Goal: Task Accomplishment & Management: Manage account settings

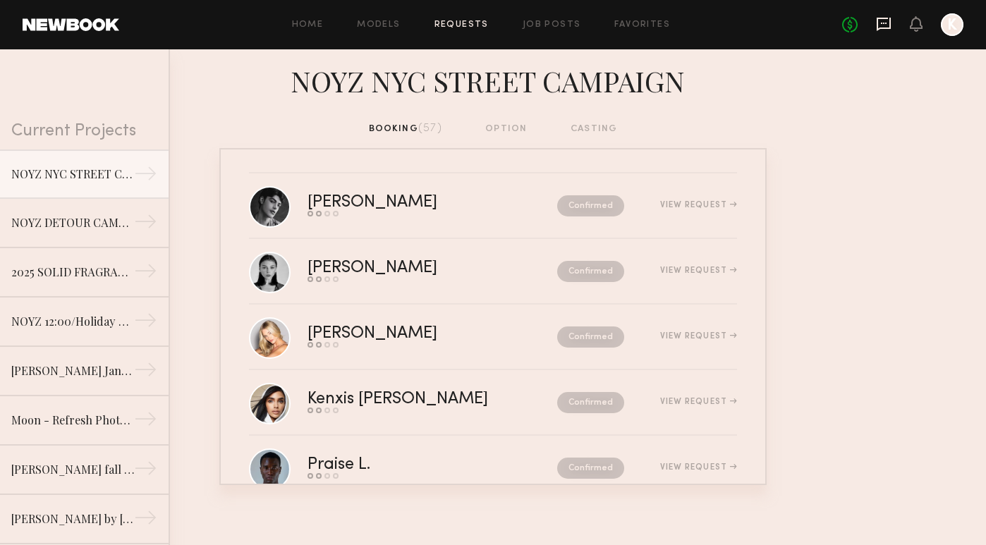
click at [887, 23] on icon at bounding box center [884, 23] width 6 height 1
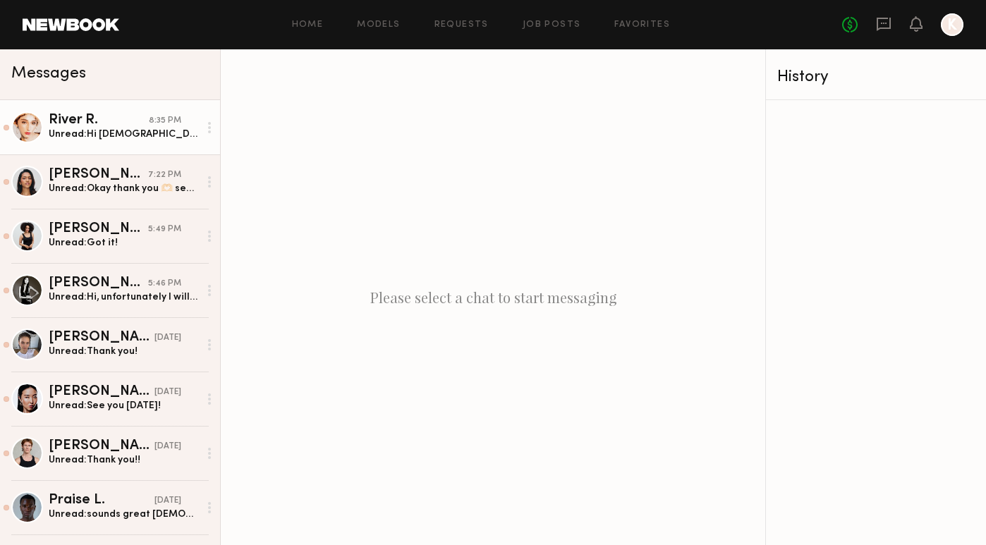
click at [113, 125] on div "River R." at bounding box center [99, 121] width 100 height 14
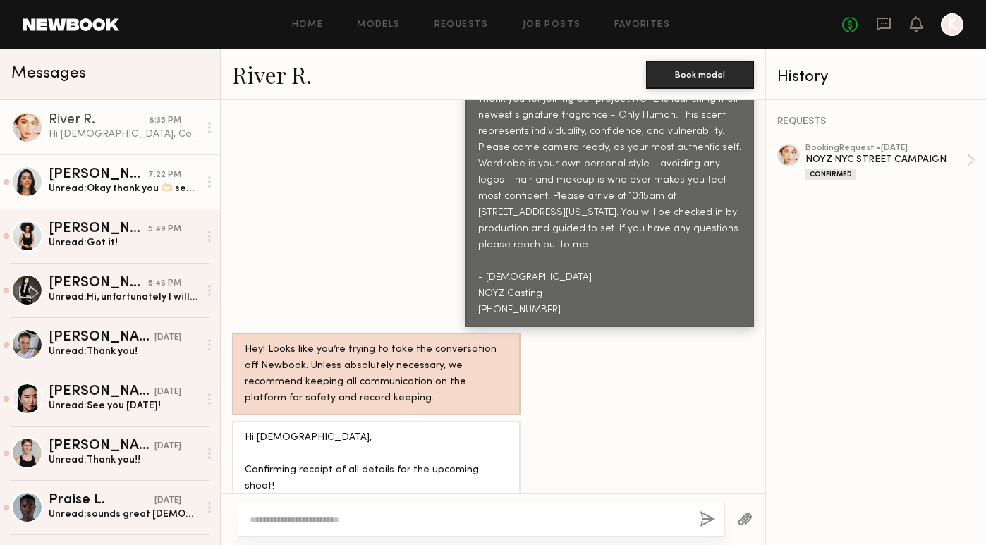
click at [89, 174] on div "Arifa A." at bounding box center [98, 175] width 99 height 14
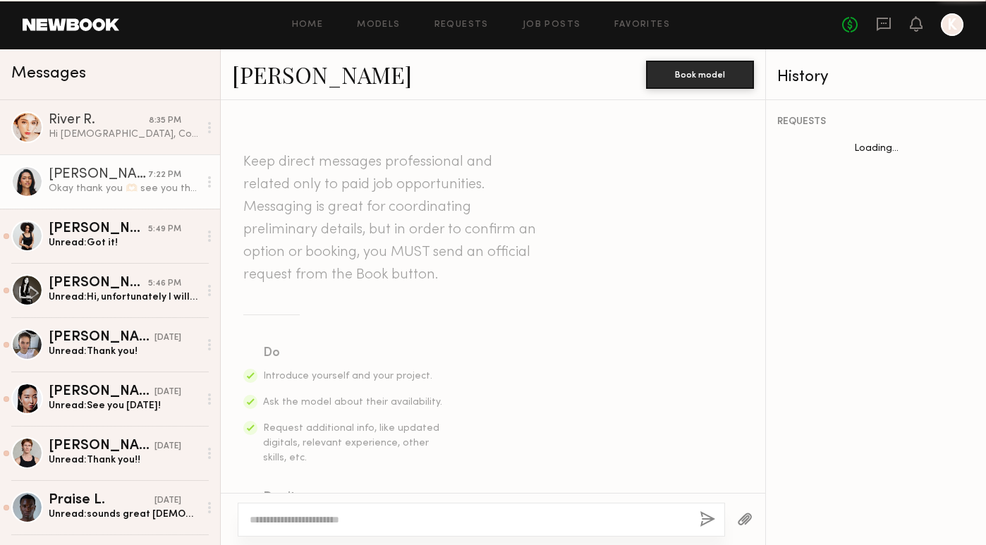
scroll to position [1354, 0]
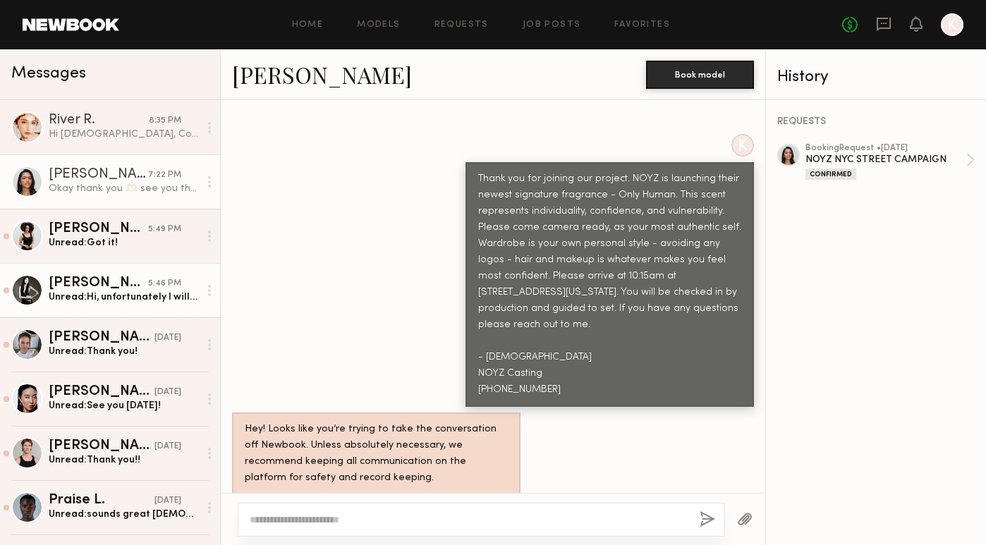
click at [92, 264] on link "Kaili B. 5:46 PM Unread: Hi, unfortunately I will be traveling out of the city …" at bounding box center [110, 290] width 220 height 54
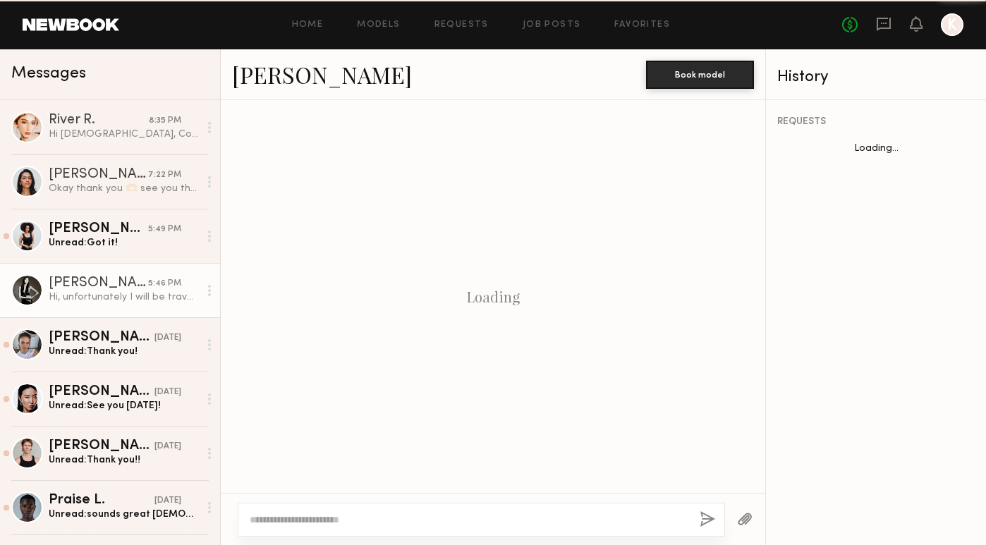
scroll to position [1196, 0]
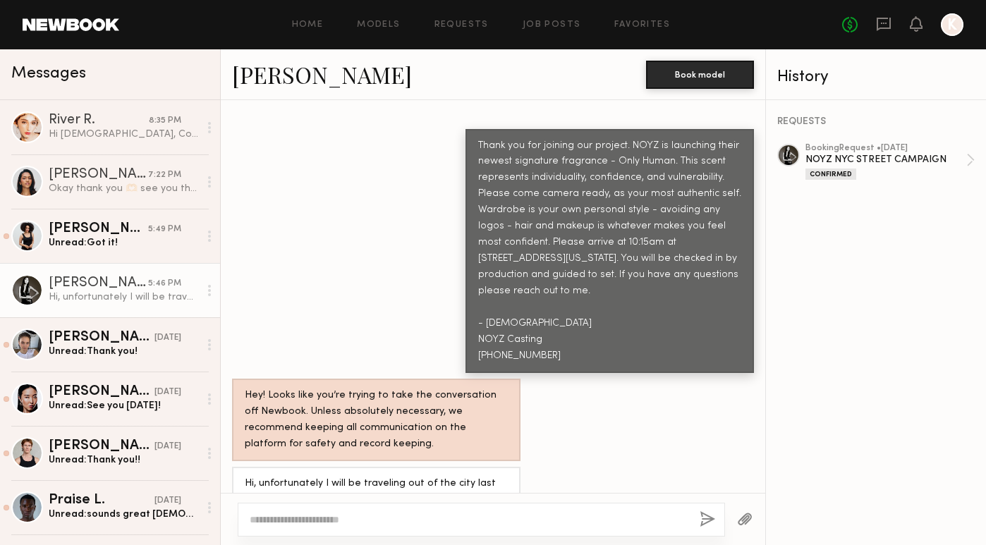
click at [360, 518] on textarea at bounding box center [469, 520] width 439 height 14
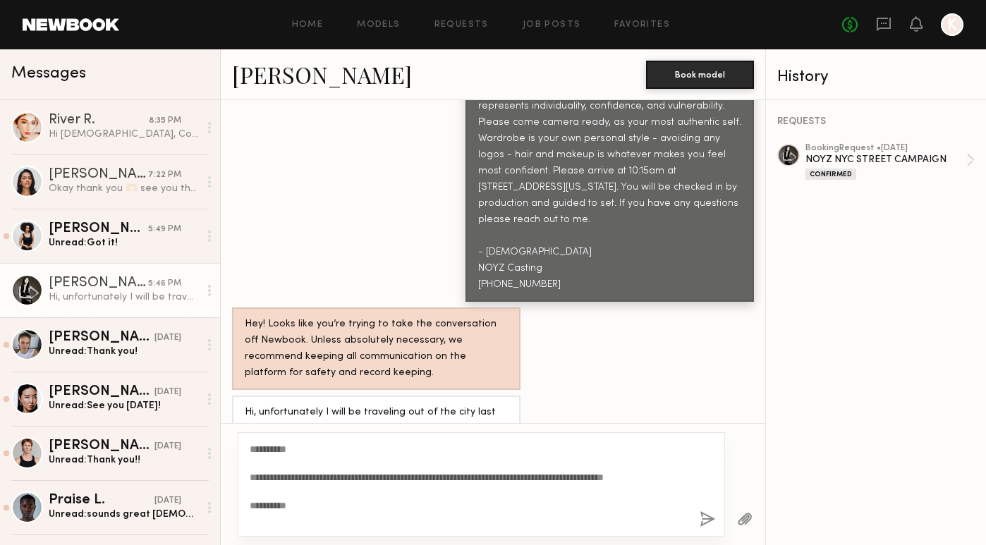
scroll to position [1267, 0]
type textarea "**********"
click at [703, 522] on button "button" at bounding box center [708, 520] width 16 height 18
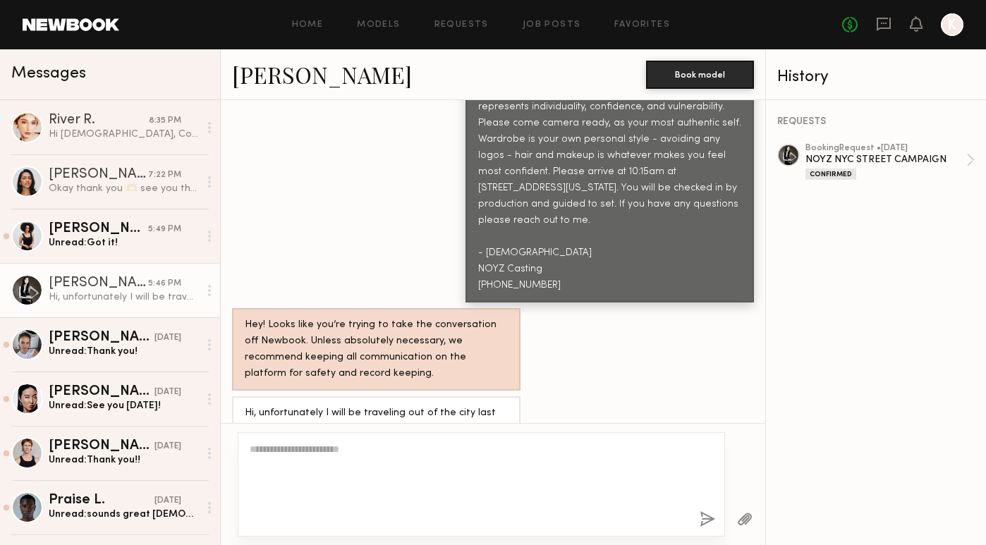
scroll to position [1449, 0]
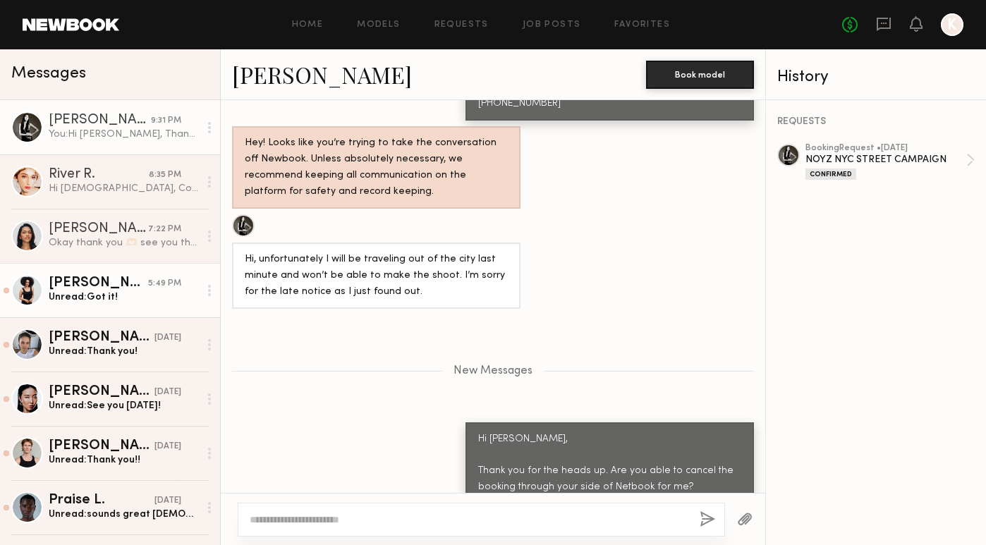
click at [100, 282] on div "Stefanie S." at bounding box center [98, 283] width 99 height 14
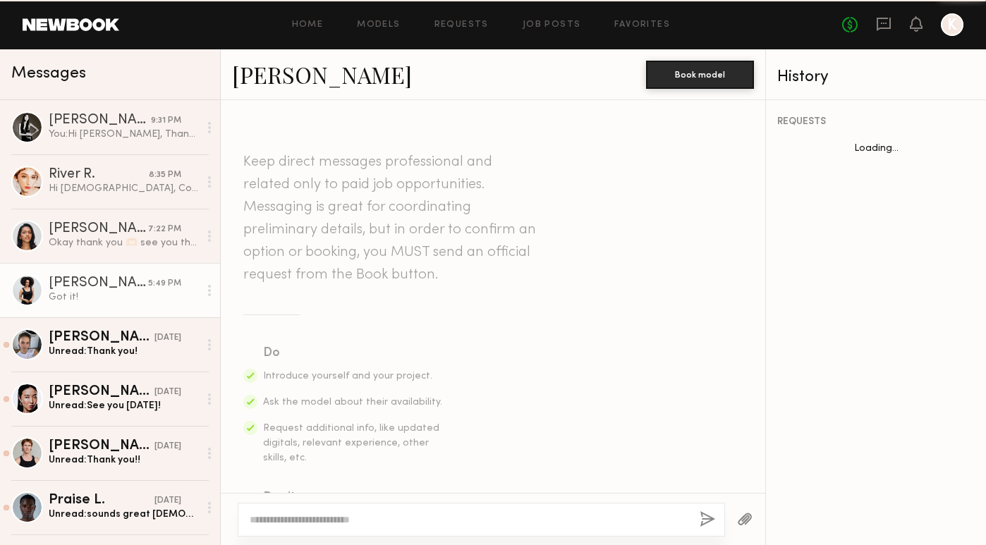
scroll to position [1488, 0]
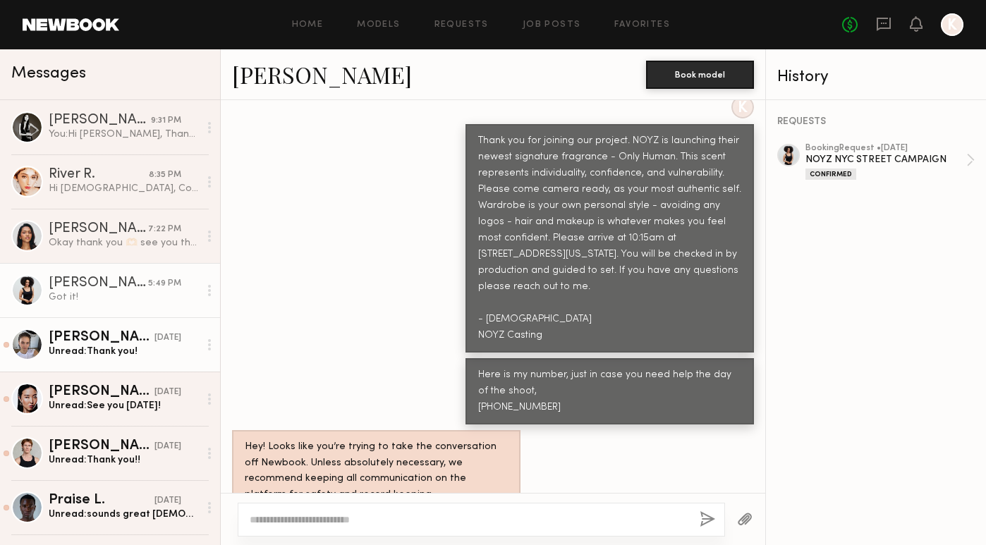
click at [100, 359] on link "Tanya A. yesterday Unread: Thank you!" at bounding box center [110, 344] width 220 height 54
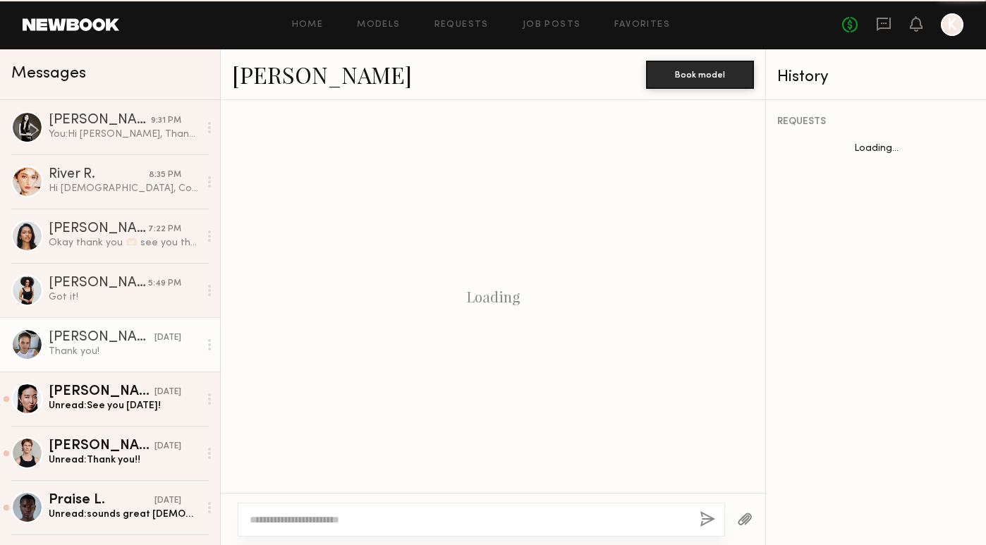
scroll to position [1184, 0]
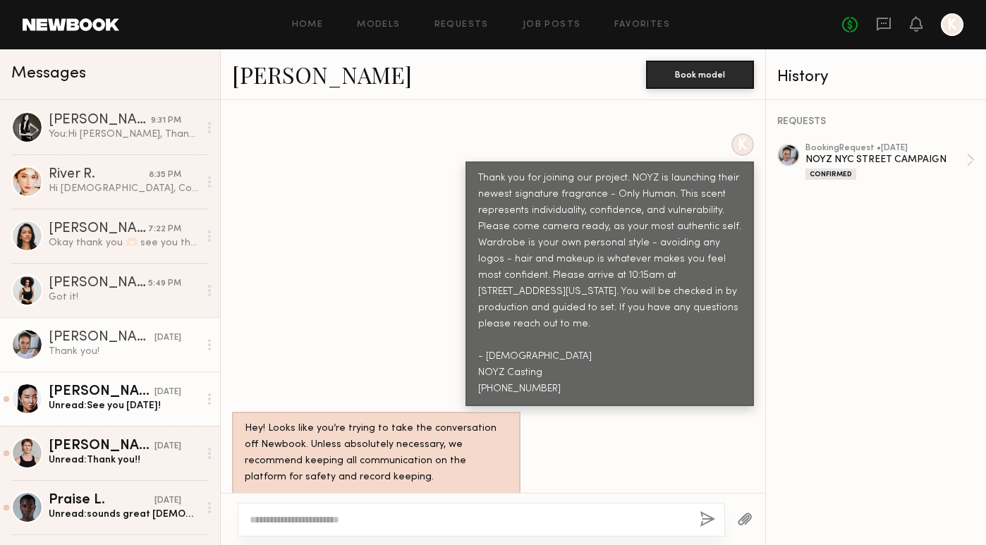
click at [101, 391] on div "Tenny Z." at bounding box center [102, 392] width 106 height 14
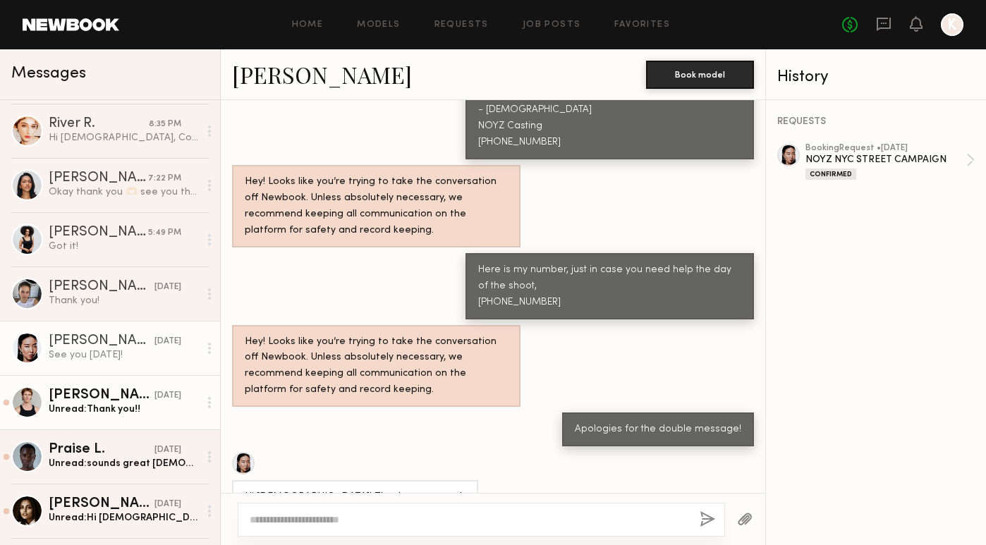
scroll to position [56, 0]
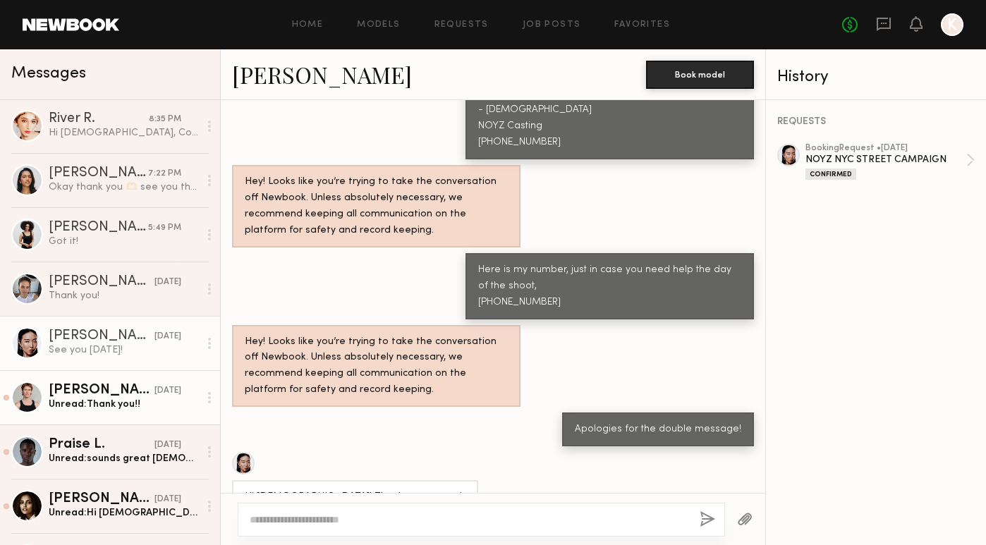
click at [96, 411] on link "Austin W. yesterday Unread: Thank you!!" at bounding box center [110, 397] width 220 height 54
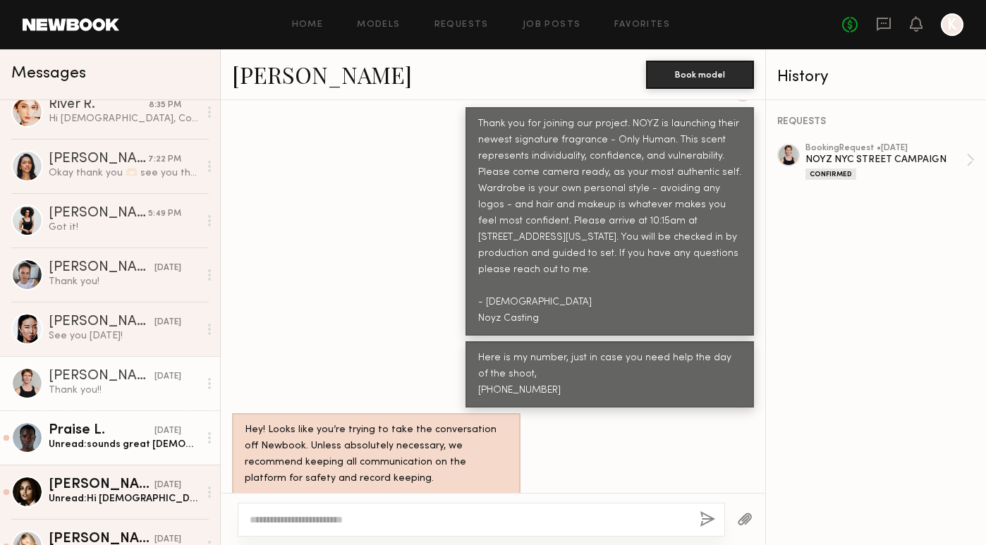
scroll to position [71, 0]
click at [98, 454] on link "Praise L. yesterday Unread: sounds great Britni! looking forward to it" at bounding box center [110, 436] width 220 height 54
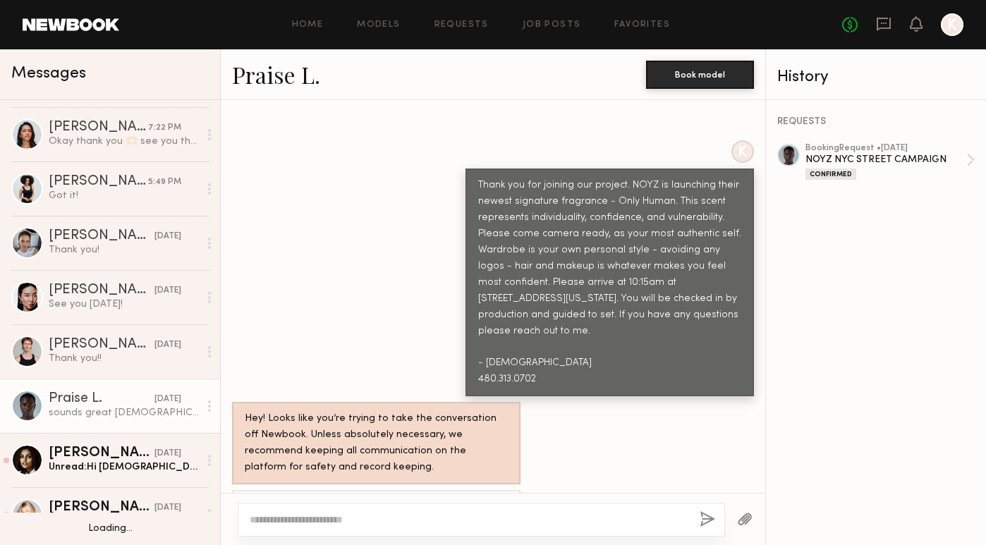
scroll to position [105, 0]
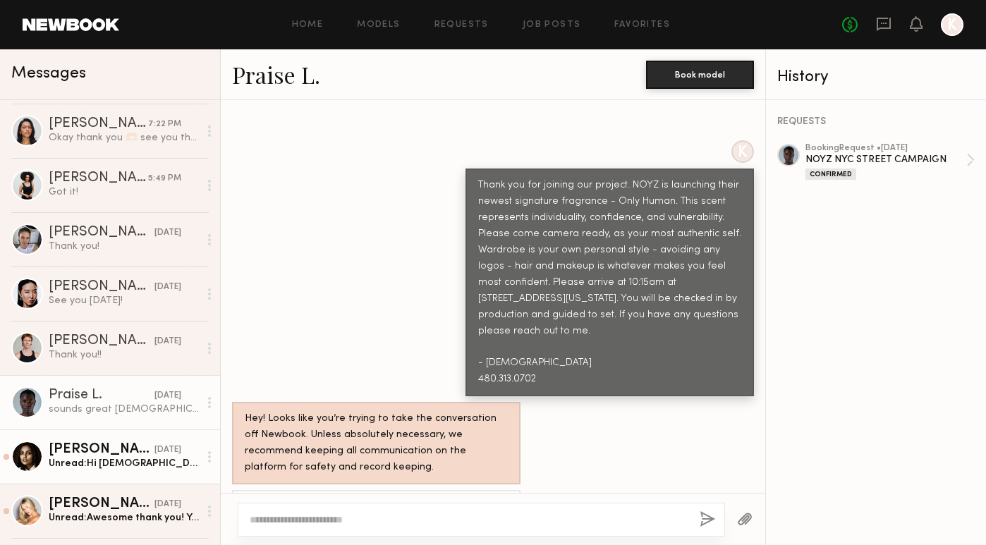
click at [98, 456] on div "Slesha P." at bounding box center [102, 450] width 106 height 14
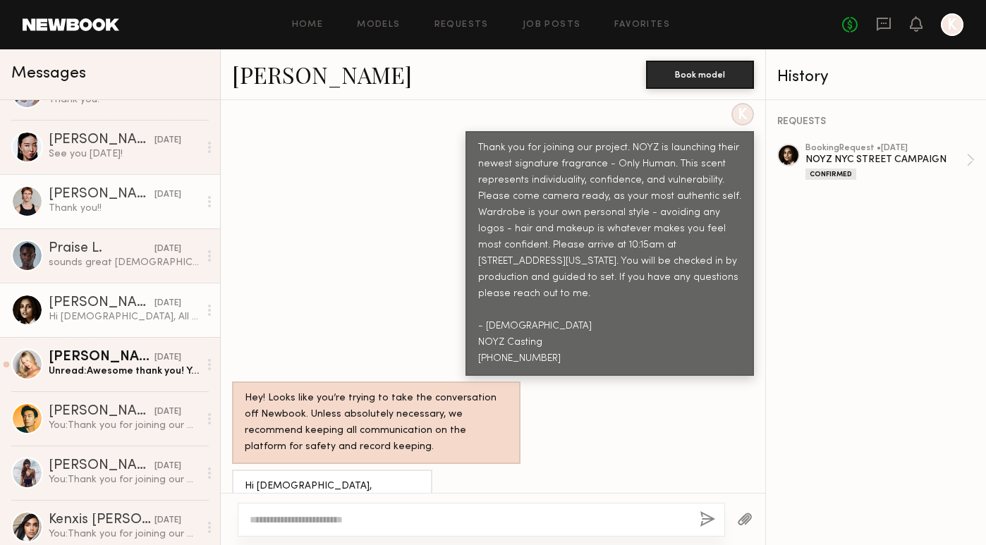
scroll to position [255, 0]
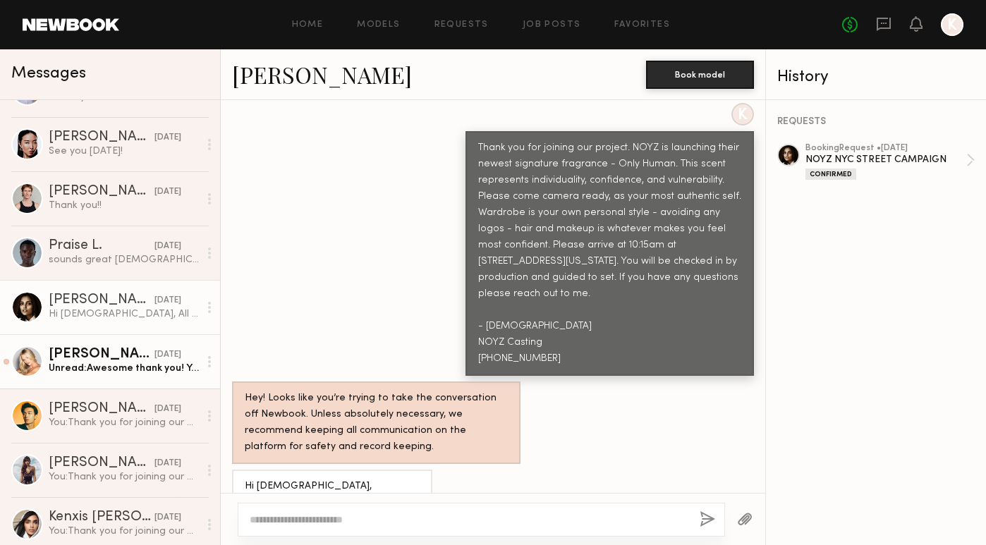
click at [99, 377] on link "Sam F. yesterday Unread: Awesome thank you! You mentioned to come in my own per…" at bounding box center [110, 361] width 220 height 54
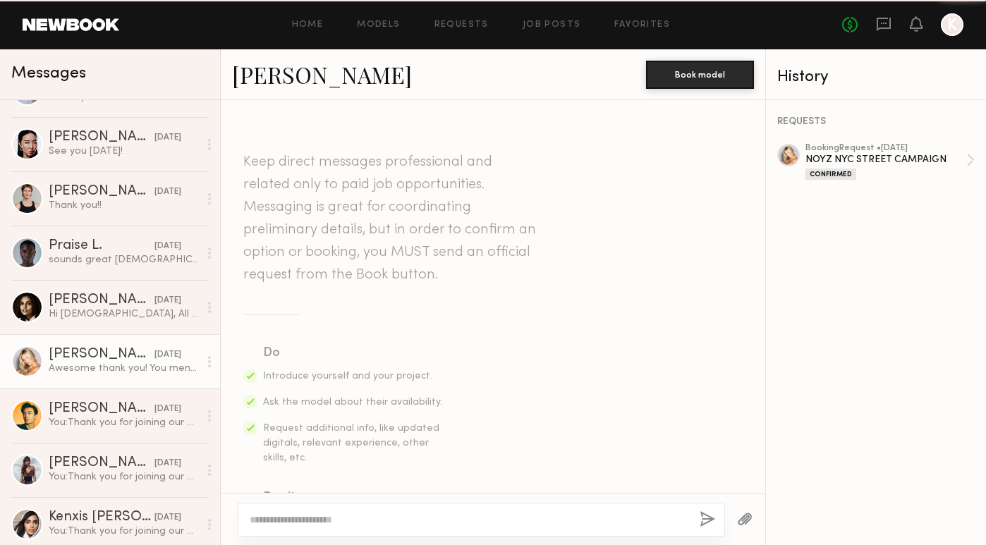
scroll to position [975, 0]
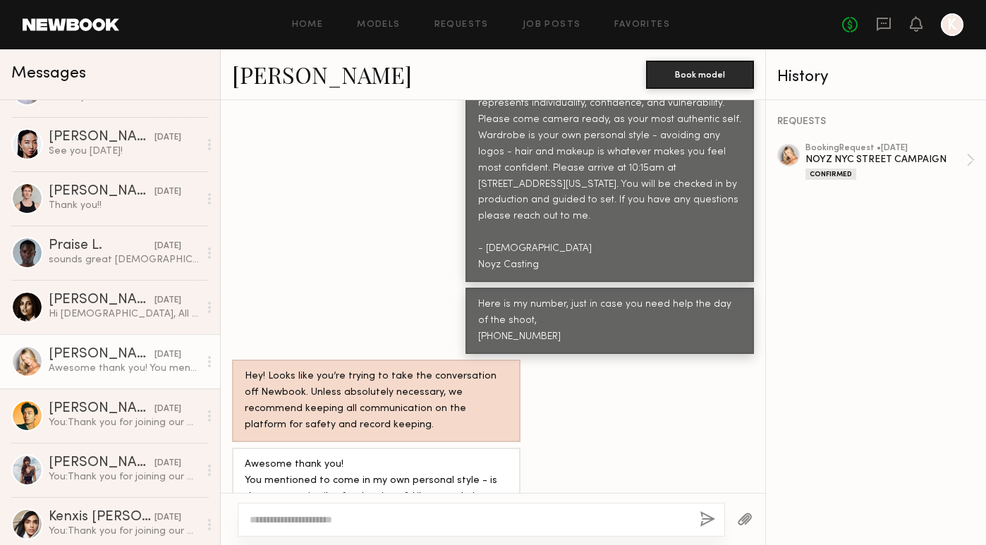
click at [358, 500] on div at bounding box center [493, 519] width 545 height 52
click at [360, 521] on textarea at bounding box center [469, 520] width 439 height 14
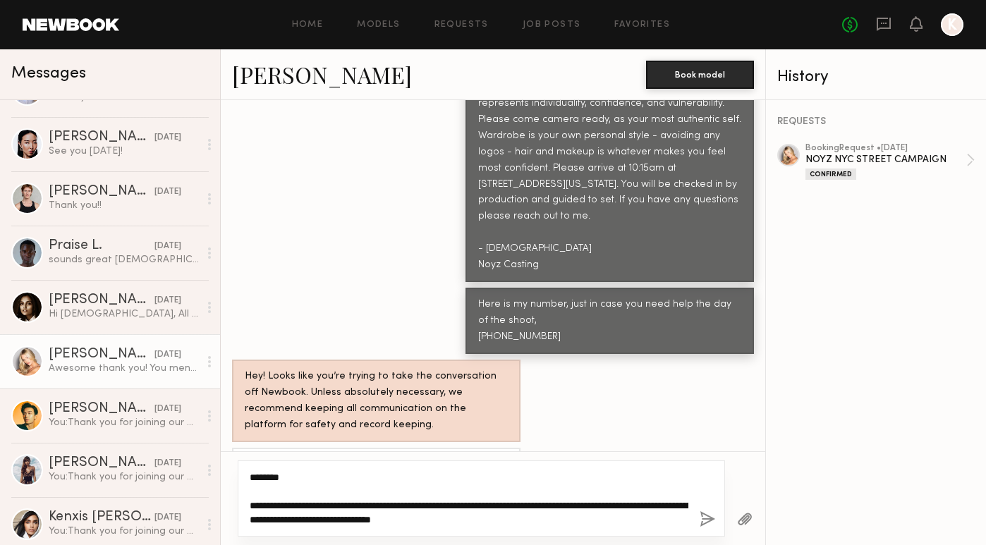
click at [635, 505] on textarea "**********" at bounding box center [469, 498] width 439 height 56
click at [627, 504] on textarea "**********" at bounding box center [469, 498] width 439 height 56
click at [551, 513] on textarea "**********" at bounding box center [469, 498] width 439 height 56
type textarea "**********"
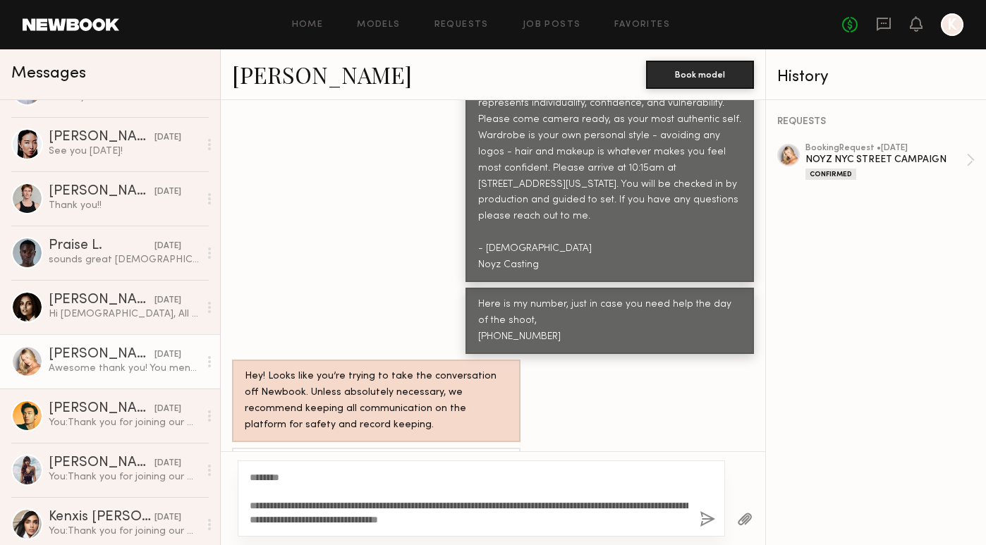
click at [706, 517] on button "button" at bounding box center [708, 520] width 16 height 18
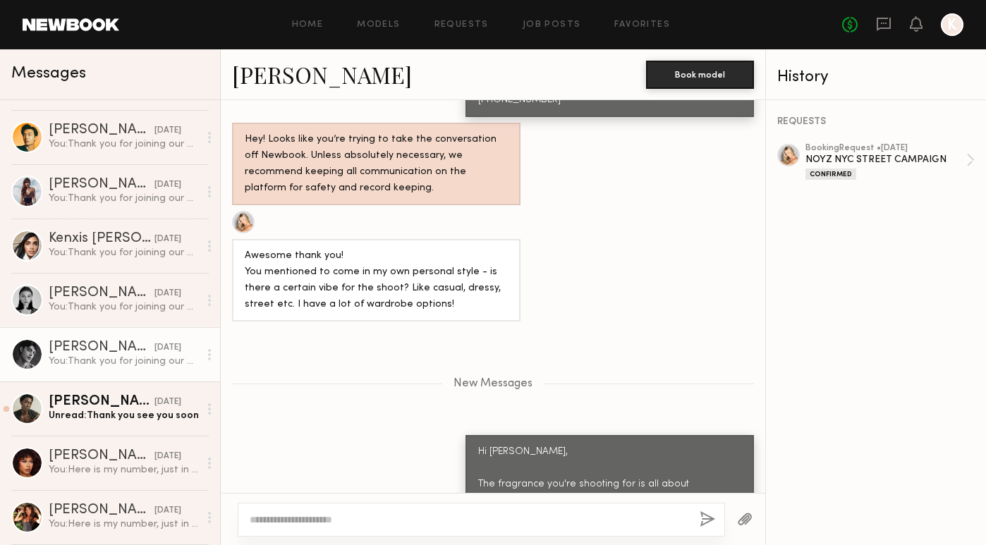
scroll to position [538, 0]
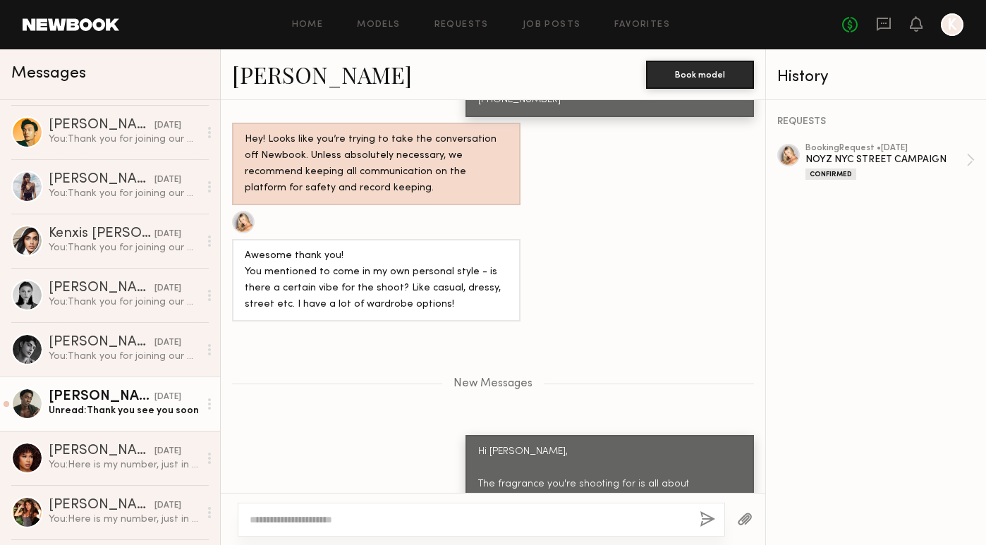
click at [85, 409] on div "Unread: Thank you see you soon" at bounding box center [124, 410] width 150 height 13
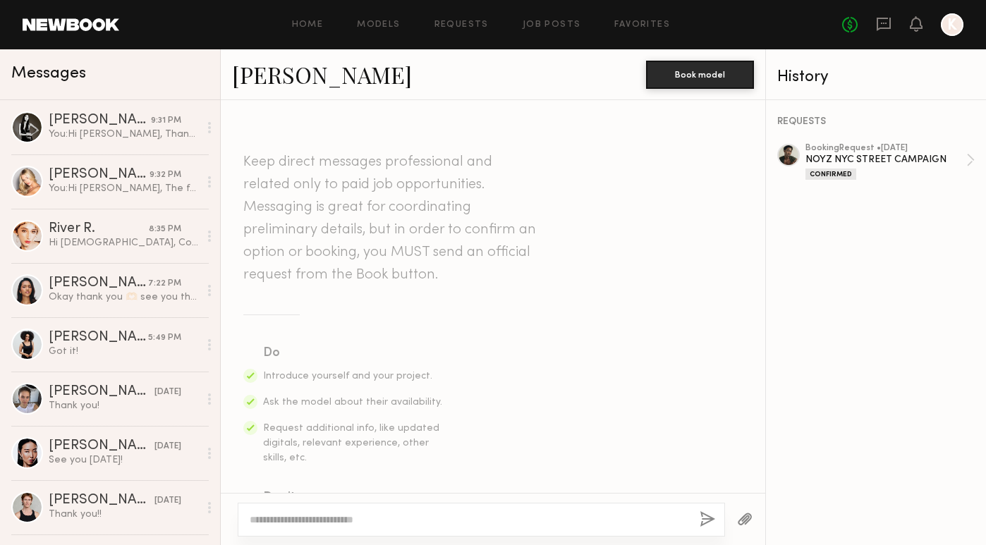
click at [63, 73] on span "Messages" at bounding box center [48, 74] width 75 height 16
click at [466, 25] on link "Requests" at bounding box center [461, 24] width 54 height 9
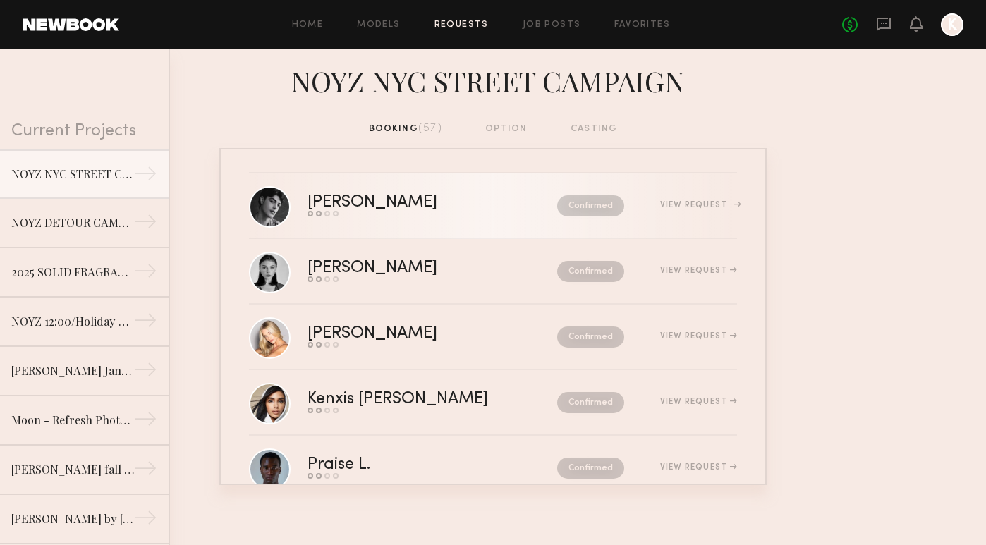
click at [425, 214] on div "Send request Model response Review hours worked Pay model" at bounding box center [403, 214] width 190 height 6
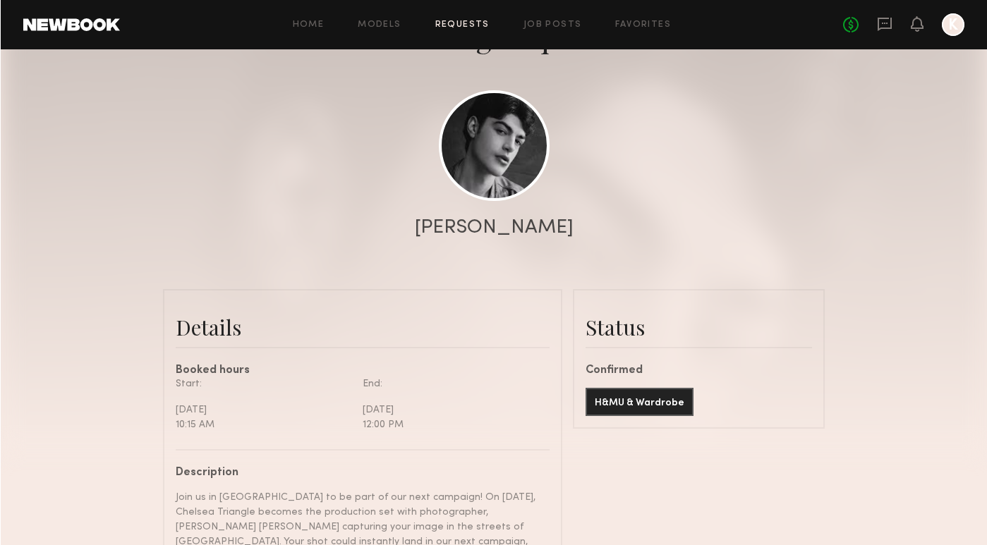
scroll to position [24, 0]
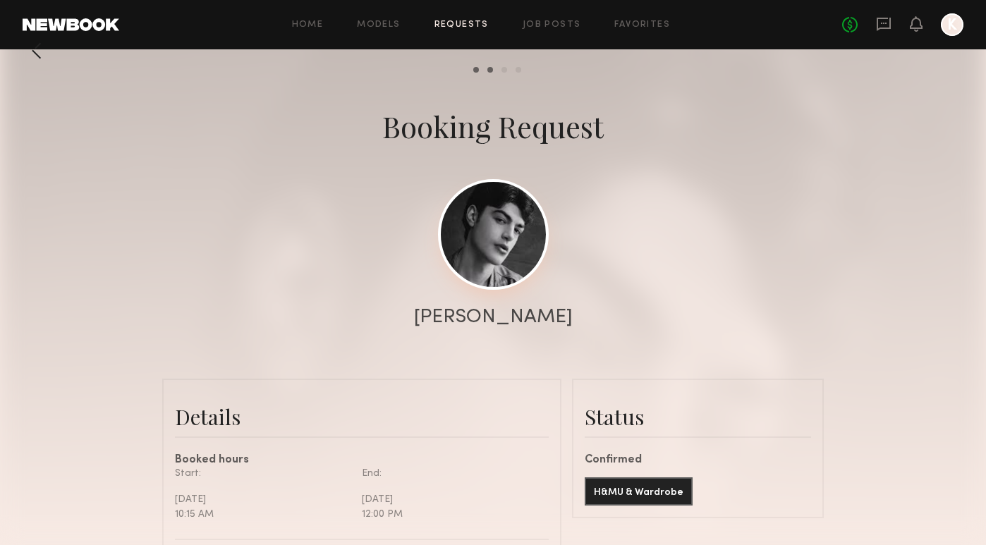
click at [491, 237] on link at bounding box center [493, 234] width 111 height 111
click at [472, 4] on header "Home Models Requests Job Posts Favorites Sign Out No fees up to $5,000 K" at bounding box center [493, 24] width 987 height 49
click at [473, 13] on div "Home Models Requests Job Posts Favorites Sign Out No fees up to $5,000 K" at bounding box center [541, 24] width 845 height 23
click at [473, 23] on link "Requests" at bounding box center [461, 24] width 54 height 9
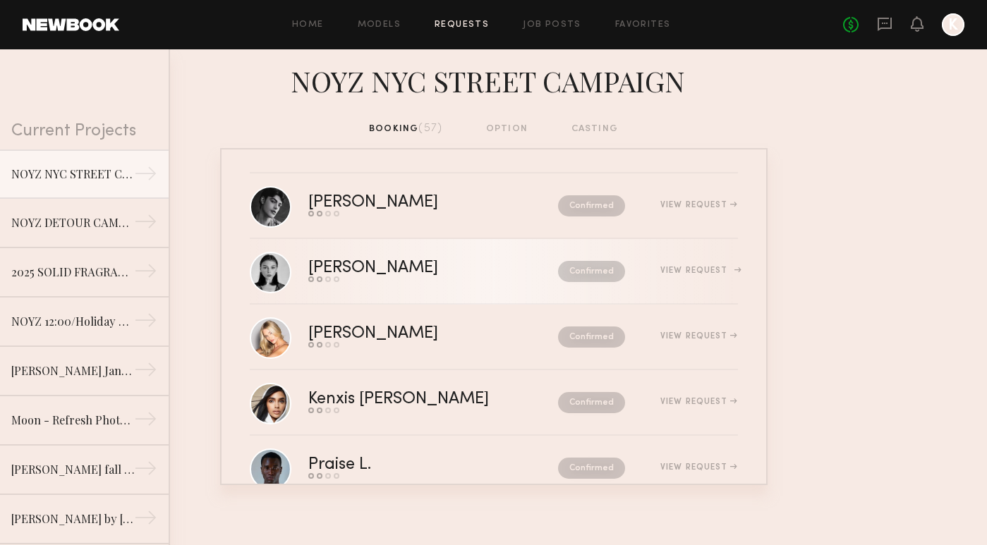
click at [465, 286] on link "Rachel F. Send request Model response Review hours worked Pay model Confirmed V…" at bounding box center [494, 272] width 488 height 66
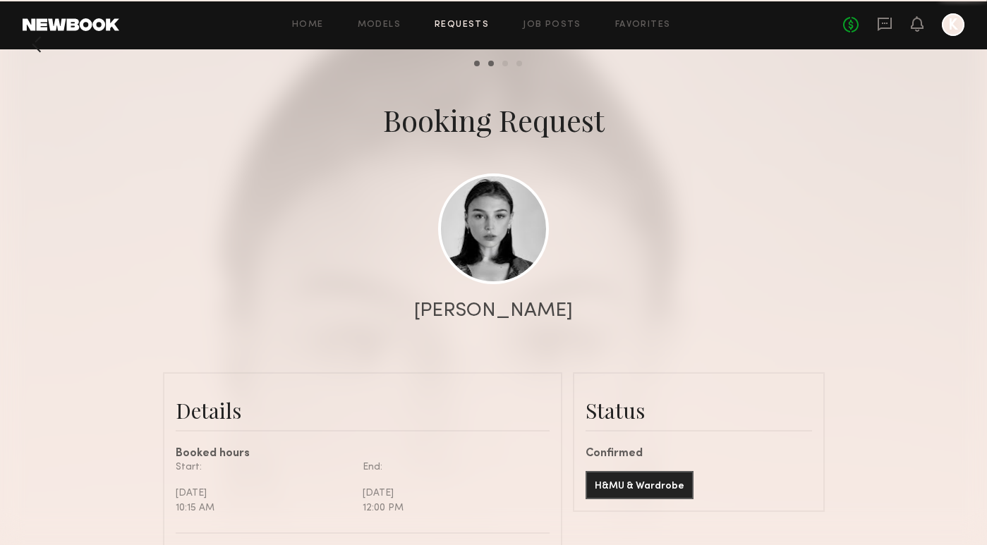
scroll to position [761, 0]
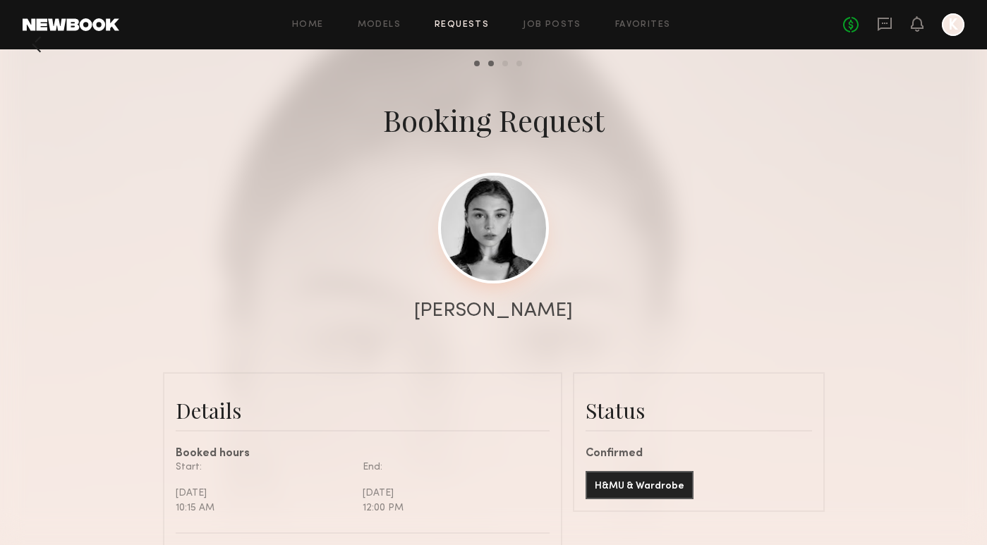
click at [482, 249] on link at bounding box center [493, 228] width 111 height 111
click at [459, 20] on link "Requests" at bounding box center [461, 24] width 54 height 9
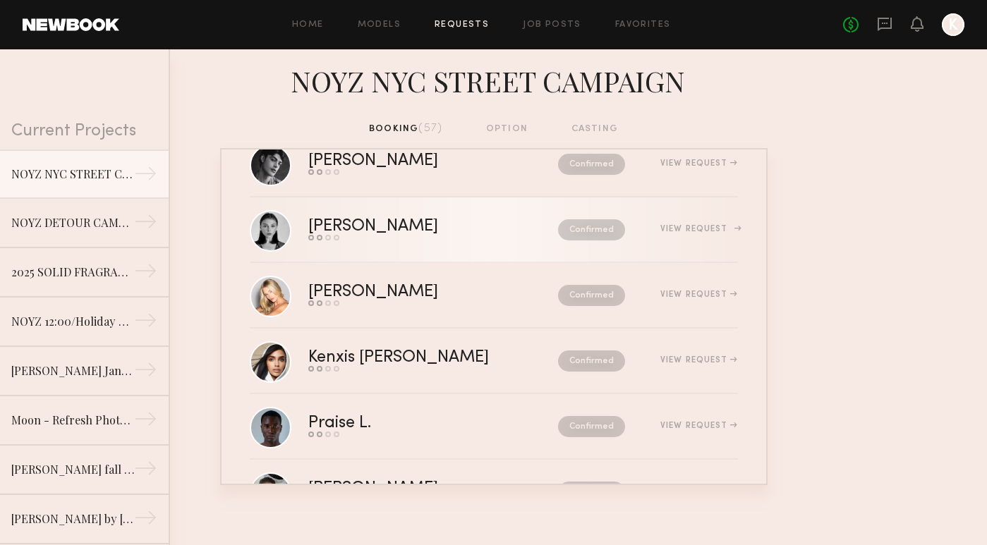
scroll to position [42, 0]
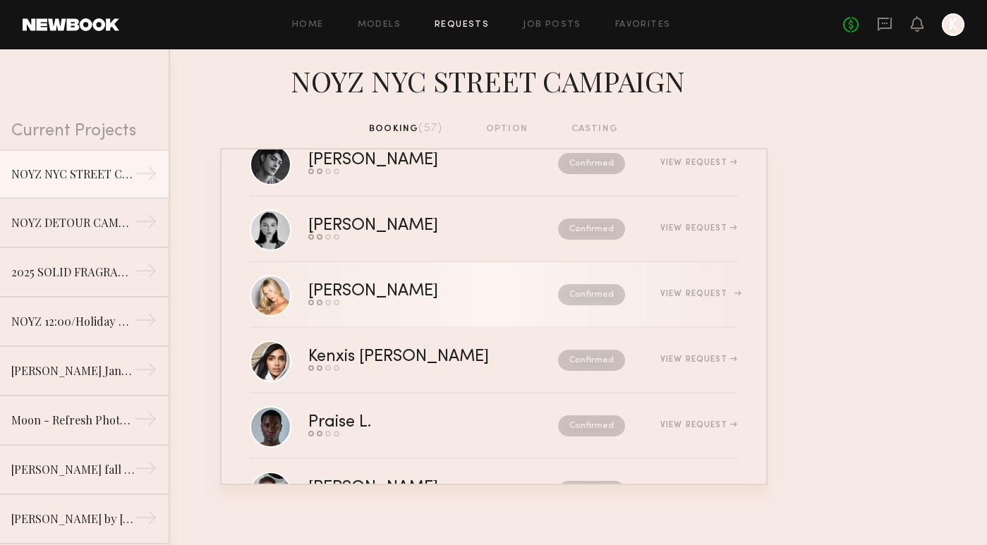
click at [427, 304] on div "Send request Model response Review hours worked Pay model" at bounding box center [403, 303] width 190 height 6
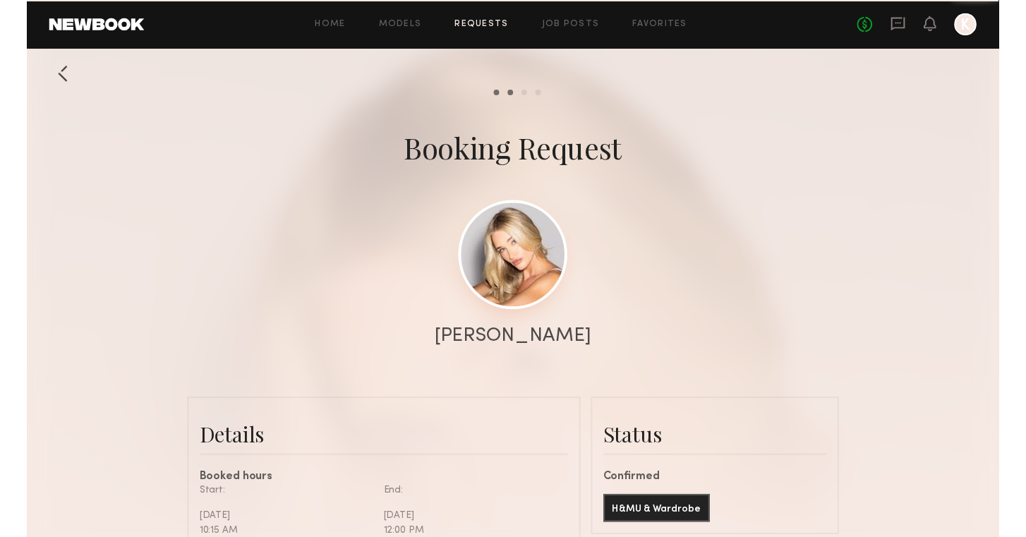
scroll to position [1298, 0]
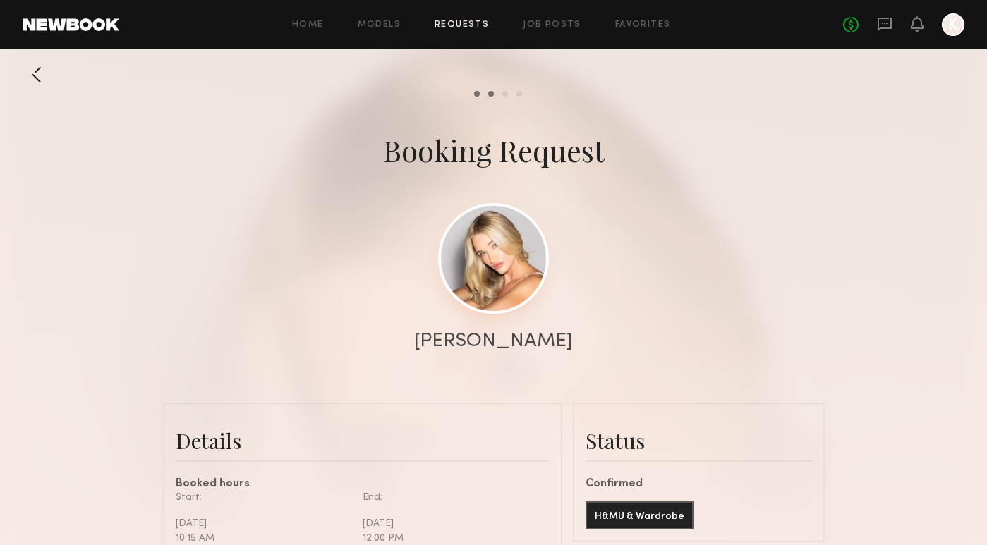
click at [494, 249] on link at bounding box center [493, 258] width 111 height 111
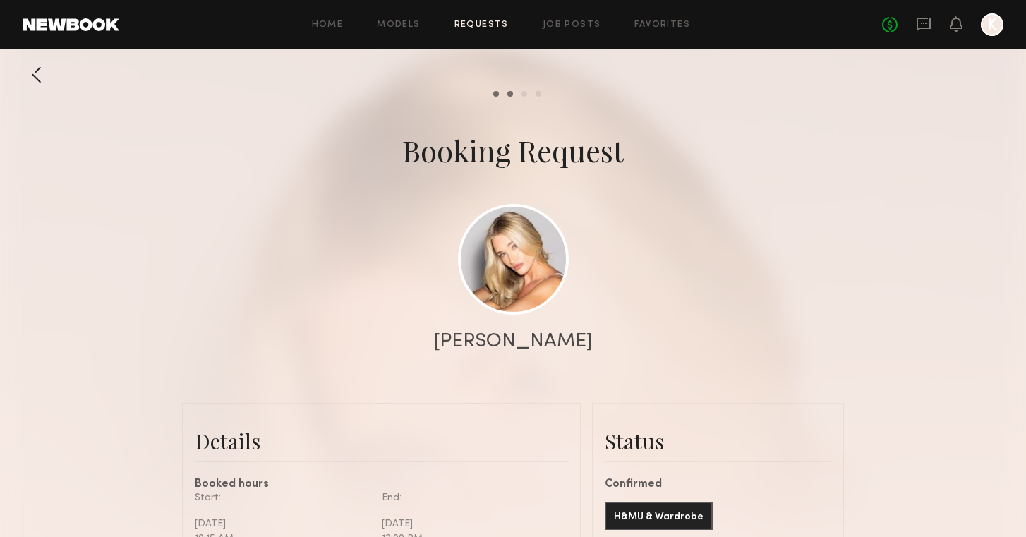
click at [493, 20] on link "Requests" at bounding box center [481, 24] width 54 height 9
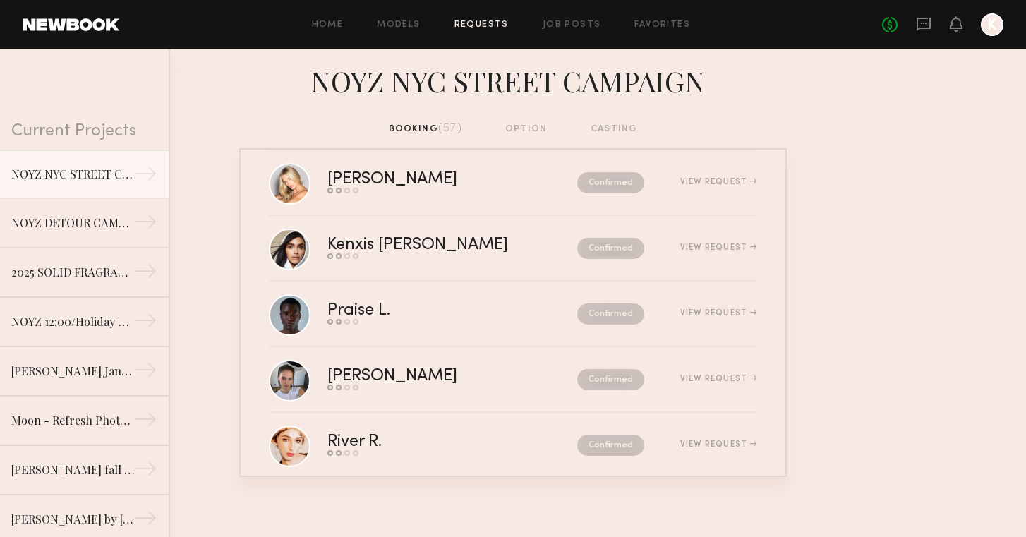
scroll to position [155, 0]
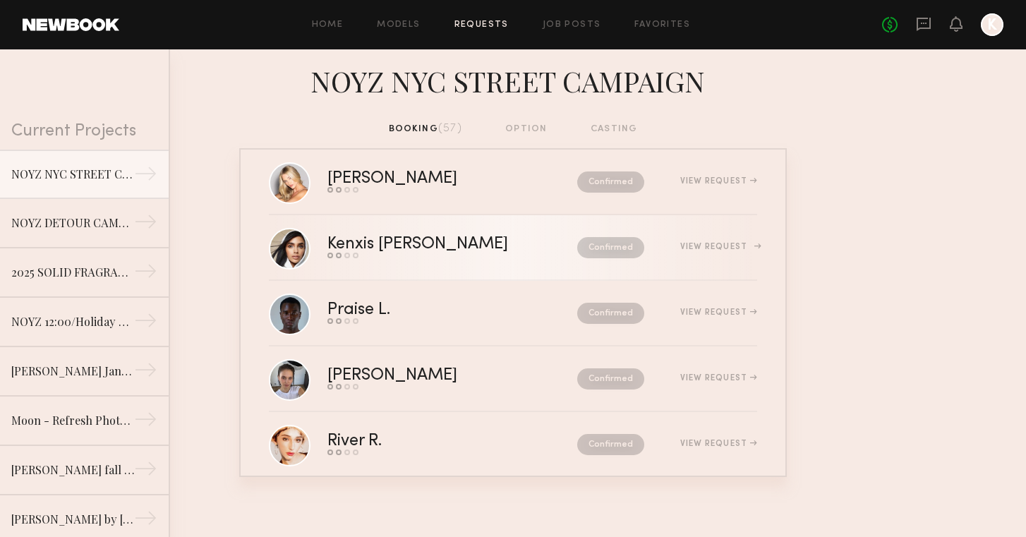
click at [451, 253] on div "Send request Model response Review hours worked Pay model" at bounding box center [434, 256] width 215 height 6
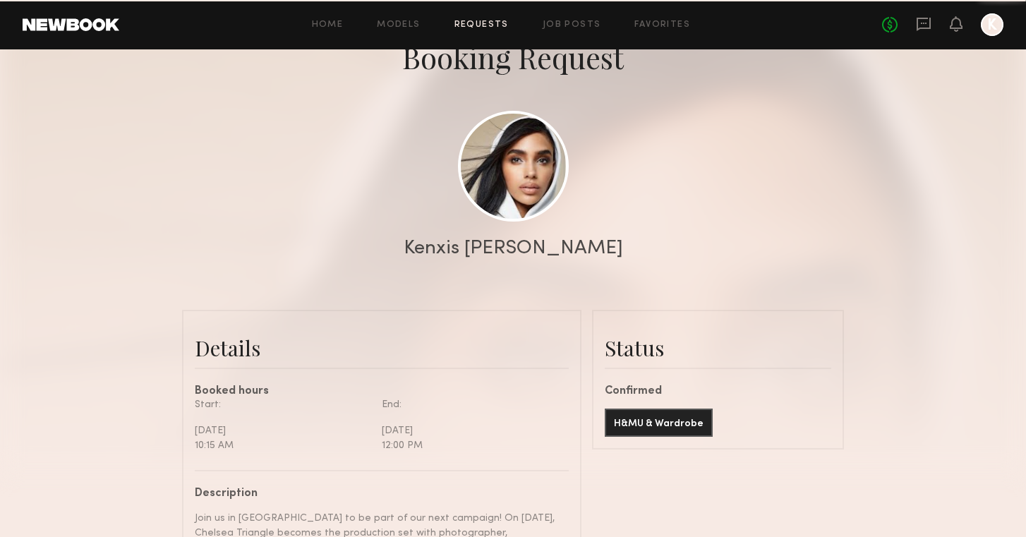
scroll to position [87, 0]
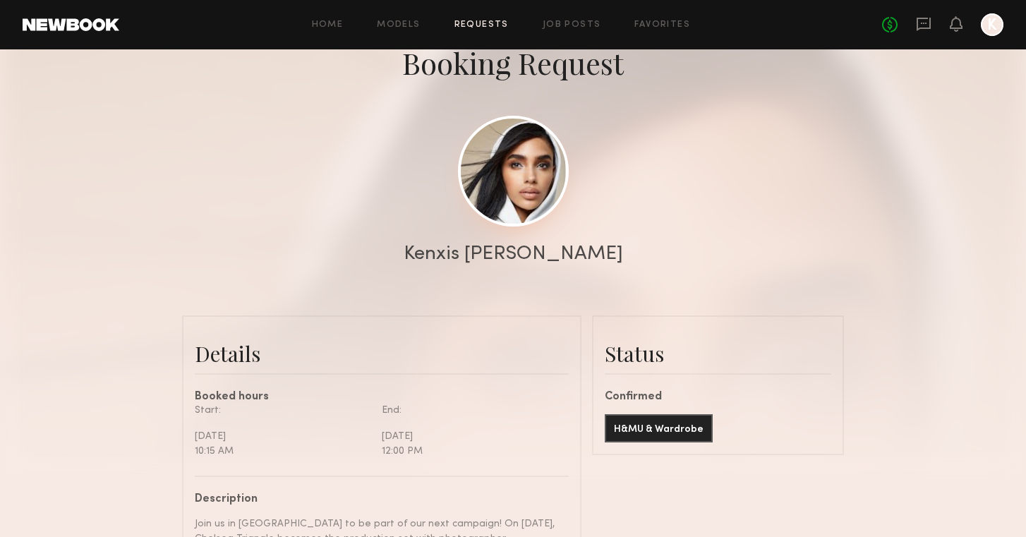
click at [502, 217] on link at bounding box center [513, 171] width 111 height 111
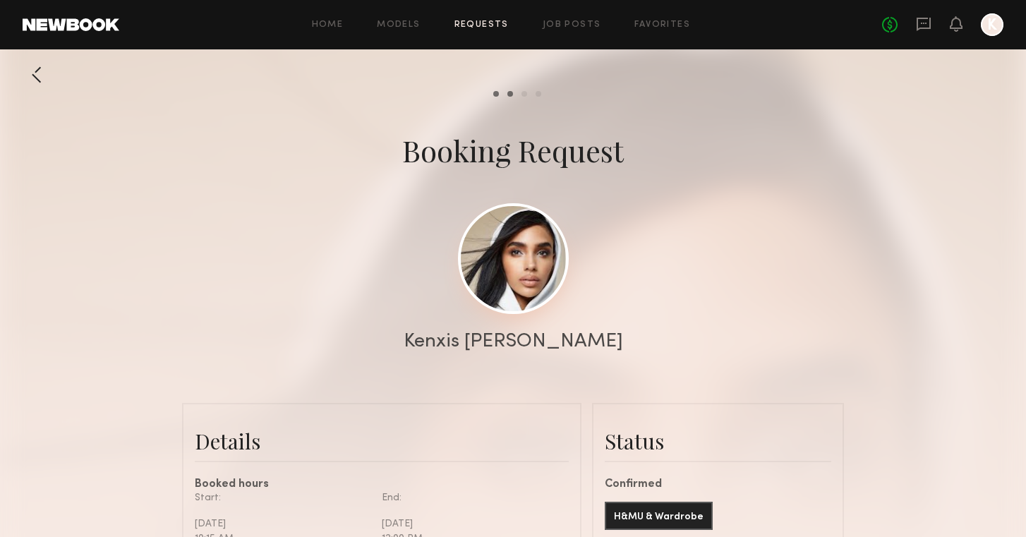
scroll to position [0, 0]
click at [547, 262] on link at bounding box center [513, 258] width 111 height 111
click at [482, 23] on link "Requests" at bounding box center [481, 24] width 54 height 9
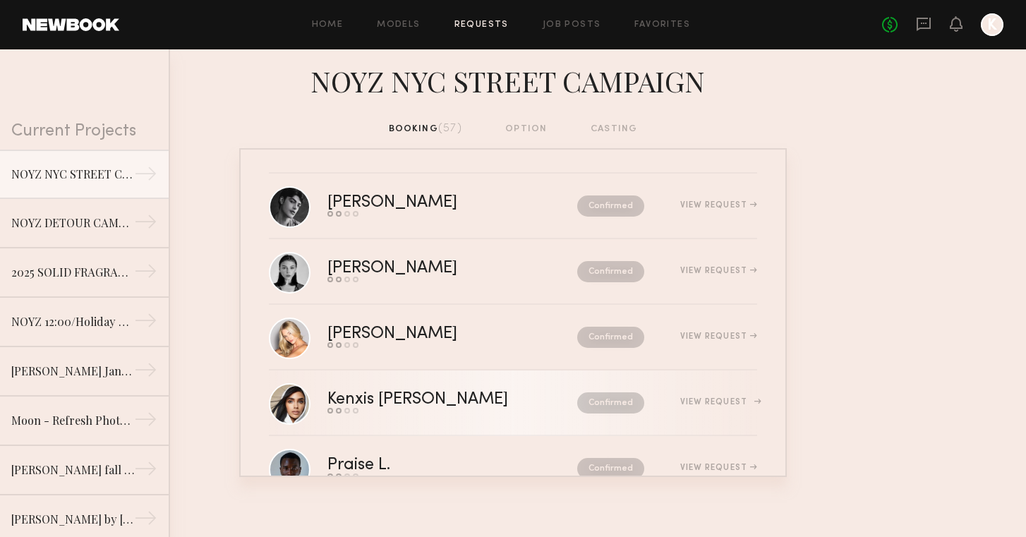
click at [419, 400] on div "Kenxis [PERSON_NAME]" at bounding box center [434, 399] width 215 height 16
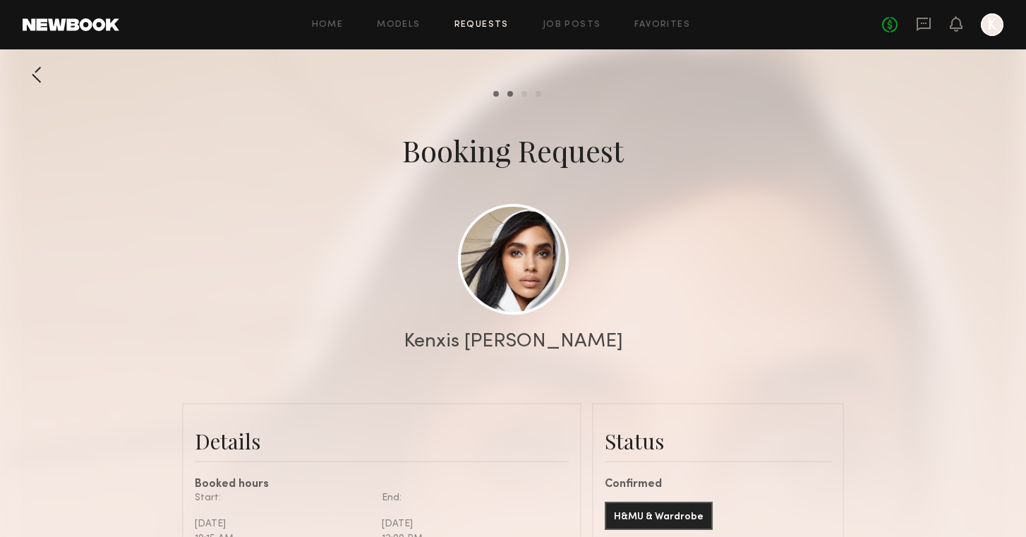
scroll to position [794, 0]
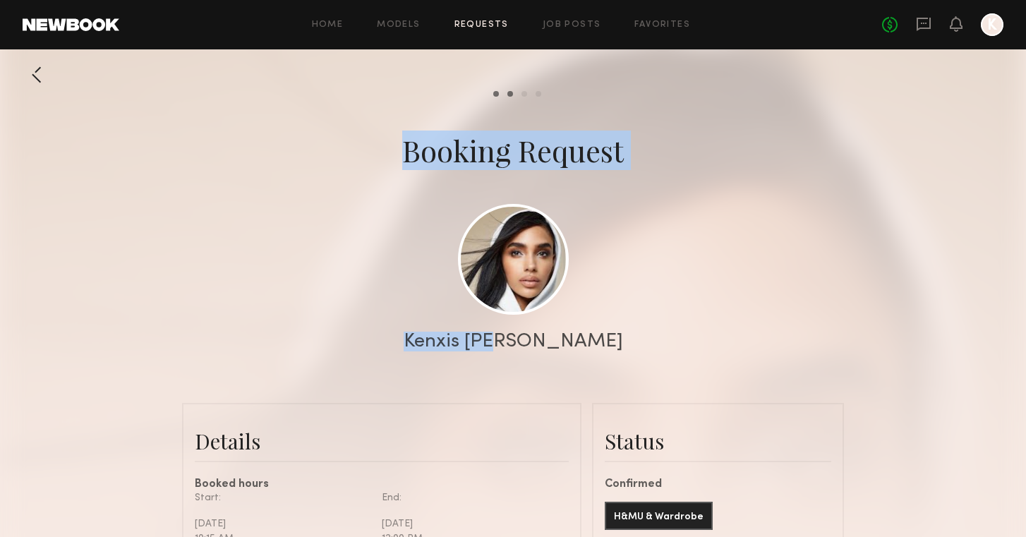
drag, startPoint x: 561, startPoint y: 336, endPoint x: 443, endPoint y: 331, distance: 118.6
click at [443, 331] on nb-model-header "Booking Request Kenxis J." at bounding box center [513, 232] width 1026 height 271
click at [443, 331] on div at bounding box center [513, 282] width 1026 height 564
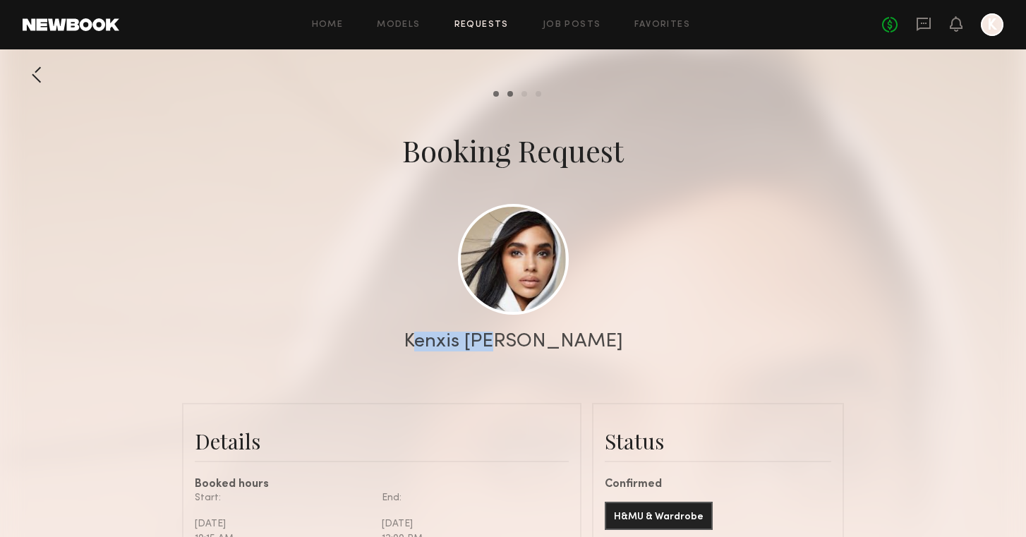
drag, startPoint x: 467, startPoint y: 335, endPoint x: 561, endPoint y: 335, distance: 93.8
click at [561, 335] on div "Kenxis [PERSON_NAME]" at bounding box center [513, 342] width 1026 height 20
copy div "Kenxis [PERSON_NAME]"
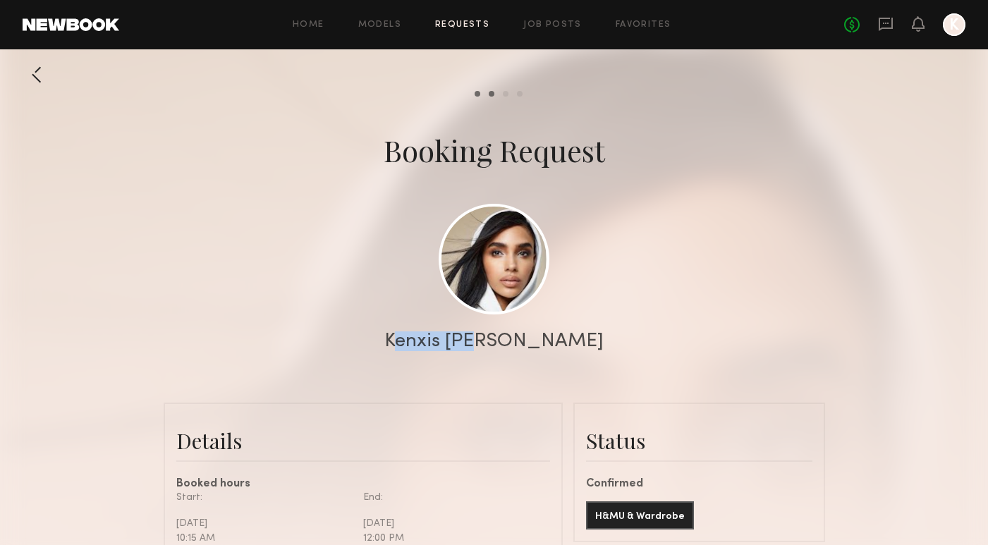
scroll to position [-1, 0]
click at [508, 296] on link at bounding box center [494, 258] width 111 height 111
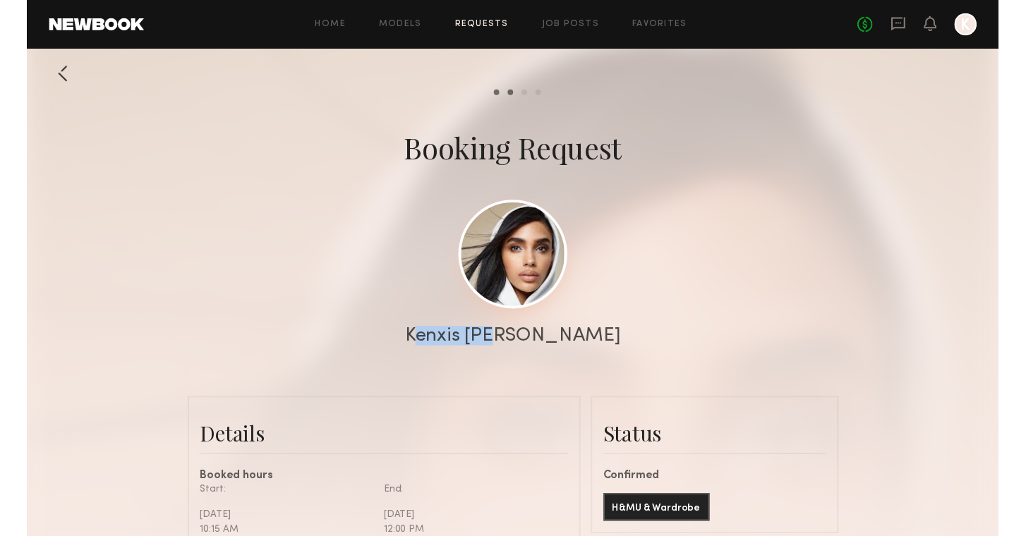
scroll to position [0, 0]
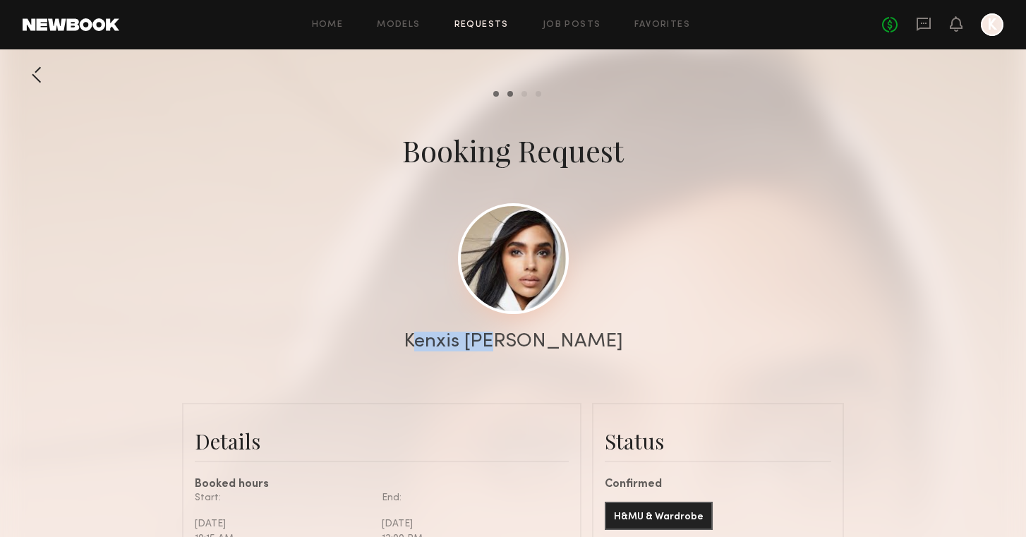
click at [519, 235] on link at bounding box center [513, 258] width 111 height 111
click at [481, 25] on link "Requests" at bounding box center [481, 24] width 54 height 9
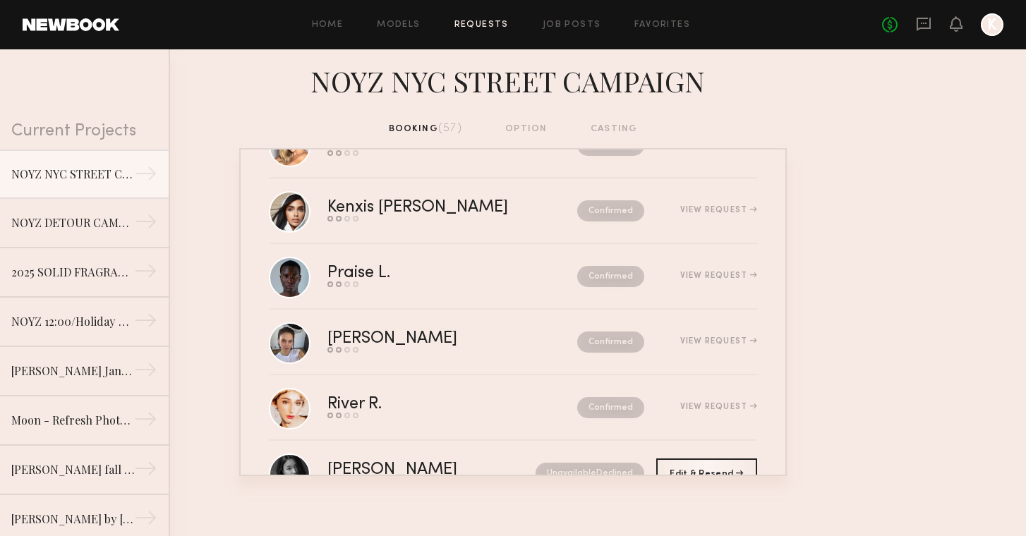
scroll to position [197, 0]
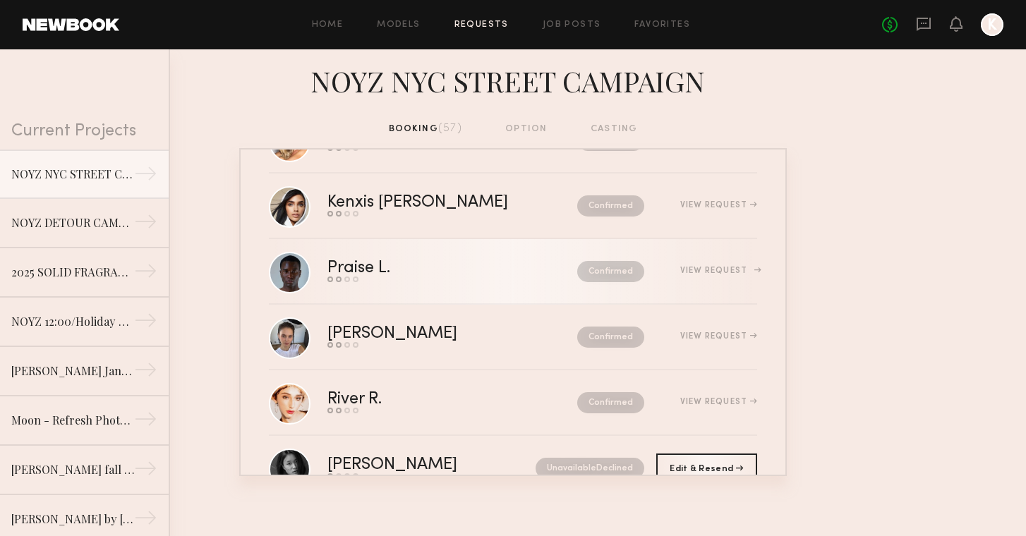
click at [432, 263] on div "Praise L." at bounding box center [405, 268] width 157 height 16
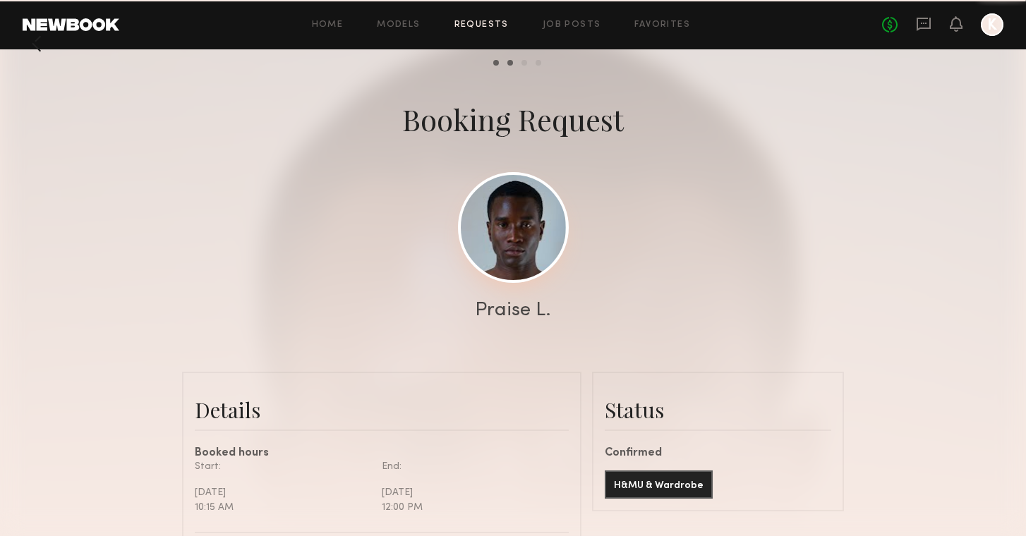
scroll to position [32, 0]
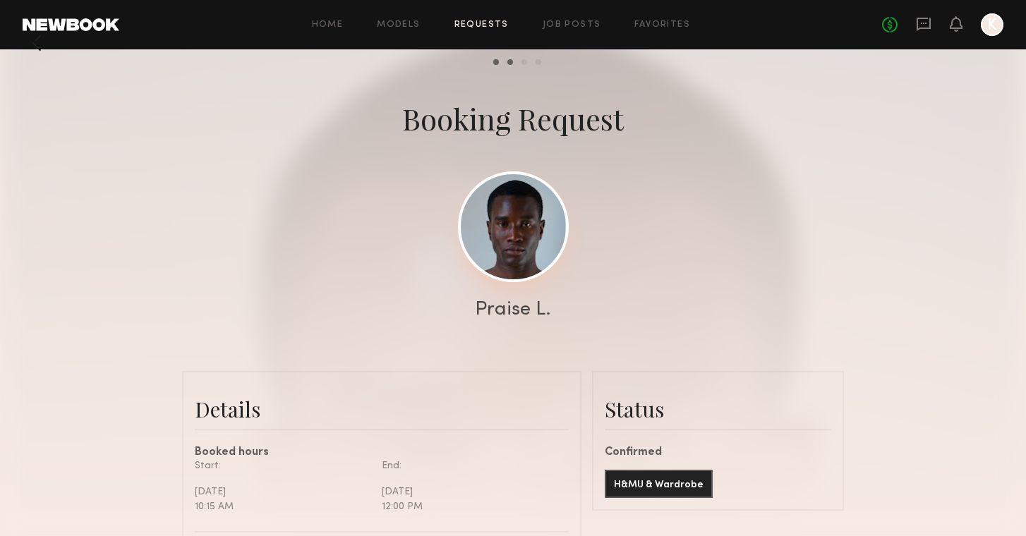
click at [510, 210] on link at bounding box center [513, 226] width 111 height 111
click at [458, 30] on div "Home Models Requests Job Posts Favorites Sign Out No fees up to $5,000 K" at bounding box center [561, 24] width 884 height 23
click at [491, 21] on link "Requests" at bounding box center [481, 24] width 54 height 9
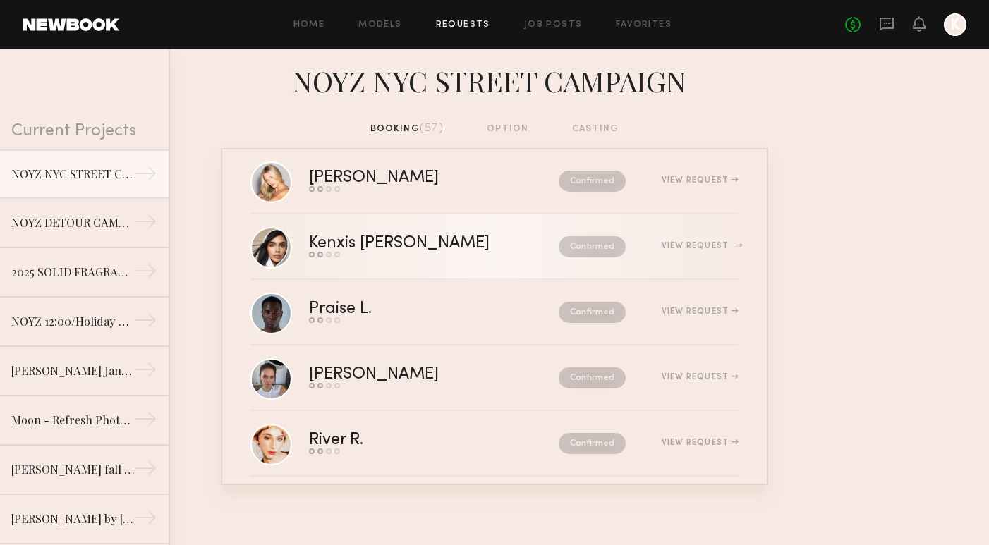
scroll to position [185, 0]
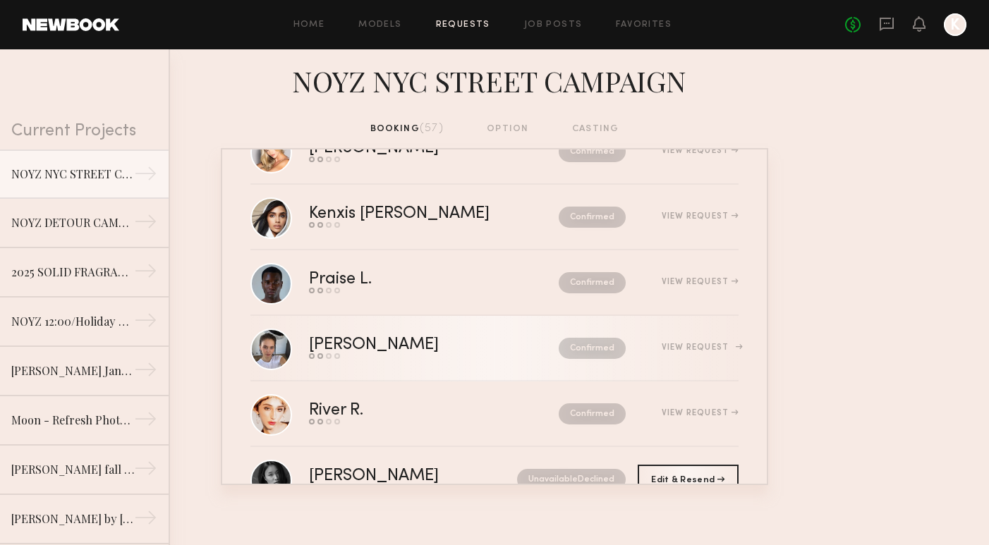
click at [414, 374] on link "Tanya A. Send request Model response Review hours worked Pay model Confirmed Vi…" at bounding box center [494, 349] width 488 height 66
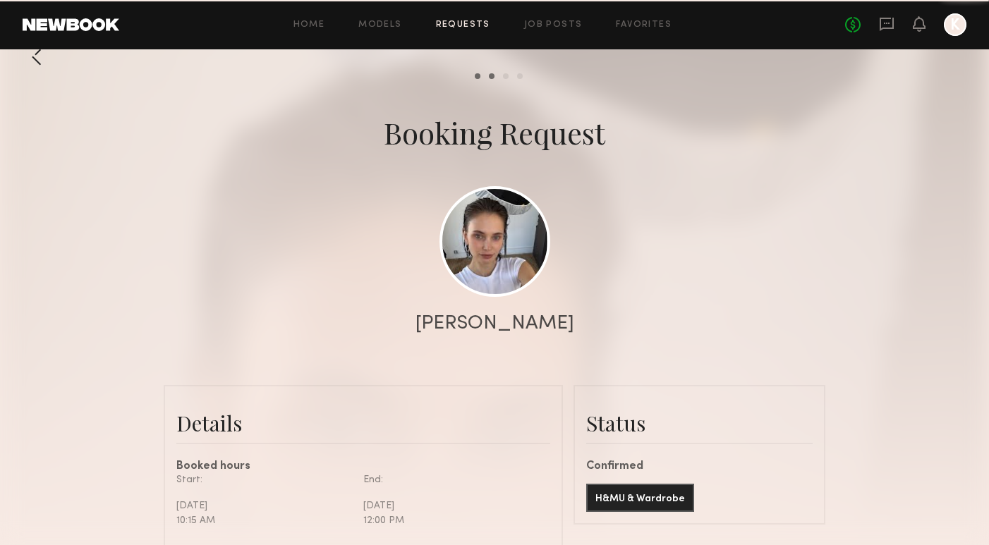
scroll to position [1393, 0]
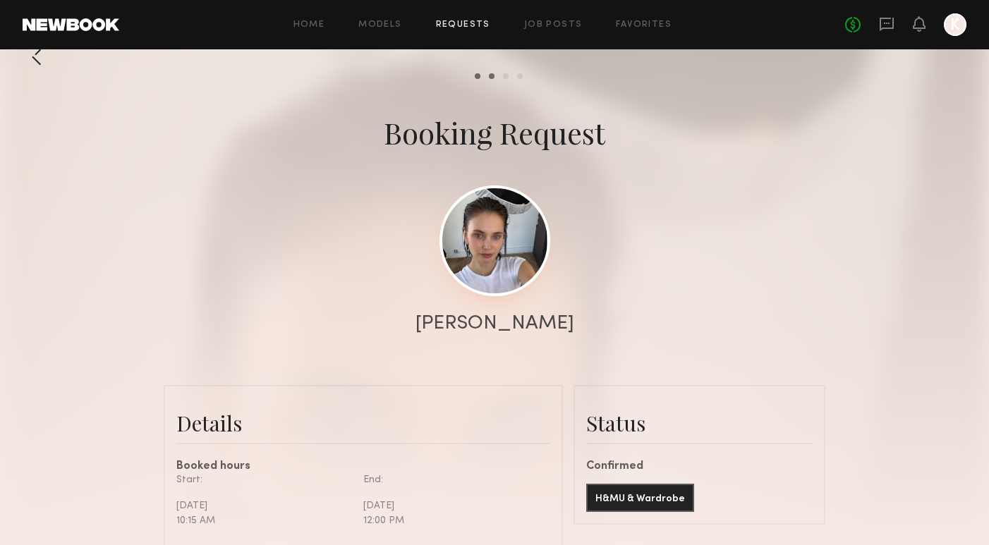
click at [459, 273] on link at bounding box center [494, 240] width 111 height 111
click at [474, 32] on div "Home Models Requests Job Posts Favorites Sign Out No fees up to $5,000 K" at bounding box center [542, 24] width 847 height 23
click at [475, 23] on link "Requests" at bounding box center [463, 24] width 54 height 9
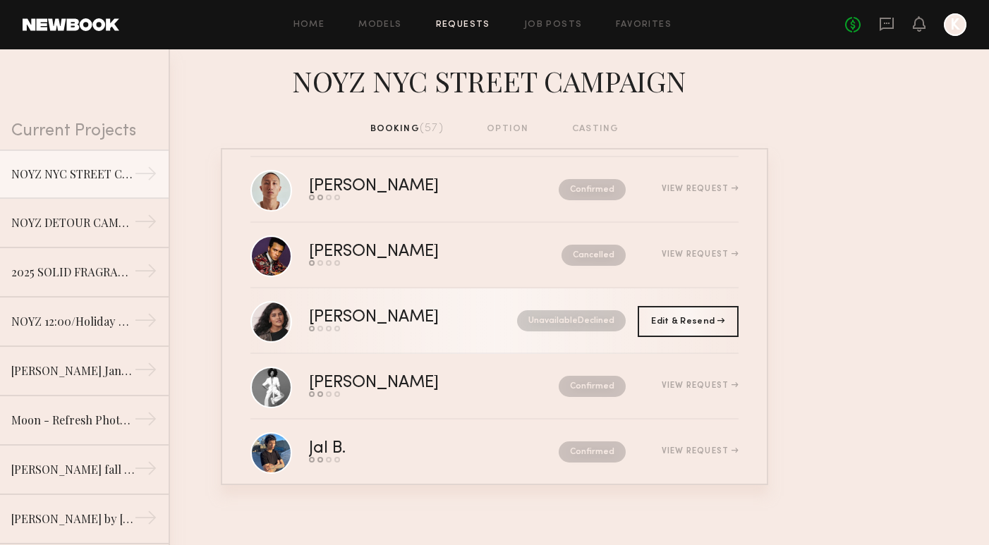
scroll to position [804, 0]
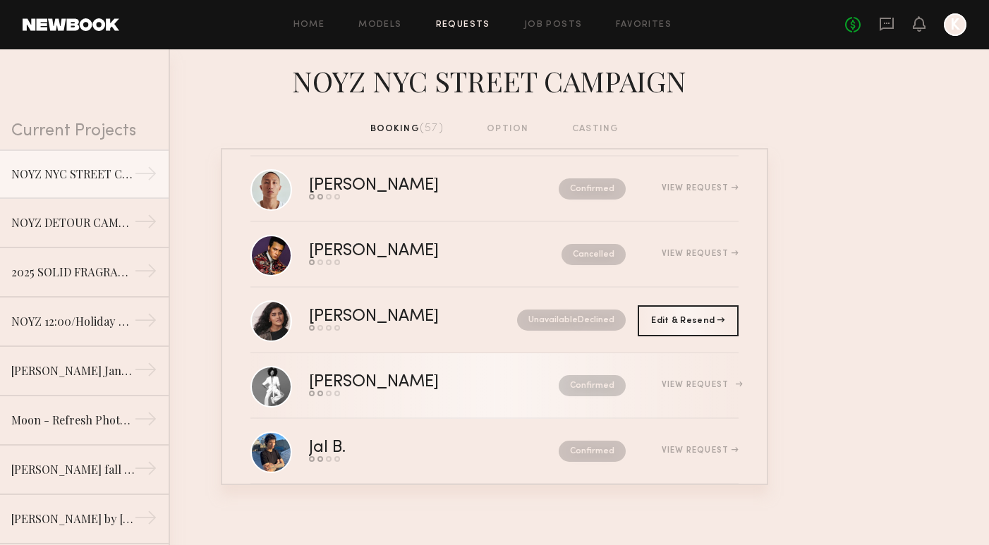
click at [435, 396] on link "Christina S. Send request Model response Review hours worked Pay model Confirme…" at bounding box center [494, 386] width 488 height 66
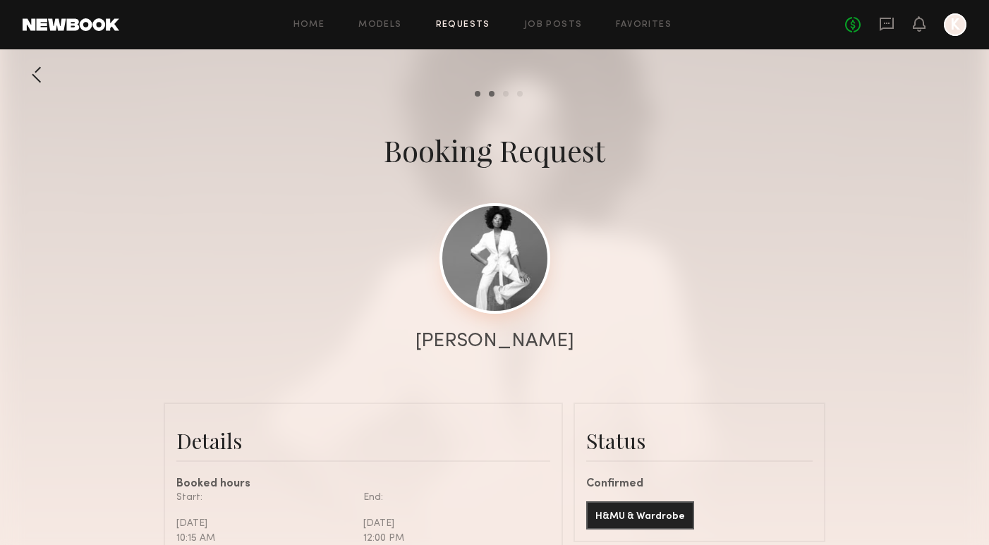
click at [516, 277] on link at bounding box center [494, 258] width 111 height 111
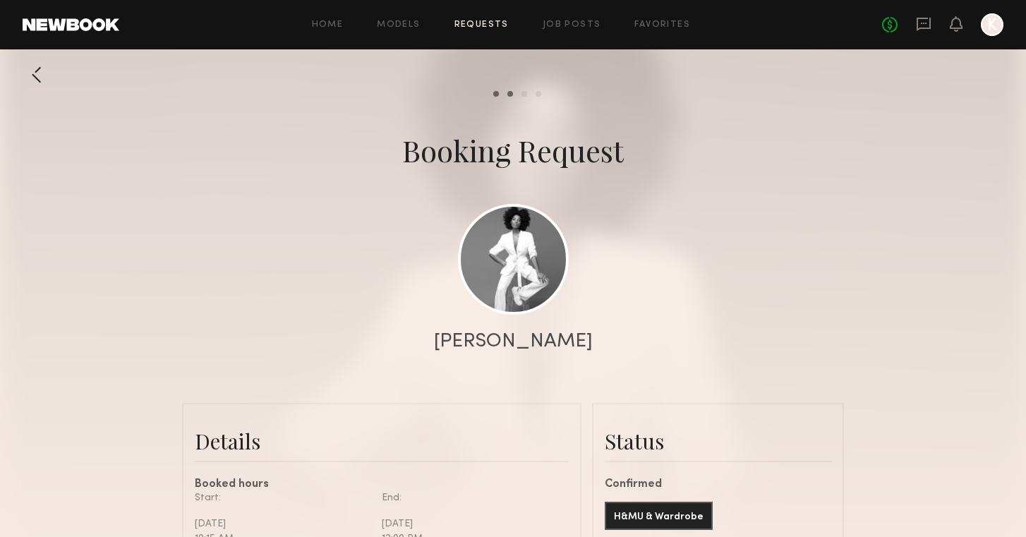
click at [495, 13] on header "Home Models Requests Job Posts Favorites Sign Out No fees up to $5,000 K" at bounding box center [513, 24] width 1026 height 49
click at [494, 21] on link "Requests" at bounding box center [481, 24] width 54 height 9
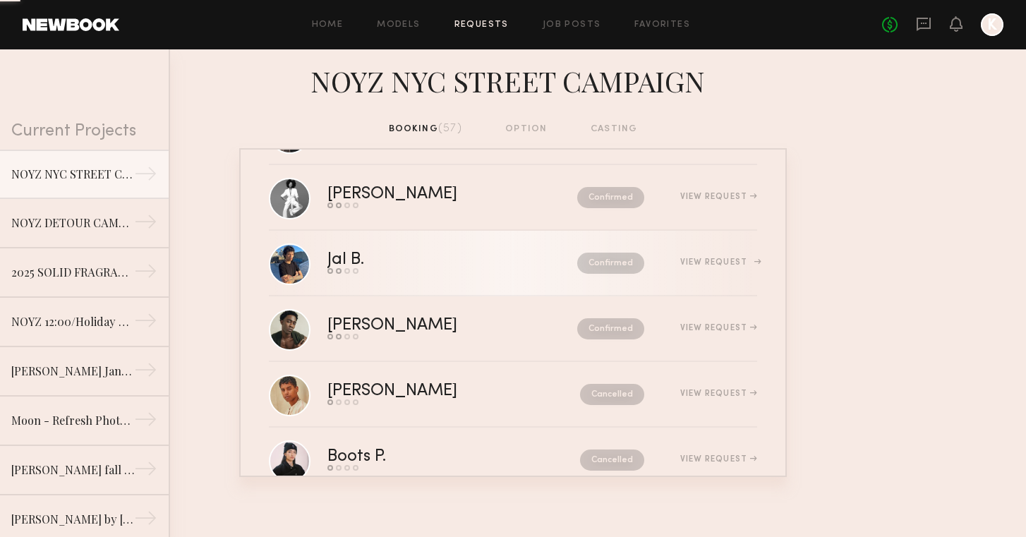
scroll to position [995, 0]
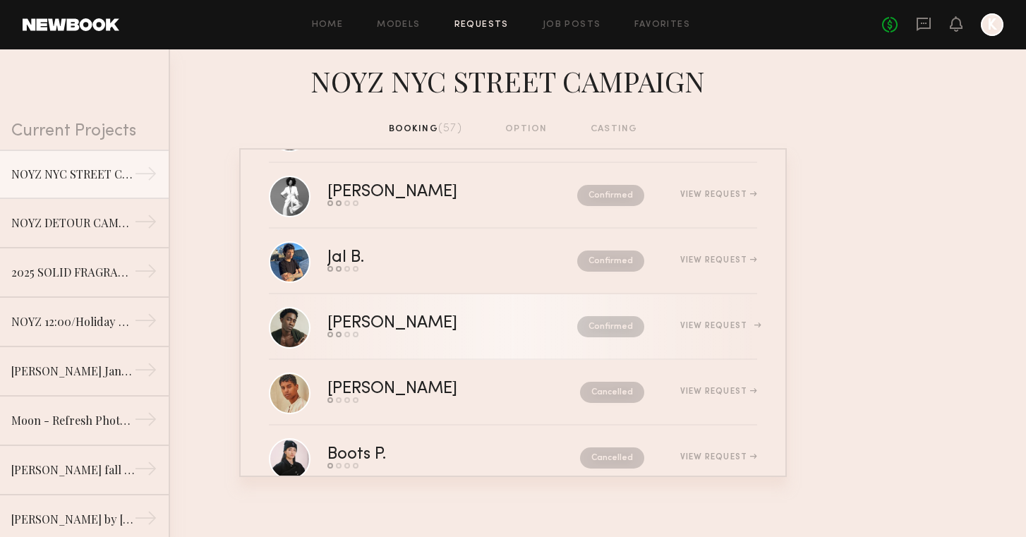
click at [418, 325] on div "Shaquille H." at bounding box center [422, 323] width 190 height 16
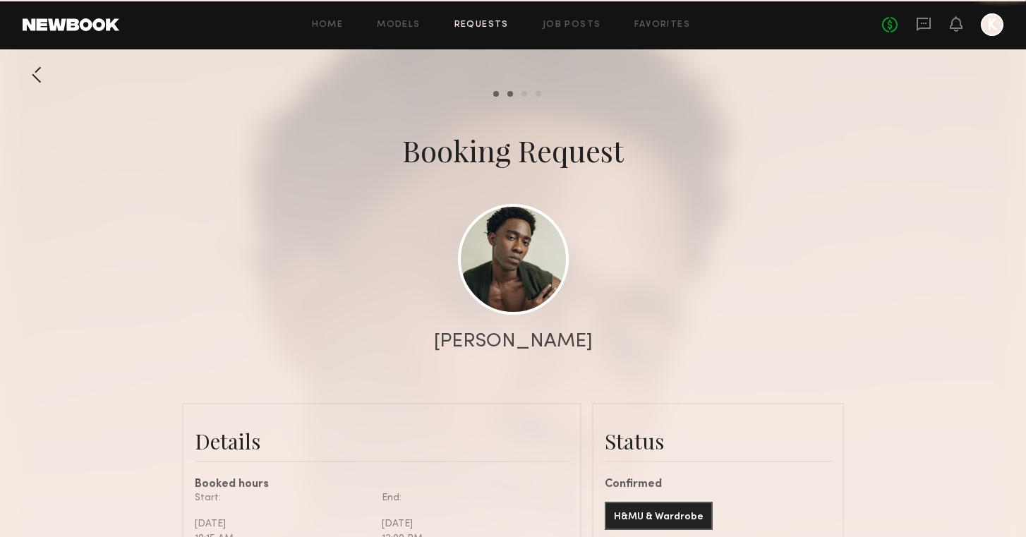
scroll to position [1392, 0]
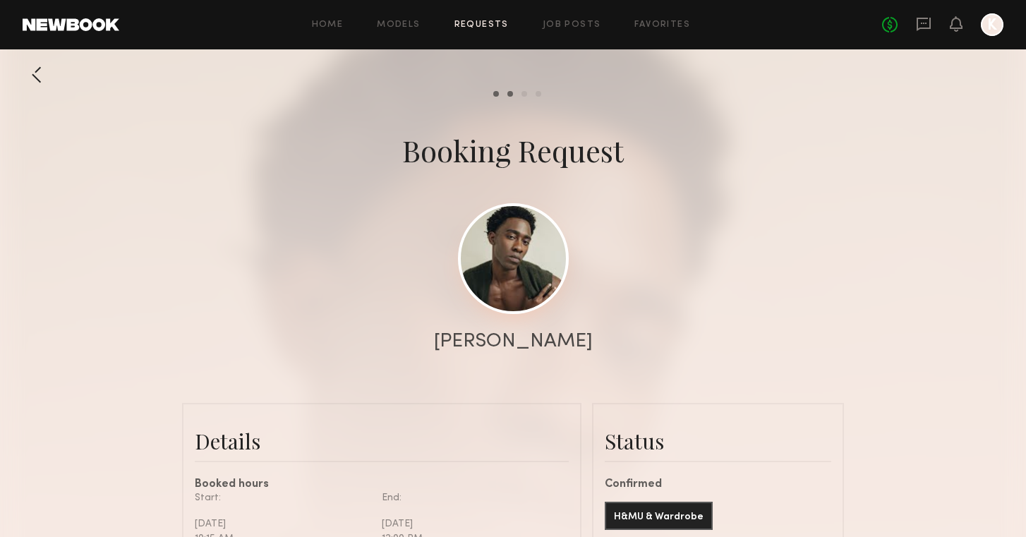
click at [512, 256] on link at bounding box center [513, 258] width 111 height 111
click at [488, 24] on link "Requests" at bounding box center [481, 24] width 54 height 9
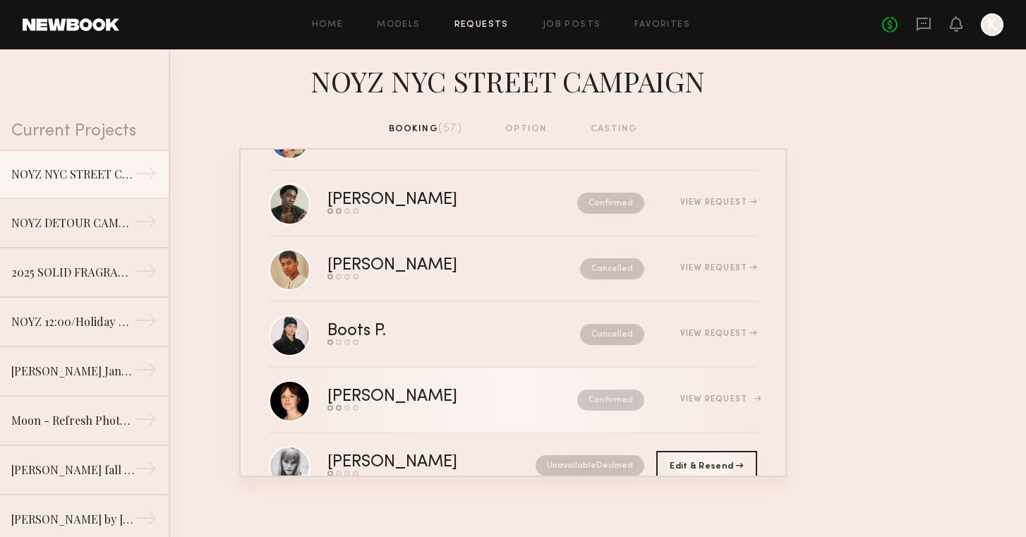
scroll to position [1119, 0]
click at [445, 399] on div "Tabatha T." at bounding box center [422, 395] width 190 height 16
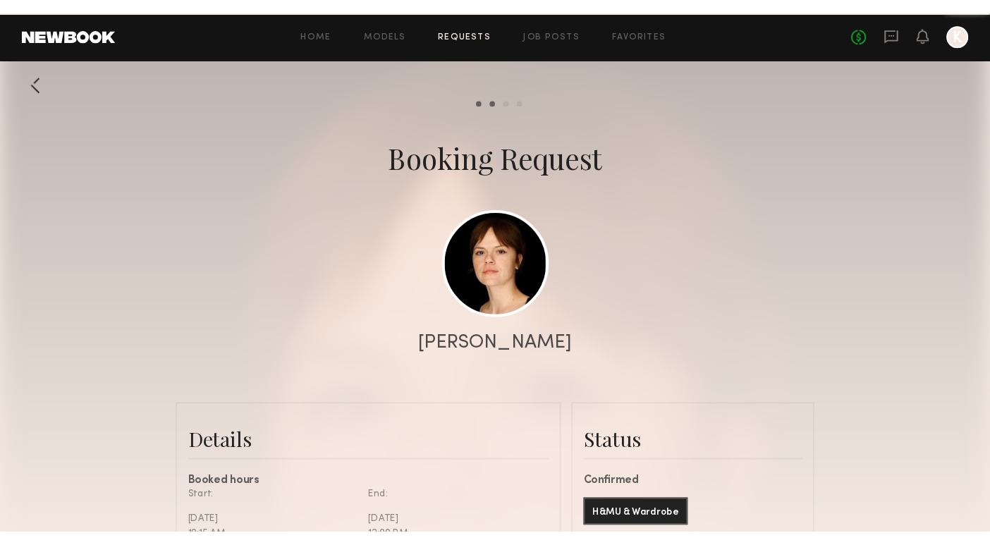
scroll to position [1385, 0]
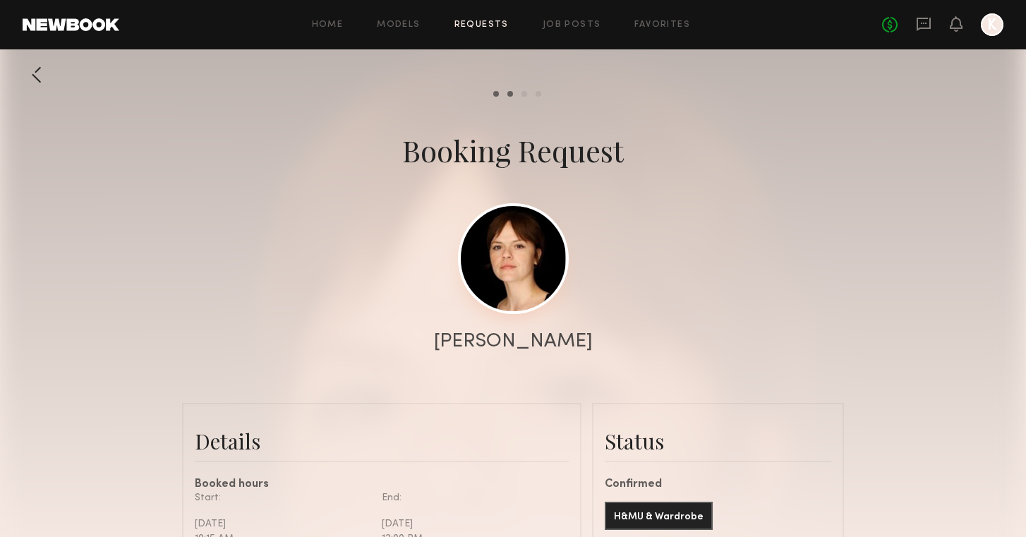
click at [506, 276] on link at bounding box center [513, 258] width 111 height 111
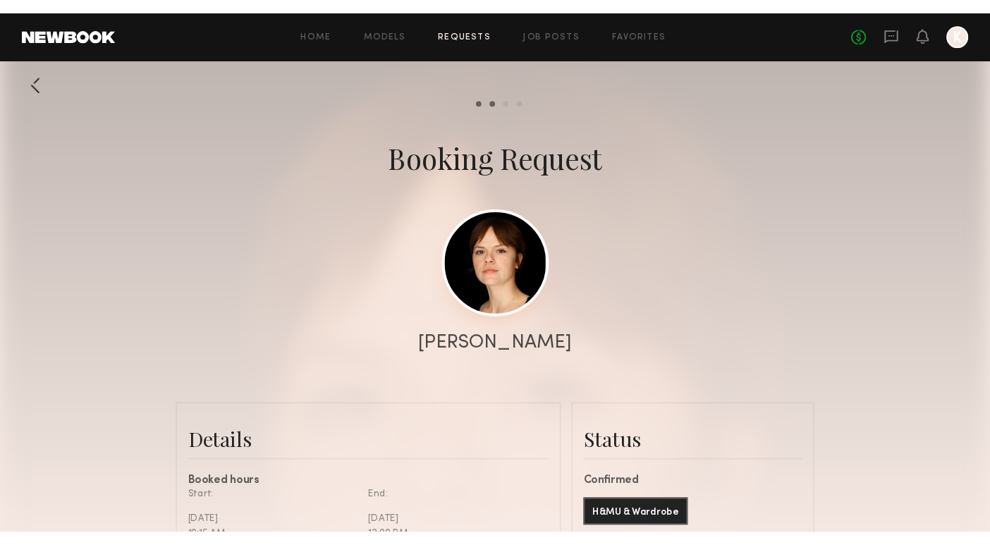
scroll to position [1351, 0]
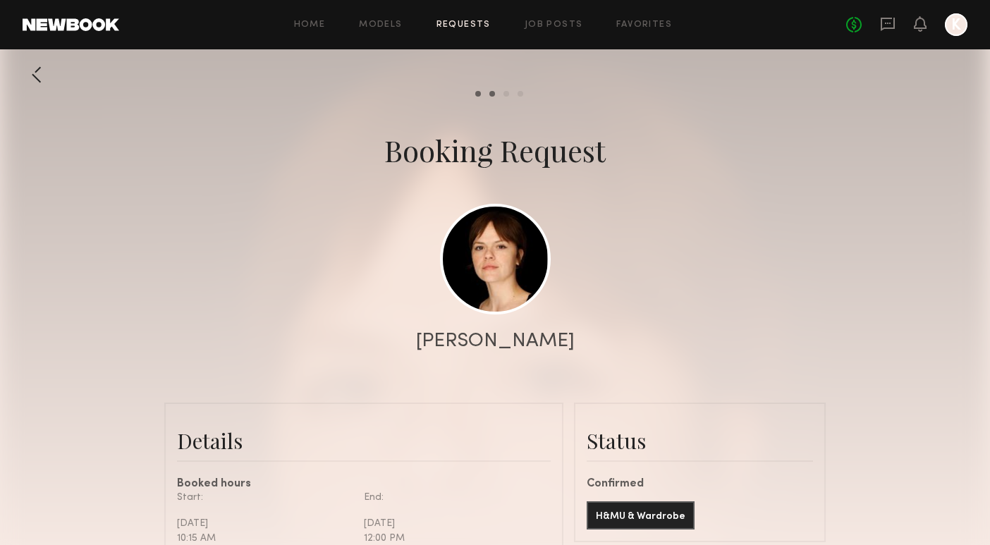
click at [463, 28] on link "Requests" at bounding box center [464, 24] width 54 height 9
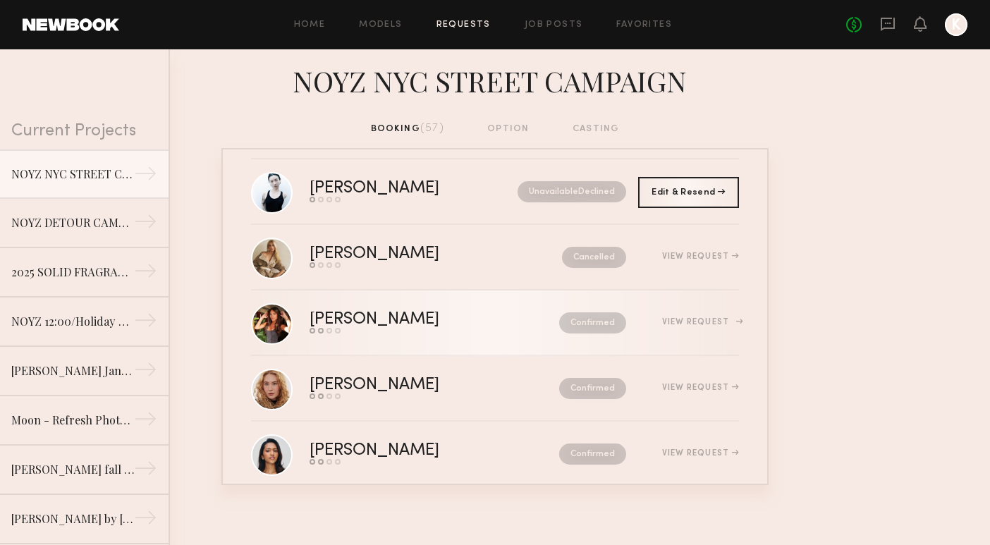
scroll to position [1523, 0]
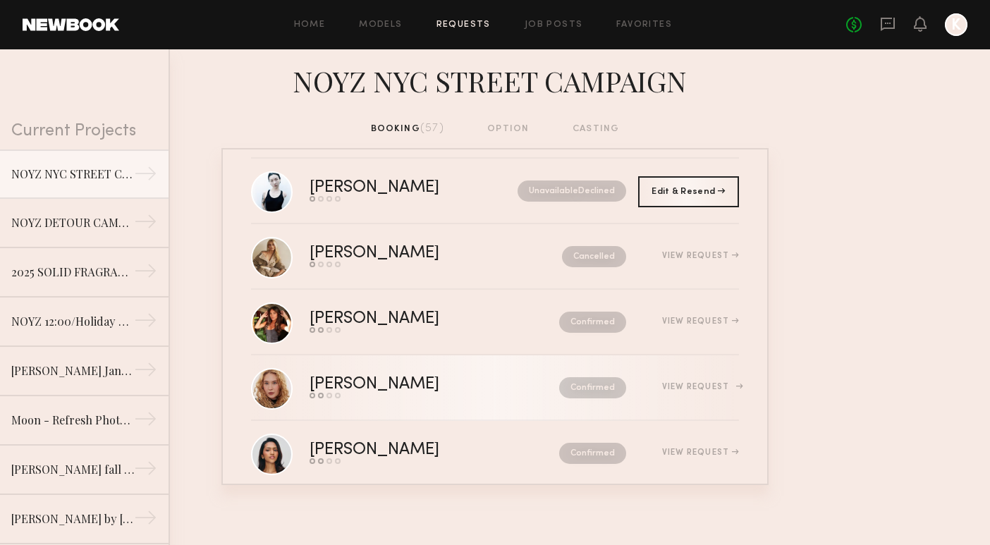
click at [444, 384] on div "Alina P." at bounding box center [405, 385] width 190 height 16
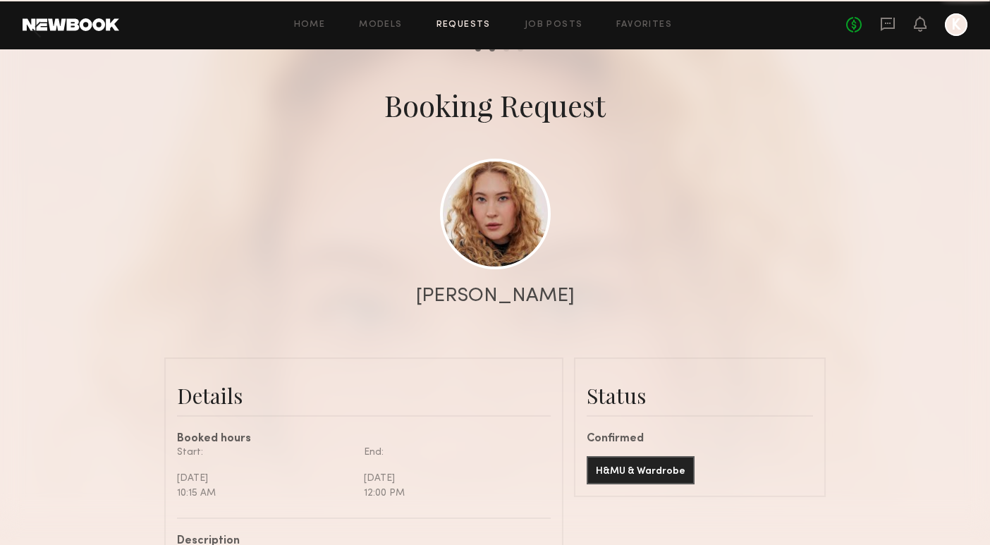
scroll to position [51, 0]
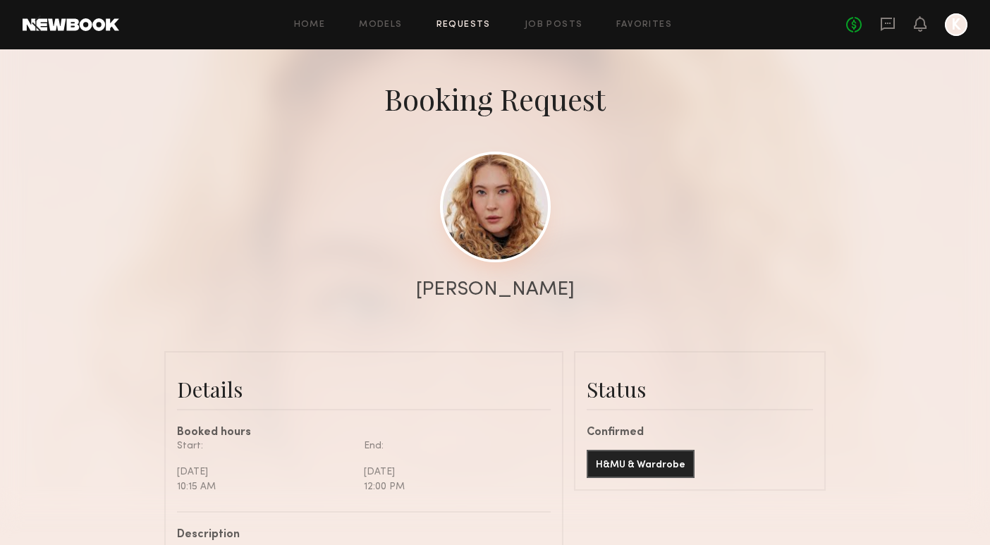
click at [521, 231] on link at bounding box center [495, 207] width 111 height 111
click at [444, 28] on link "Requests" at bounding box center [464, 24] width 54 height 9
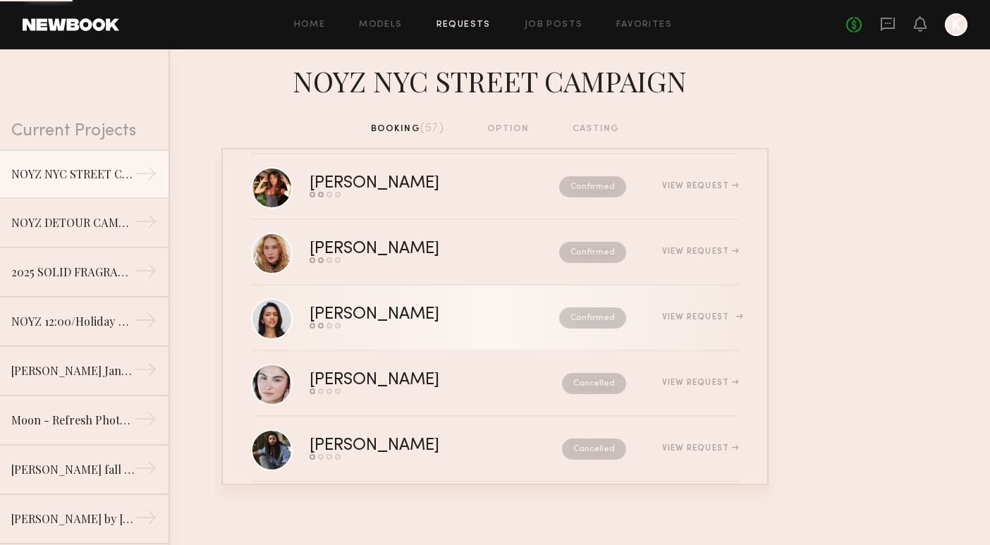
scroll to position [1662, 0]
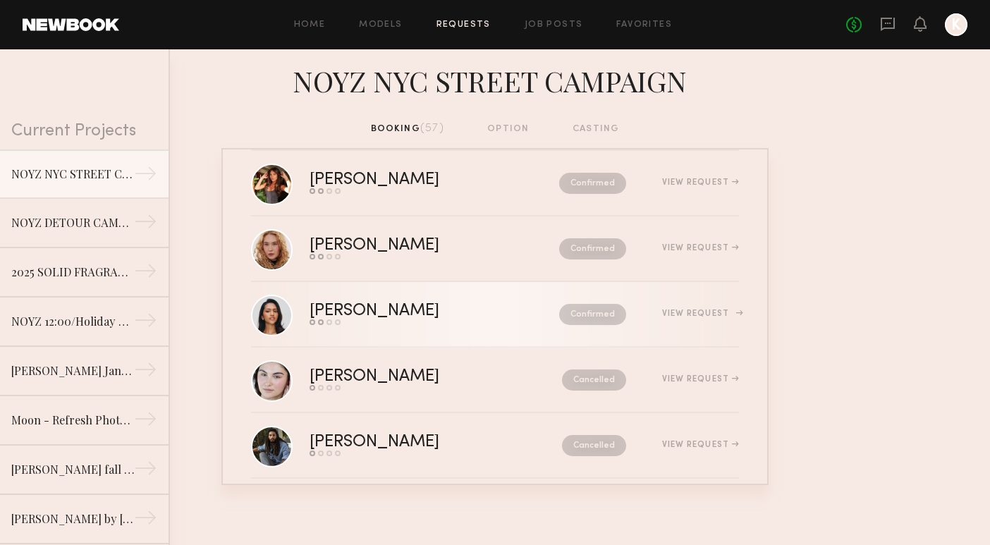
click at [462, 329] on link "Arifa A. Send request Model response Review hours worked Pay model Confirmed Vi…" at bounding box center [495, 315] width 488 height 66
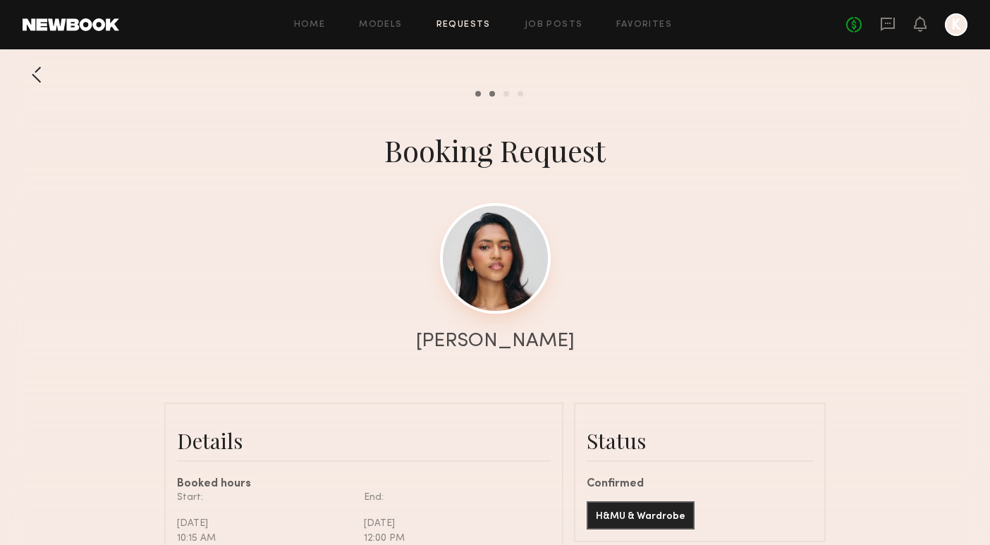
scroll to position [1547, 0]
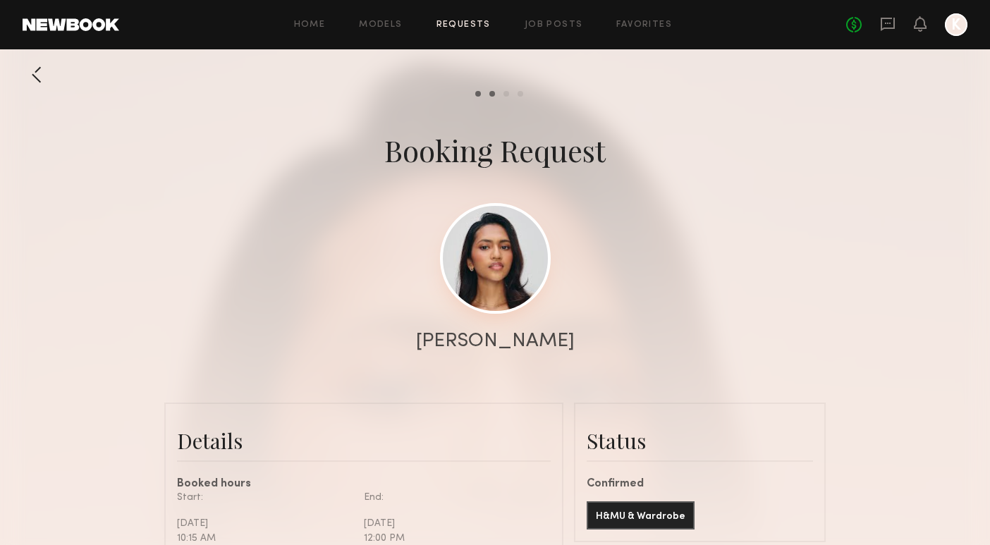
click at [499, 253] on link at bounding box center [495, 258] width 111 height 111
click at [456, 27] on link "Requests" at bounding box center [464, 24] width 54 height 9
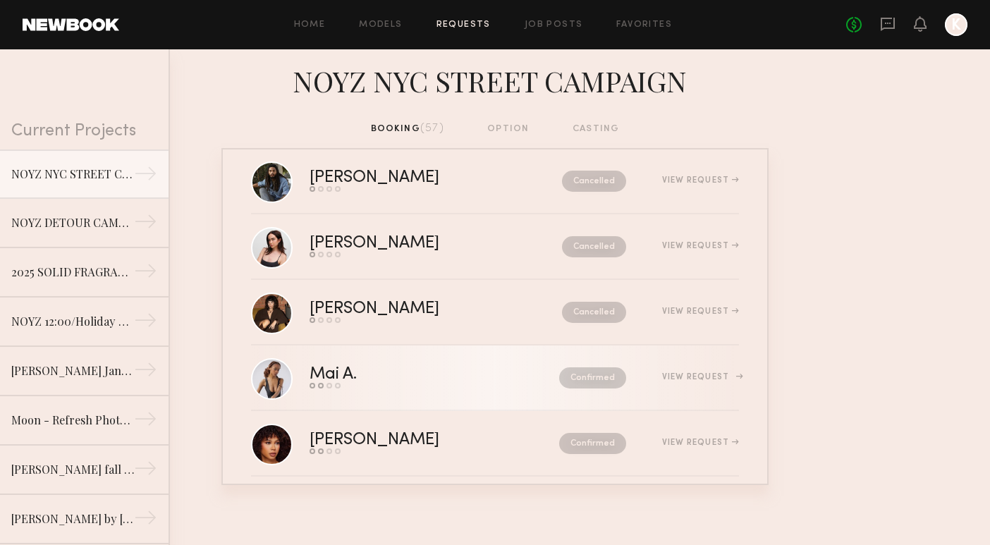
scroll to position [1973, 0]
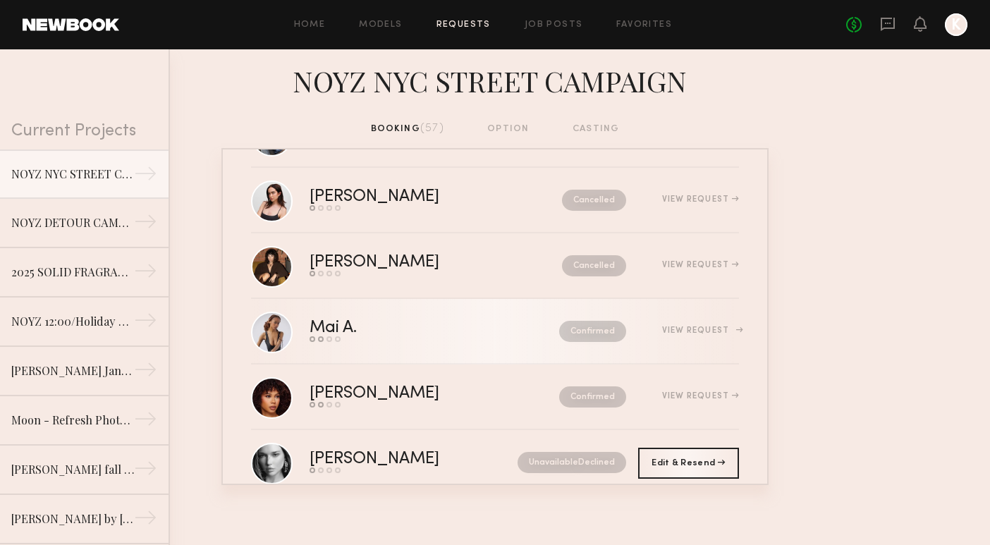
click at [444, 324] on div "Mai A." at bounding box center [384, 328] width 149 height 16
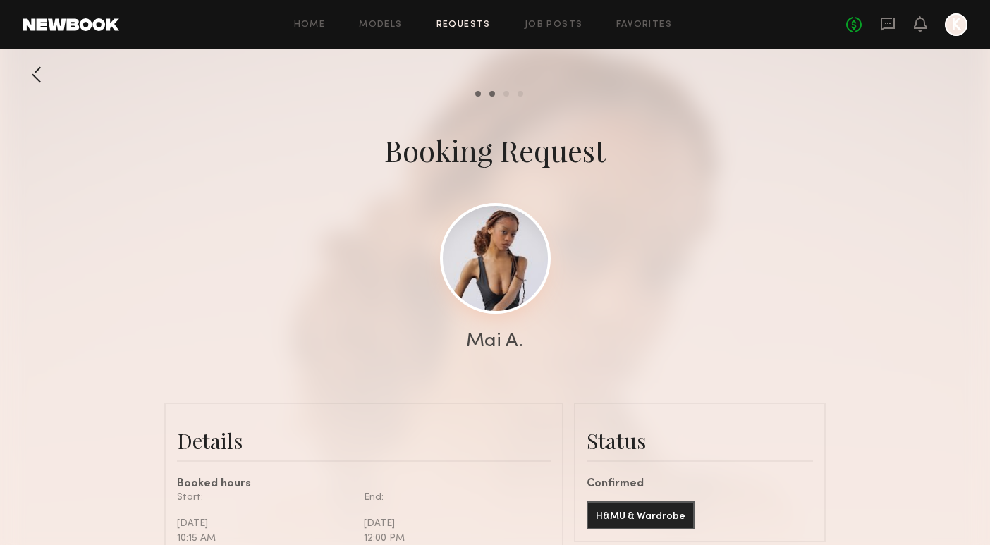
scroll to position [1287, 0]
drag, startPoint x: 539, startPoint y: 341, endPoint x: 440, endPoint y: 334, distance: 99.0
click at [440, 334] on div "Mai A." at bounding box center [495, 342] width 990 height 20
copy div "Mai A."
click at [490, 288] on link at bounding box center [495, 258] width 111 height 111
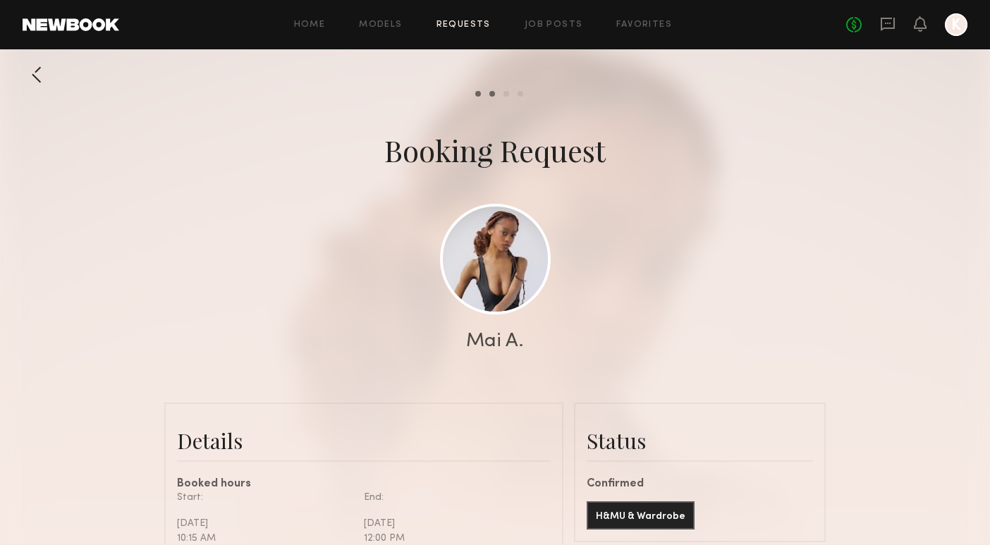
click at [461, 25] on link "Requests" at bounding box center [464, 24] width 54 height 9
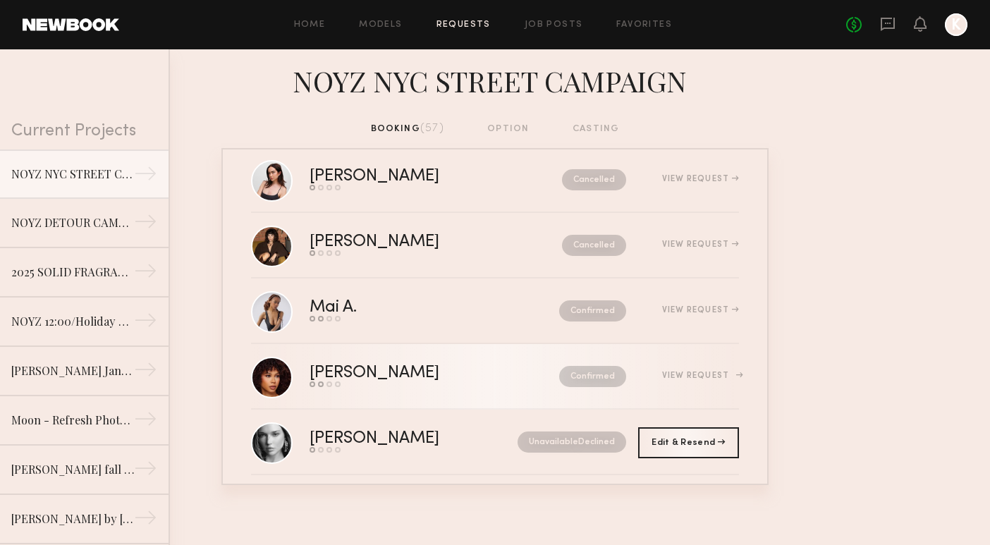
scroll to position [1996, 0]
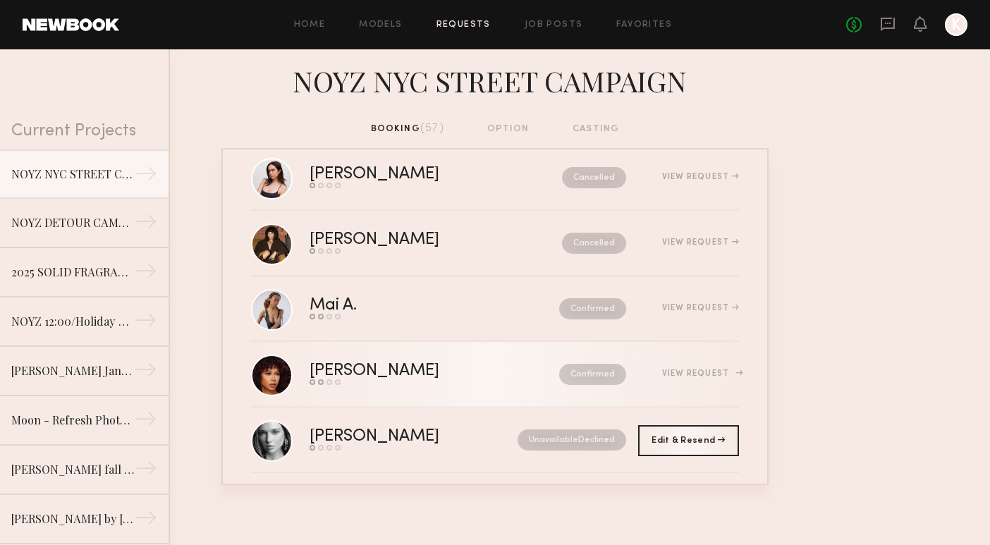
click at [503, 381] on div "Confirmed" at bounding box center [562, 374] width 127 height 21
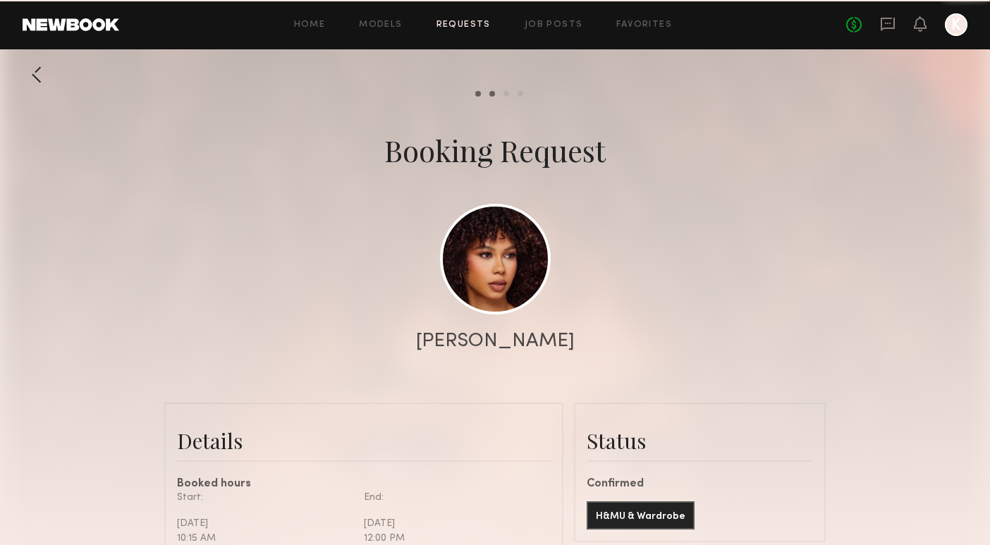
scroll to position [1836, 0]
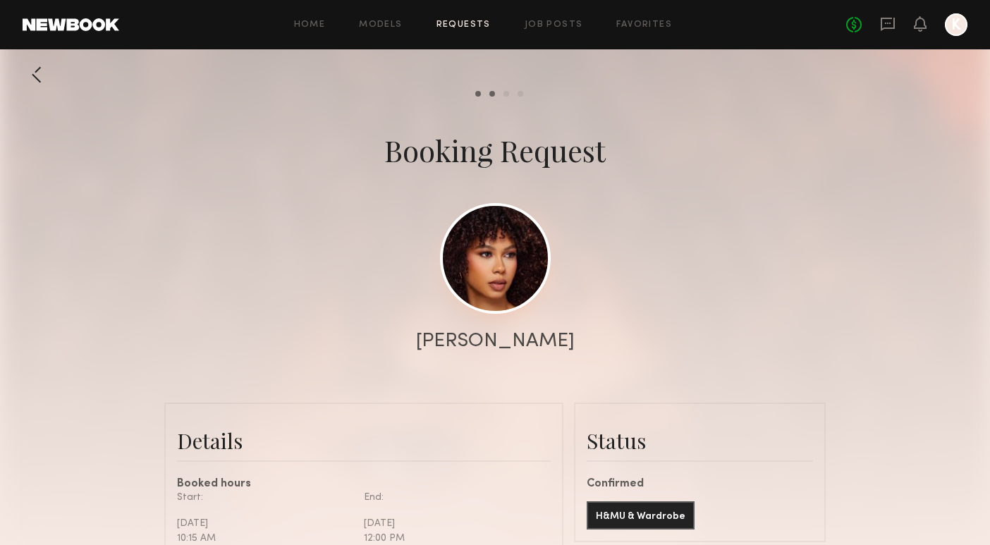
click at [493, 286] on link at bounding box center [495, 258] width 111 height 111
click at [458, 26] on link "Requests" at bounding box center [464, 24] width 54 height 9
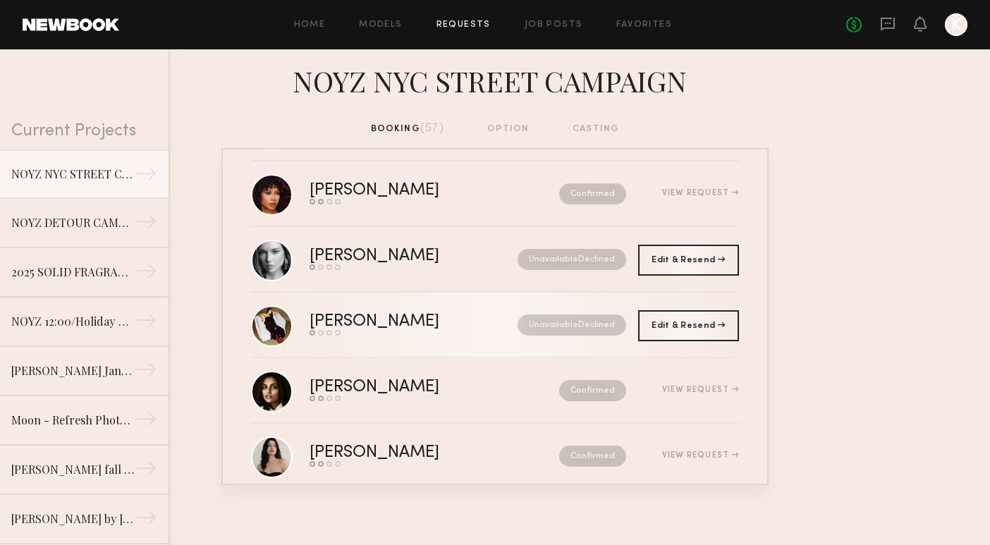
scroll to position [2186, 0]
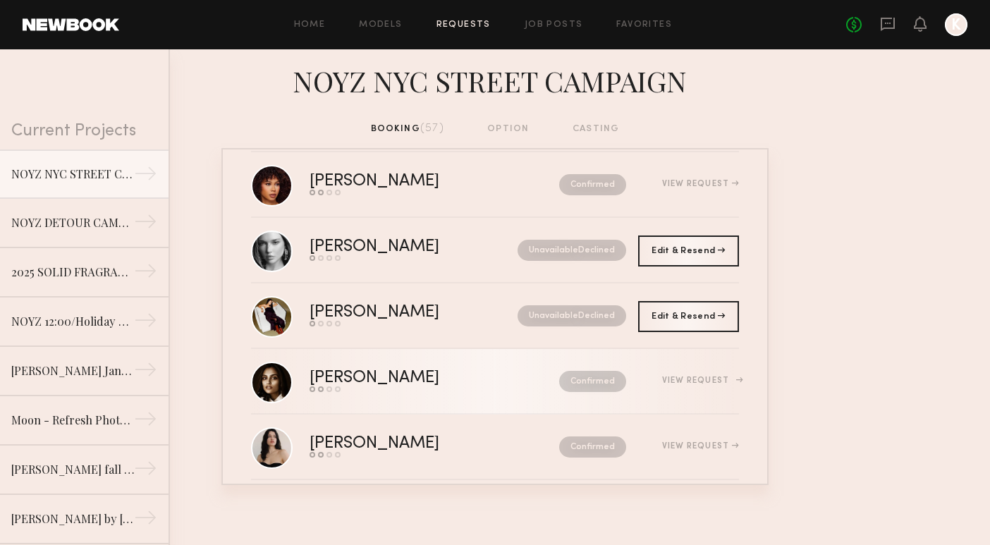
click at [427, 384] on div "Slesha P." at bounding box center [405, 378] width 190 height 16
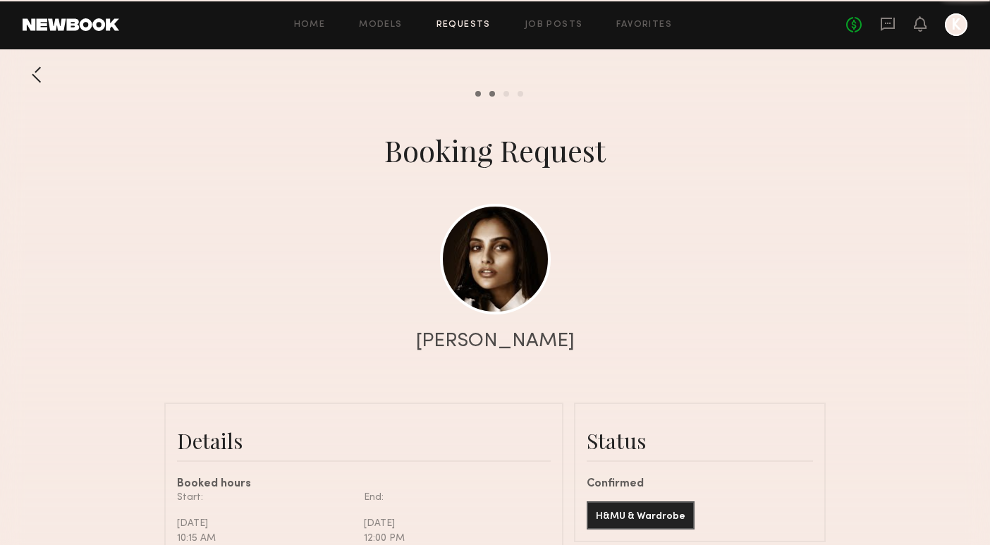
scroll to position [1547, 0]
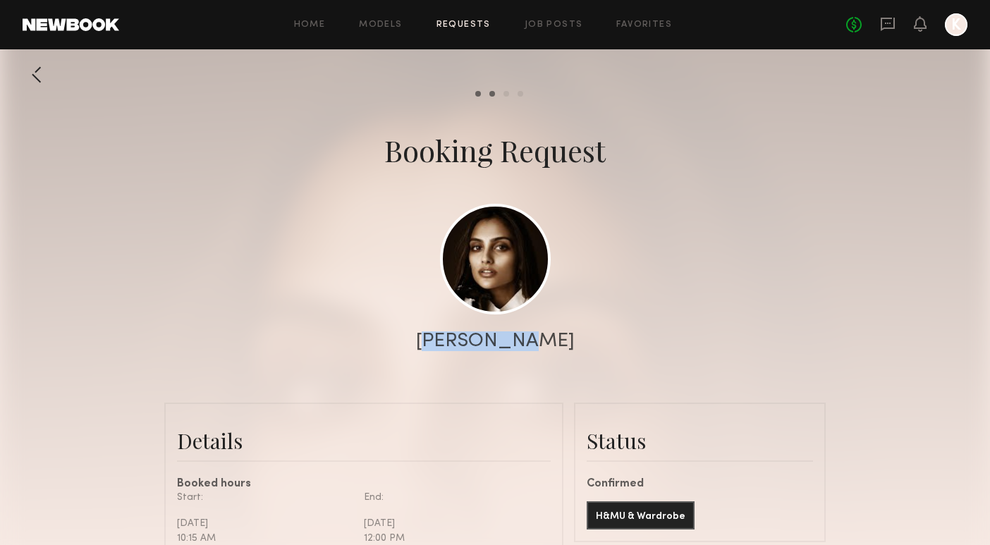
drag, startPoint x: 444, startPoint y: 339, endPoint x: 568, endPoint y: 339, distance: 124.1
click at [568, 339] on div "Slesha P." at bounding box center [495, 342] width 990 height 20
copy div "Slesha P."
click at [498, 258] on link at bounding box center [495, 258] width 111 height 111
click at [482, 21] on link "Requests" at bounding box center [464, 24] width 54 height 9
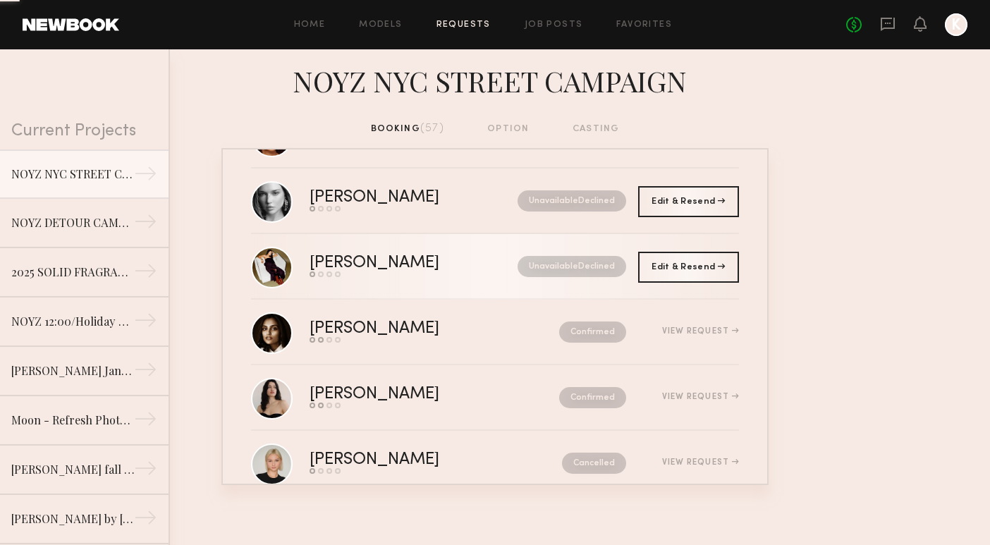
scroll to position [2253, 0]
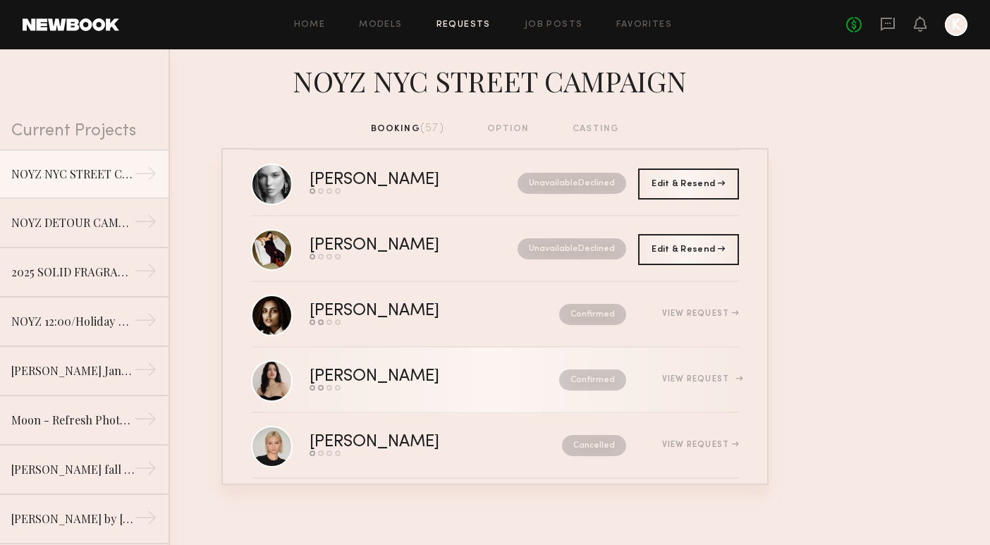
click at [372, 373] on div "Alessandra B." at bounding box center [405, 377] width 190 height 16
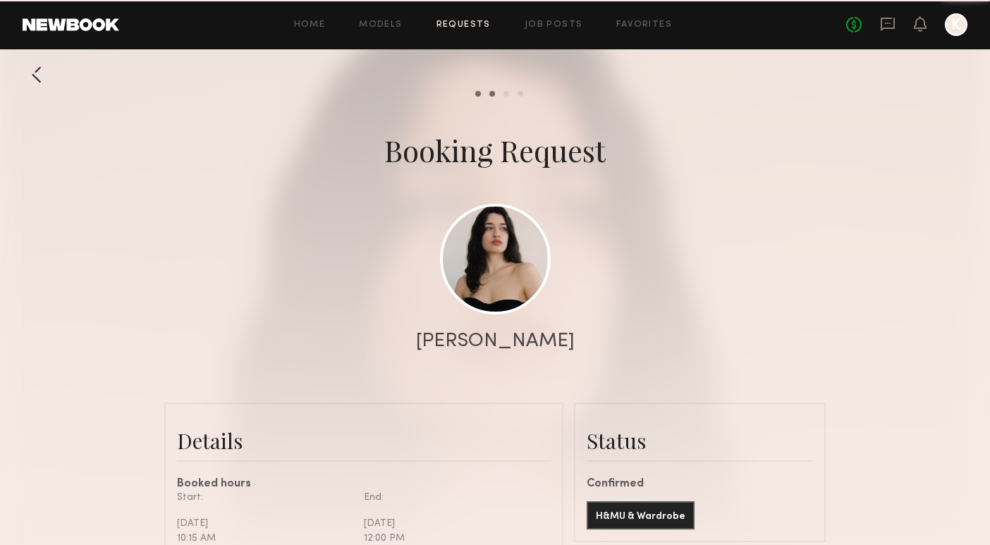
scroll to position [1500, 0]
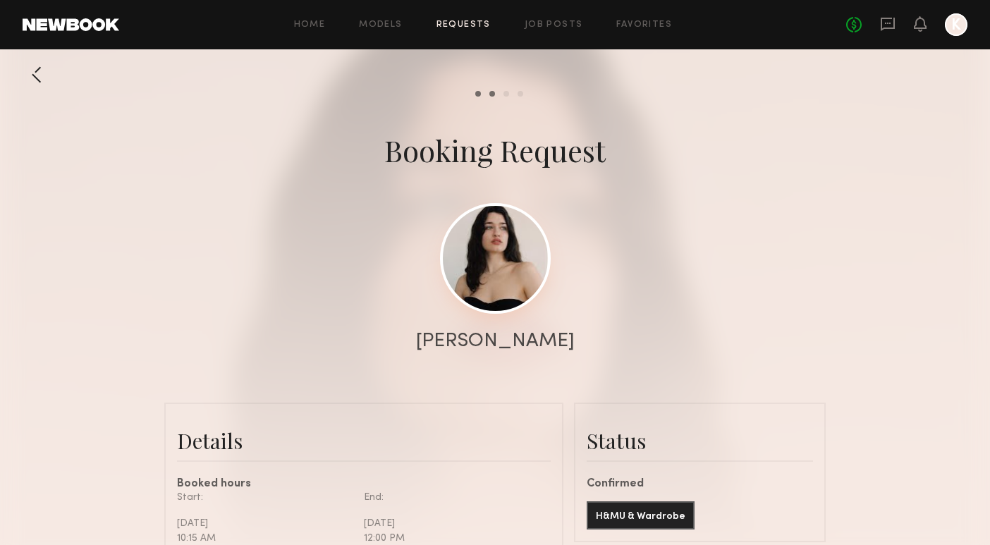
click at [499, 255] on link at bounding box center [495, 258] width 111 height 111
click at [473, 18] on div "Home Models Requests Job Posts Favorites Sign Out No fees up to $5,000 K" at bounding box center [543, 24] width 849 height 23
click at [473, 24] on link "Requests" at bounding box center [464, 24] width 54 height 9
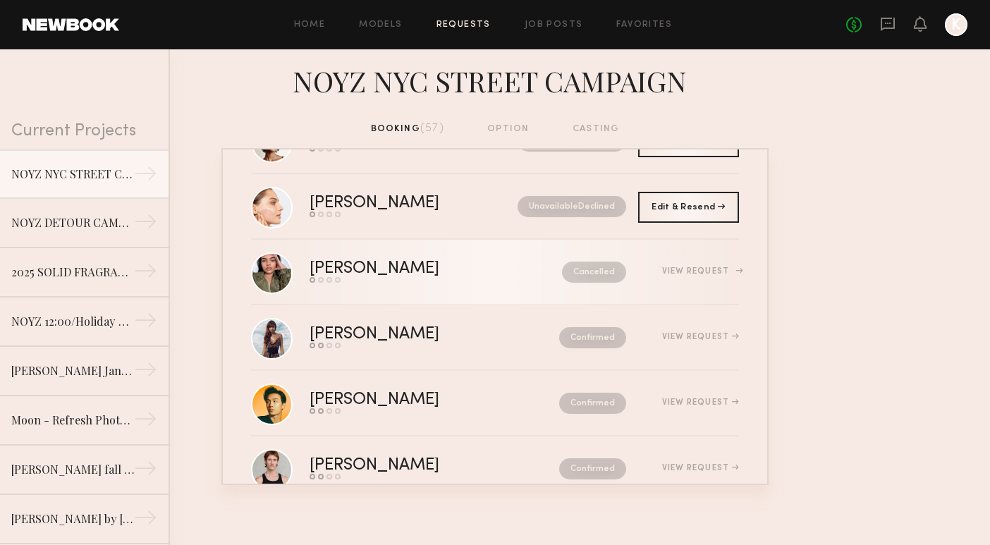
scroll to position [2715, 0]
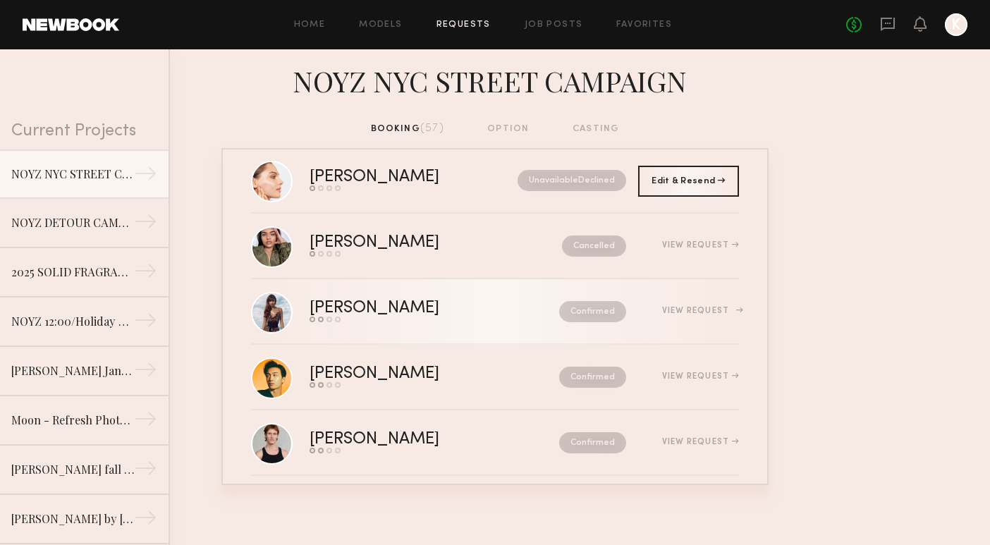
click at [458, 305] on div "McKenzie S." at bounding box center [405, 308] width 190 height 16
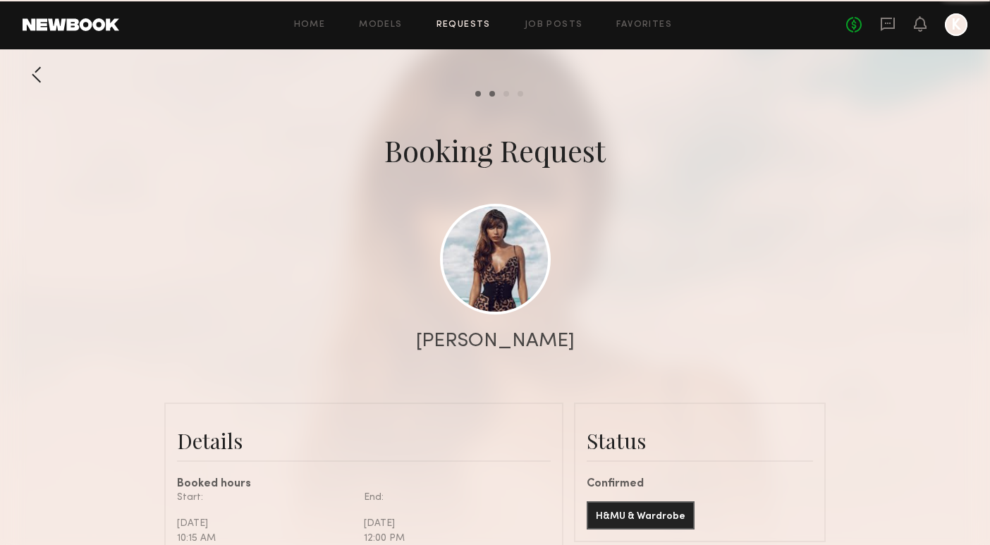
scroll to position [761, 0]
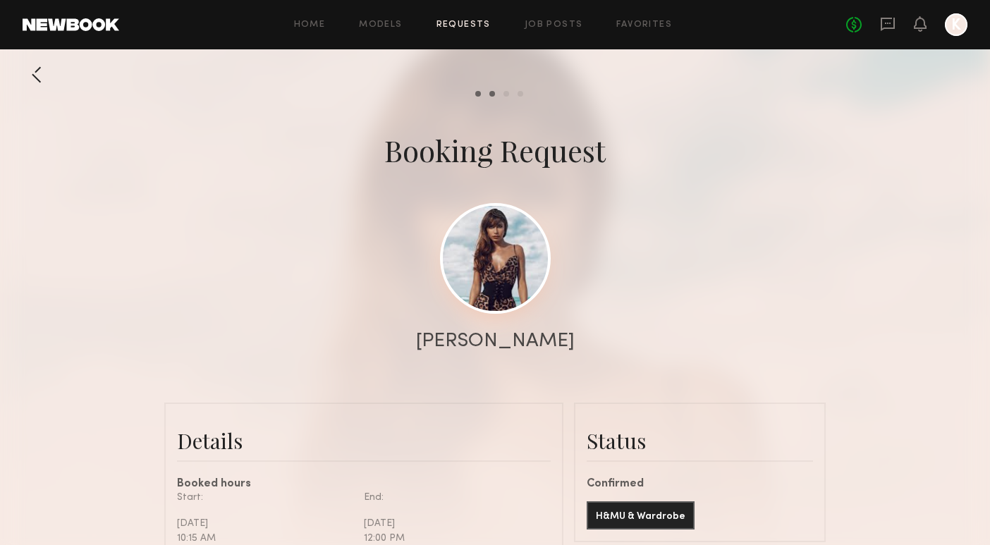
click at [495, 267] on link at bounding box center [495, 258] width 111 height 111
click at [469, 28] on link "Requests" at bounding box center [464, 24] width 54 height 9
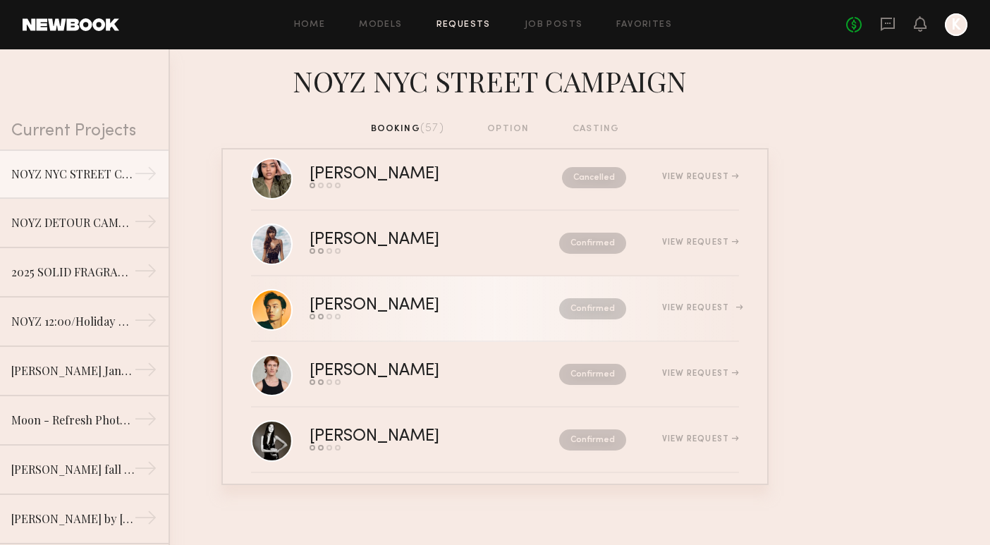
scroll to position [2824, 0]
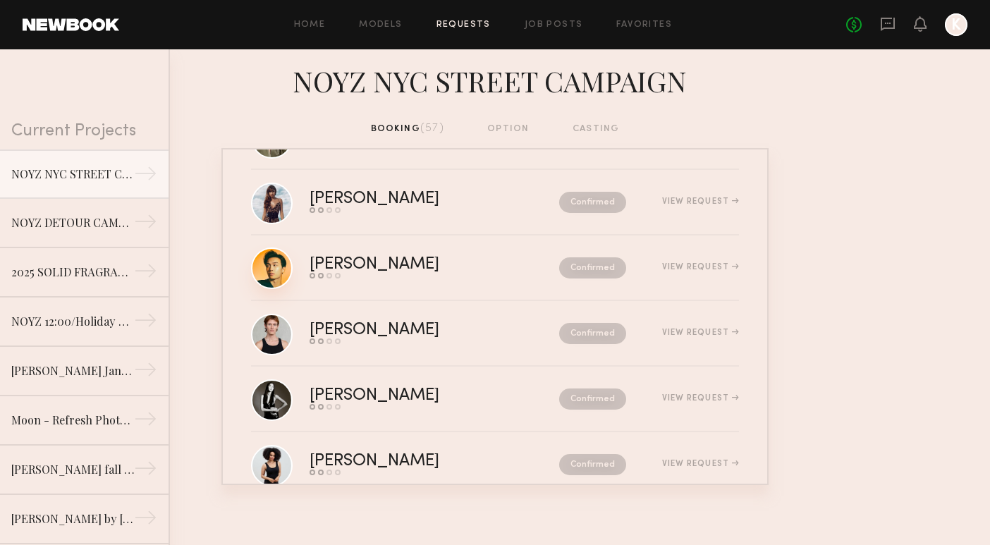
click at [291, 270] on link at bounding box center [272, 269] width 42 height 42
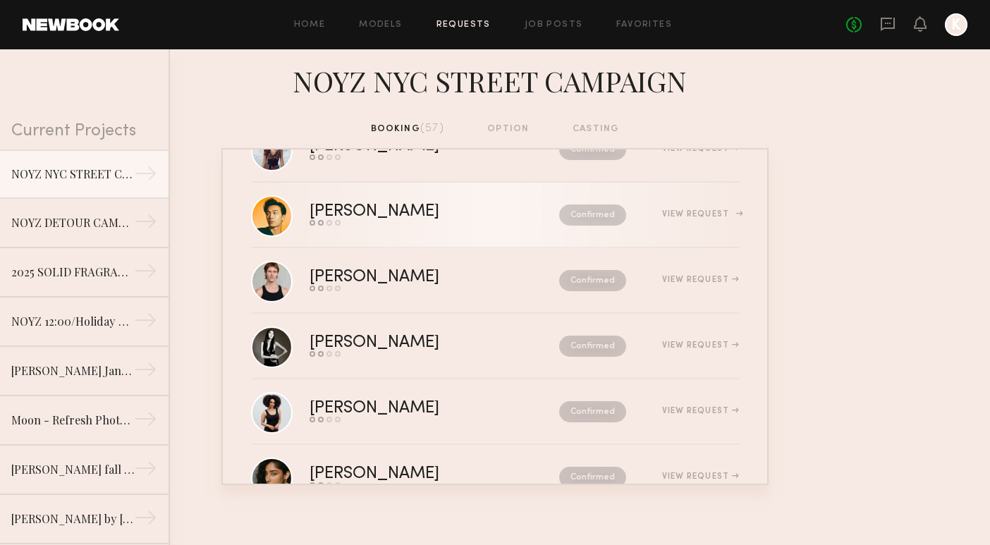
scroll to position [2878, 0]
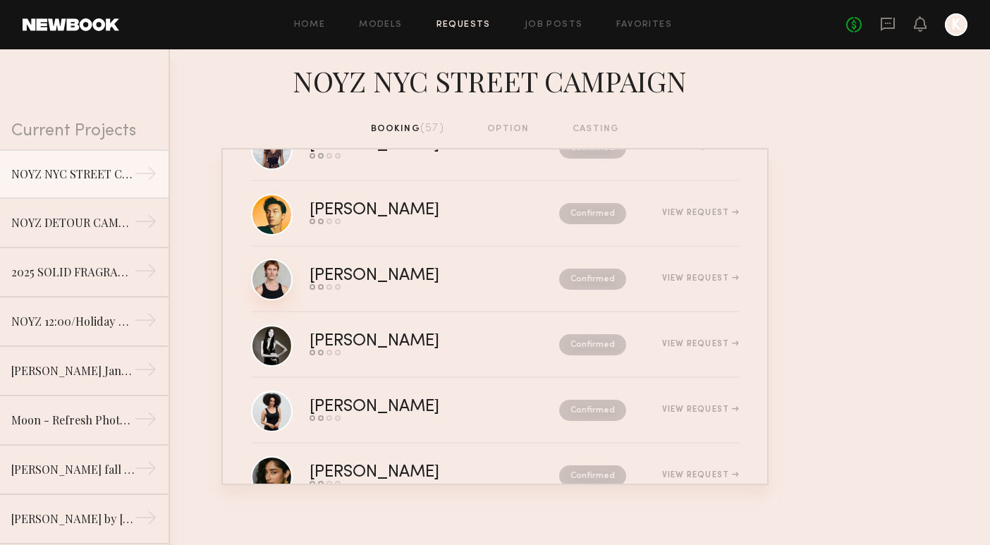
click at [268, 278] on link at bounding box center [272, 280] width 42 height 42
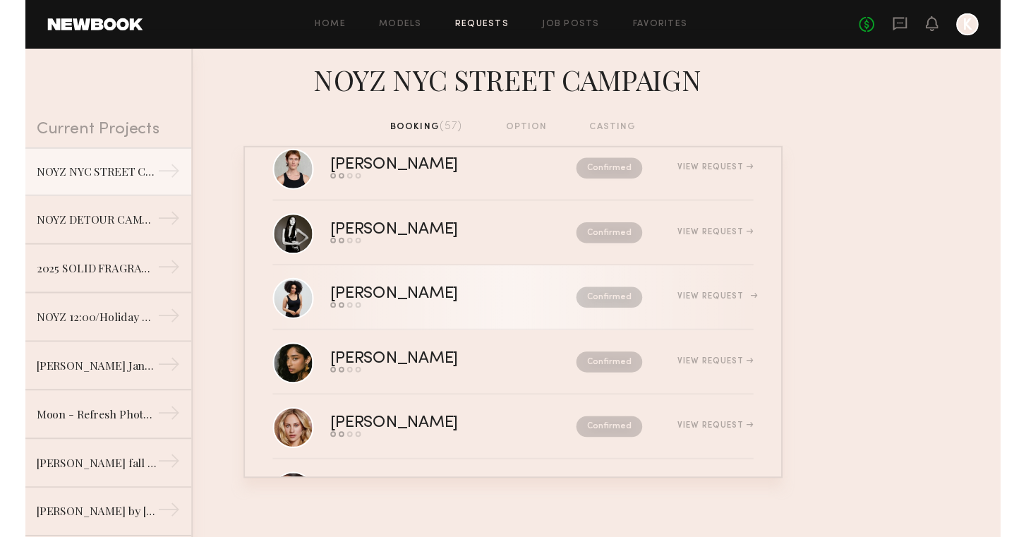
scroll to position [2988, 0]
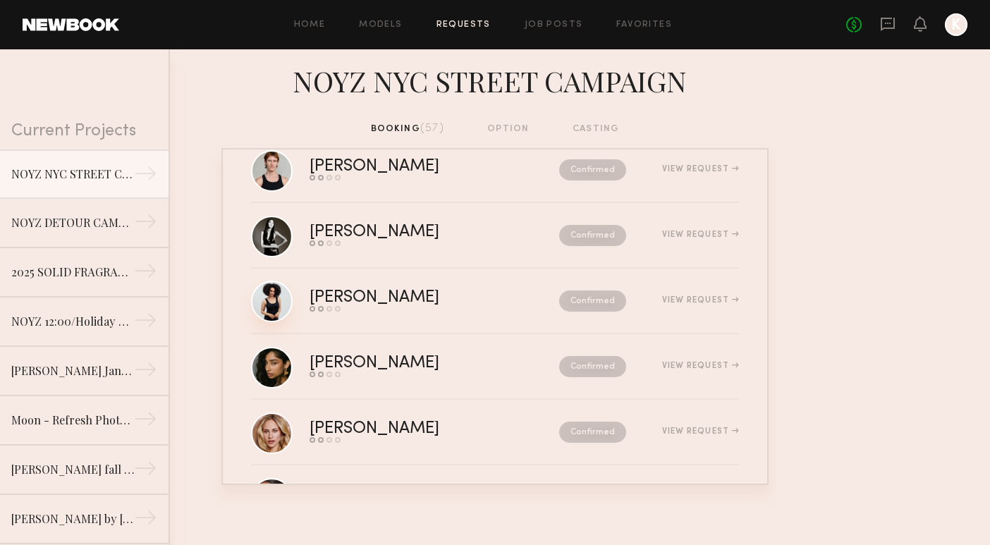
click at [278, 308] on link at bounding box center [272, 302] width 42 height 42
click at [284, 367] on link at bounding box center [272, 367] width 42 height 42
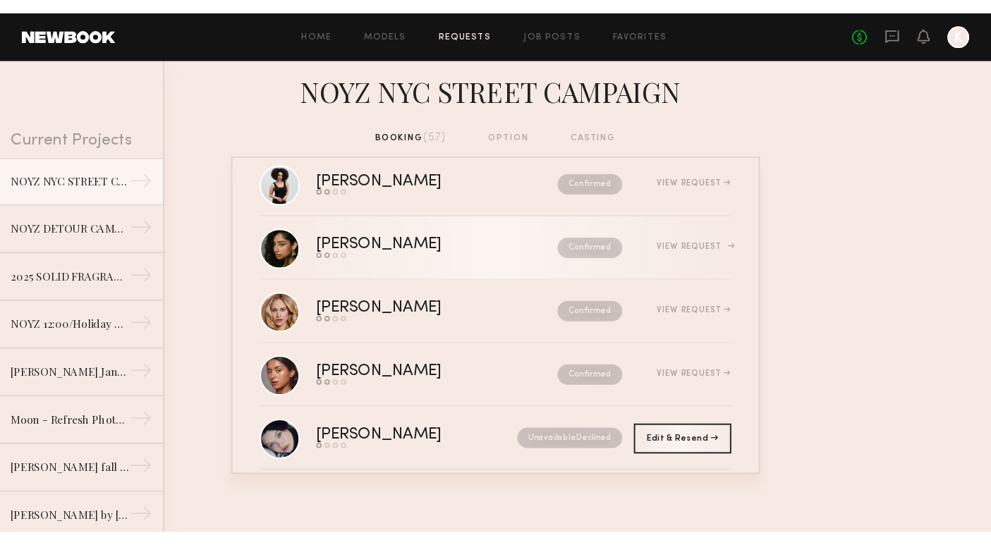
scroll to position [3118, 0]
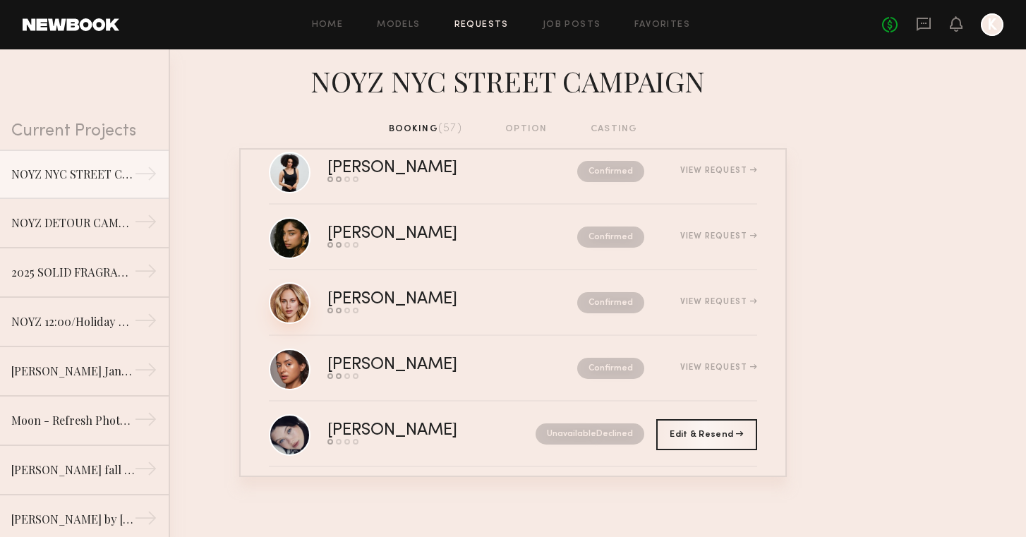
click at [300, 305] on link at bounding box center [290, 303] width 42 height 42
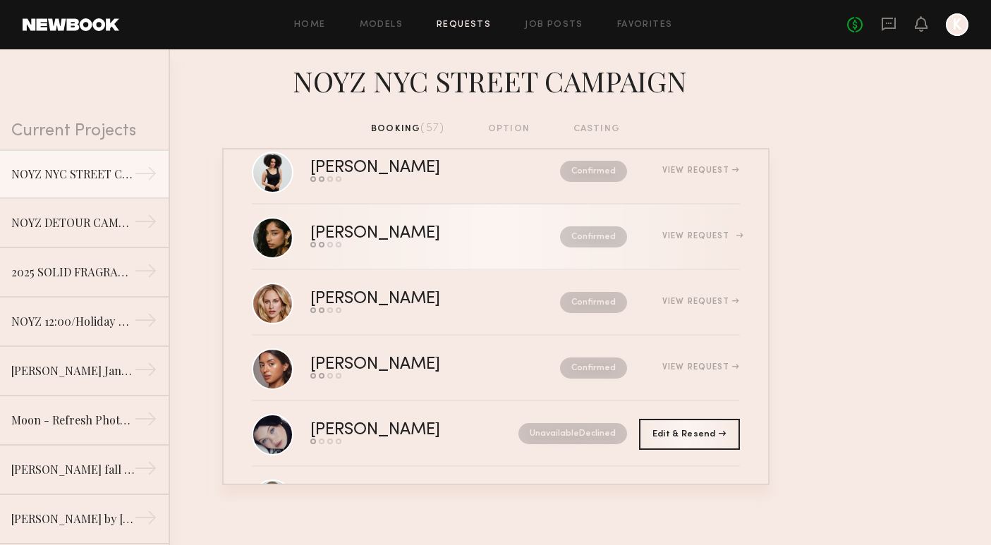
scroll to position [0, 0]
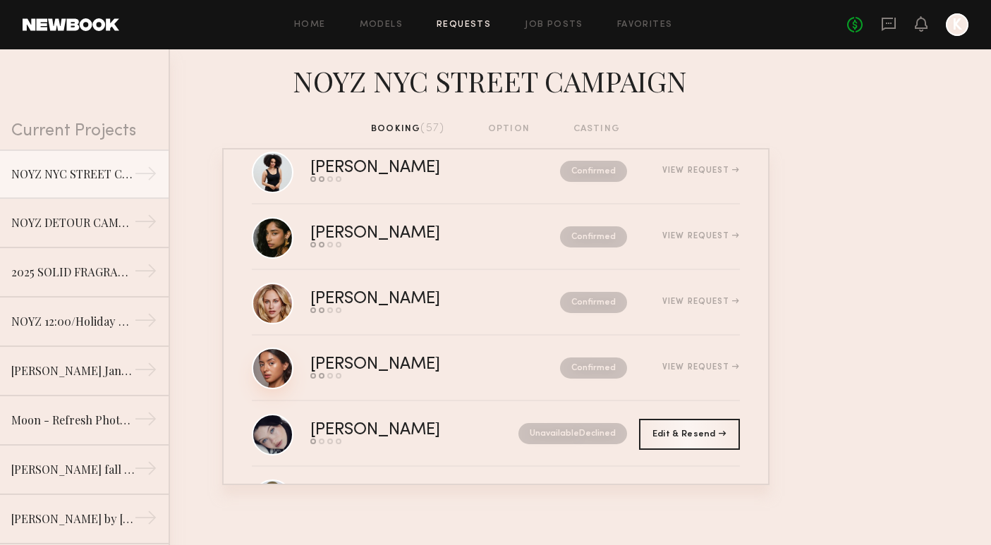
click at [274, 374] on link at bounding box center [273, 369] width 42 height 42
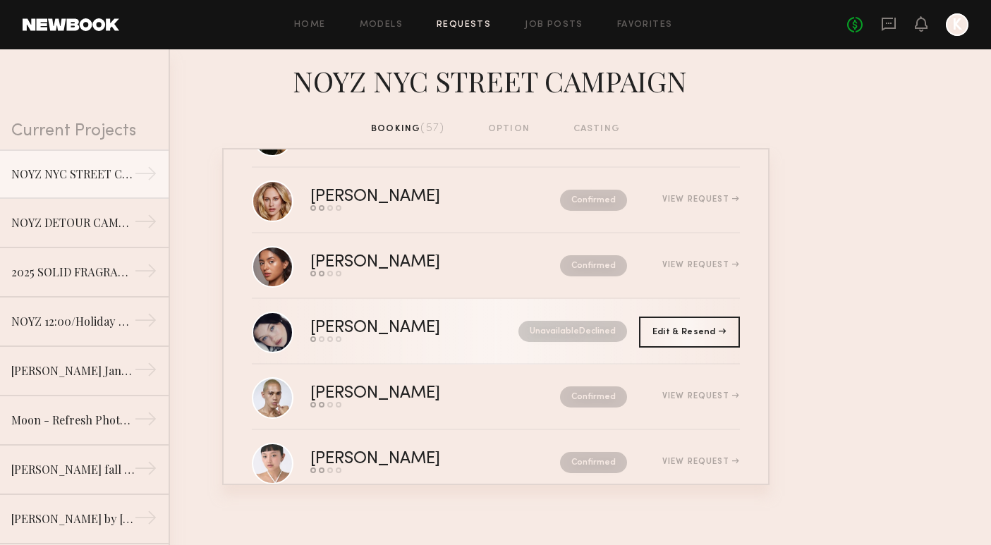
scroll to position [3271, 0]
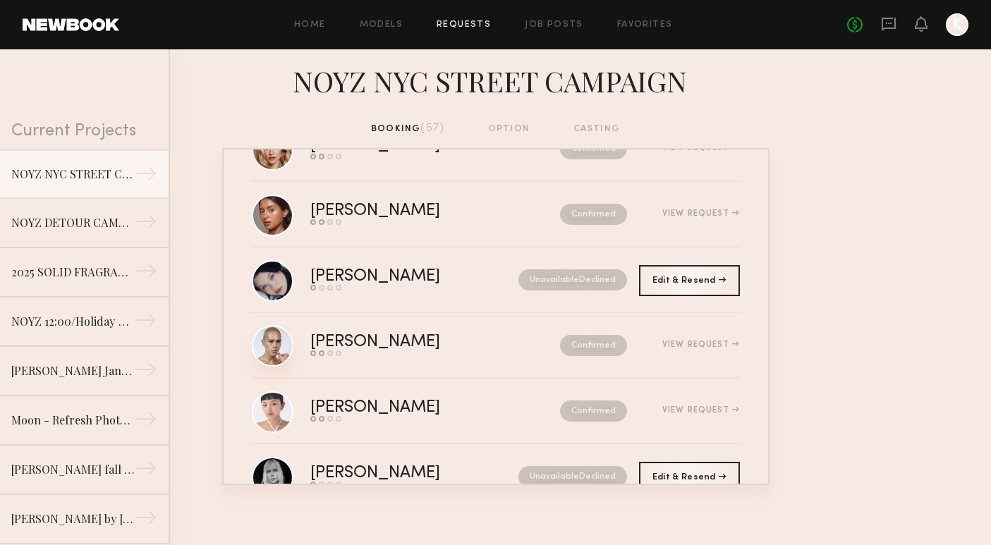
click at [271, 349] on link at bounding box center [273, 346] width 42 height 42
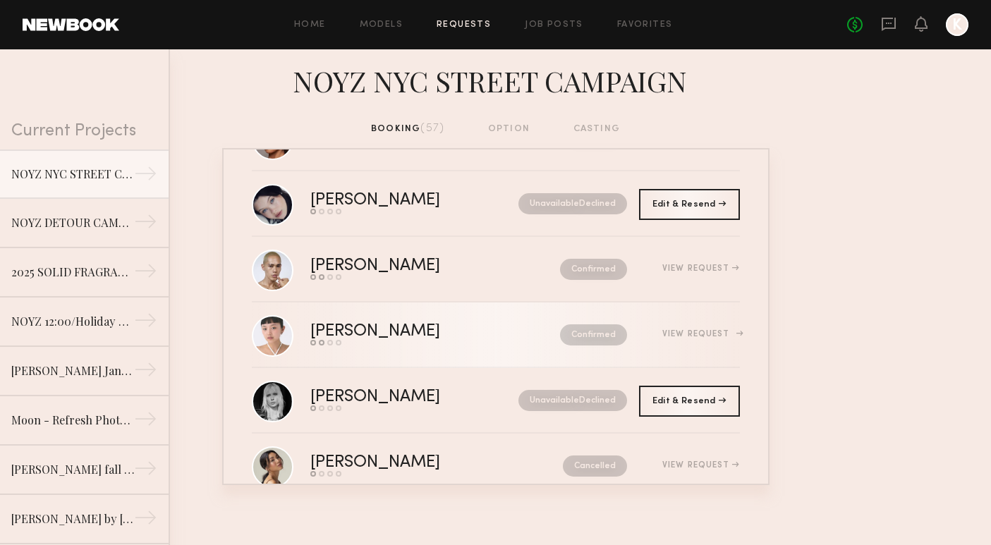
scroll to position [3349, 0]
click at [361, 322] on link "Lin M. Send request Model response Review hours worked Pay model Confirmed View…" at bounding box center [496, 334] width 488 height 66
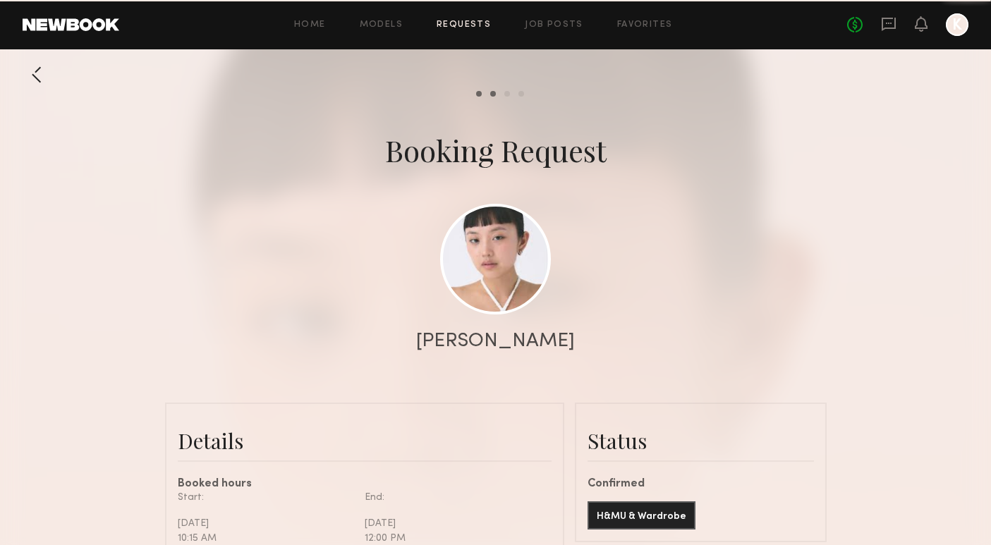
scroll to position [2043, 0]
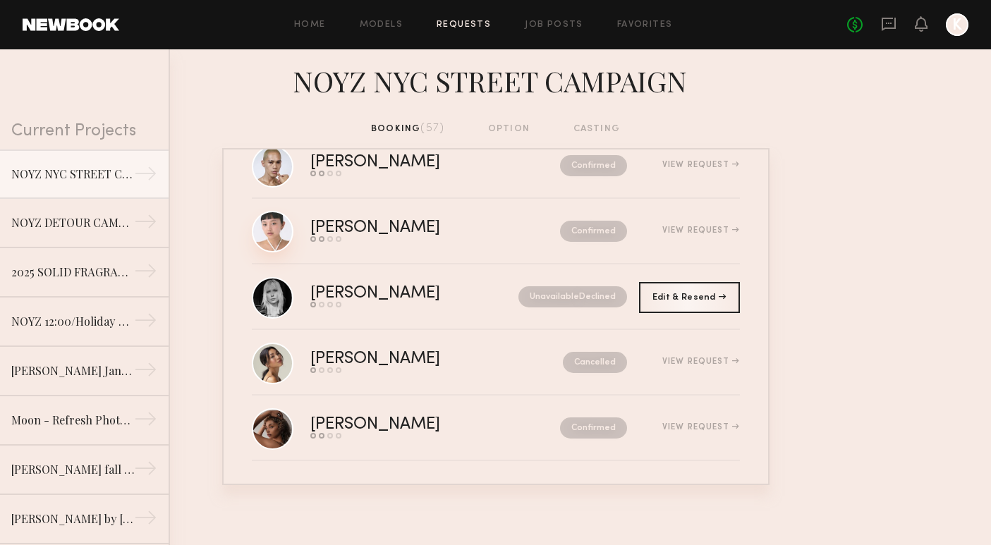
click at [262, 236] on link at bounding box center [273, 232] width 42 height 42
click at [267, 436] on link at bounding box center [273, 429] width 42 height 42
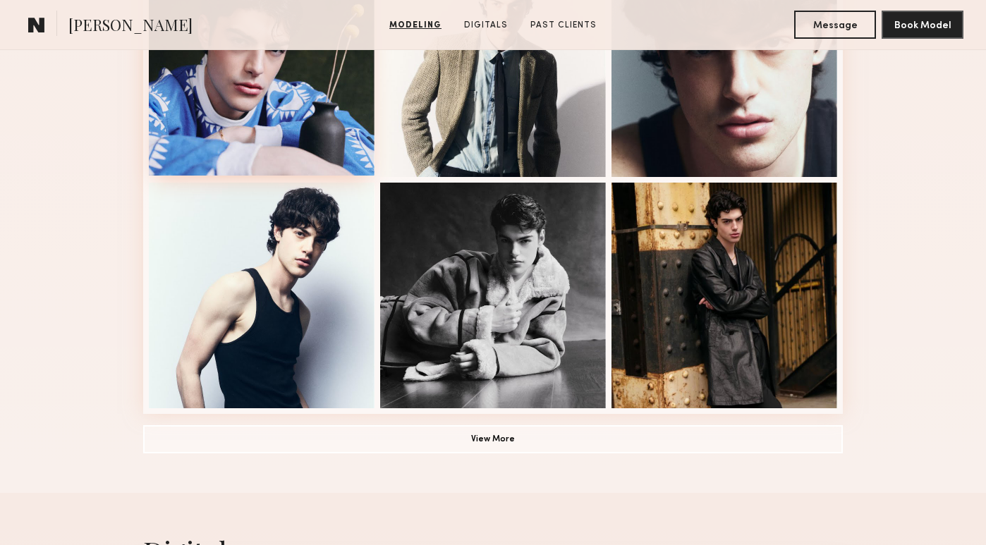
scroll to position [930, 0]
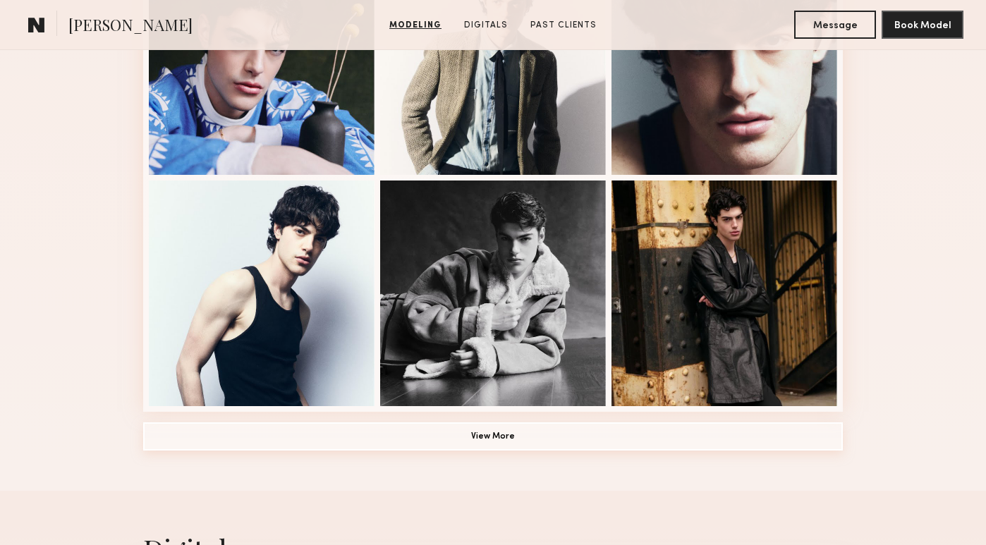
click at [522, 443] on button "View More" at bounding box center [493, 436] width 700 height 28
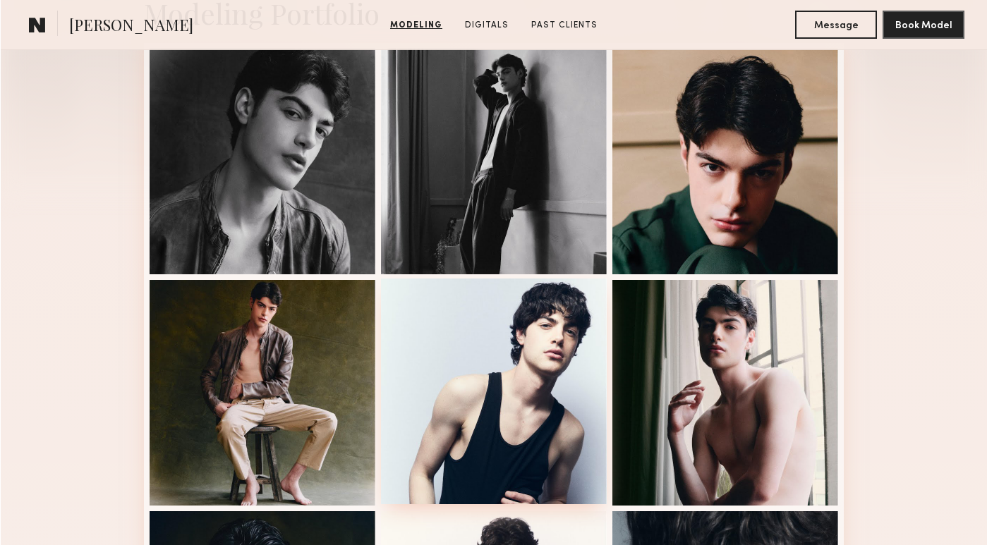
scroll to position [387, 0]
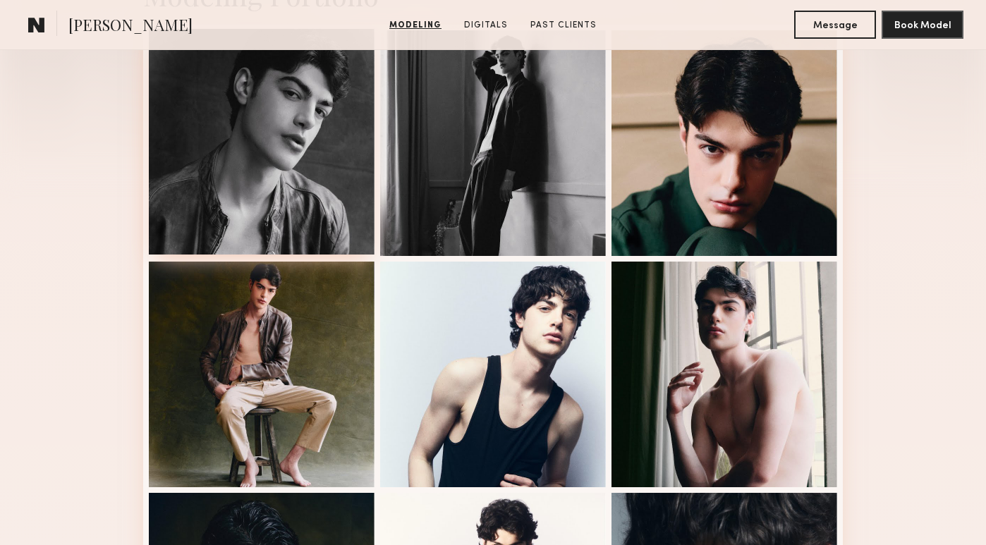
click at [227, 193] on div at bounding box center [262, 142] width 226 height 226
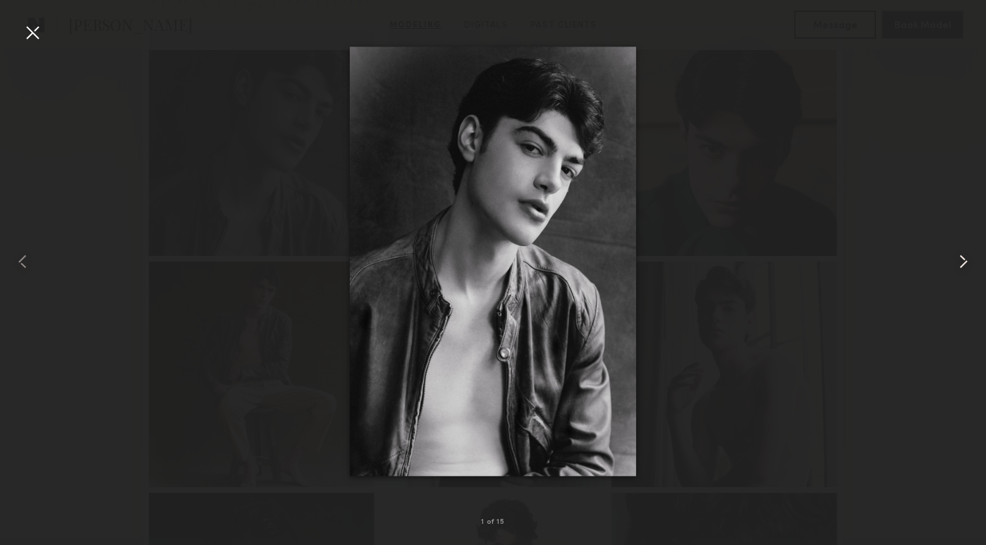
click at [949, 139] on div at bounding box center [966, 262] width 39 height 478
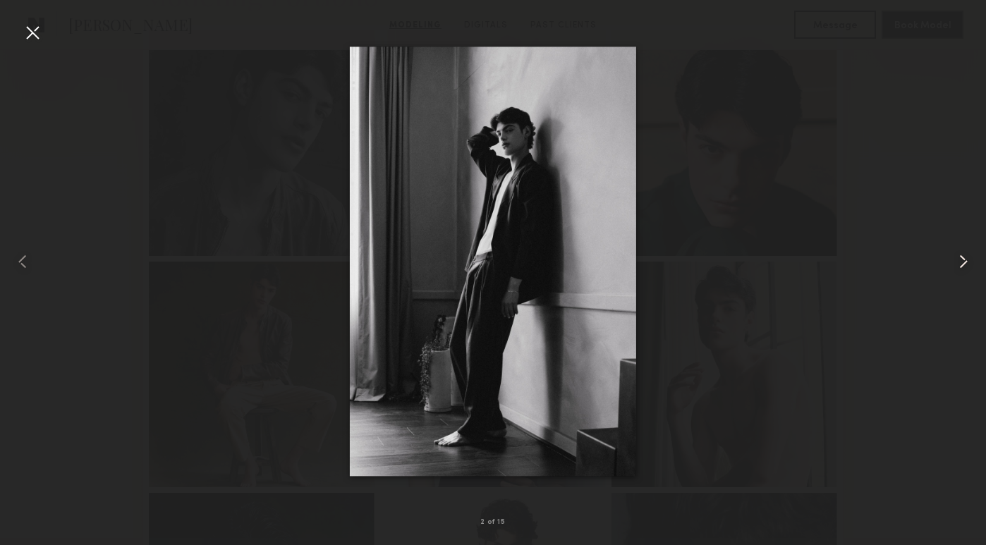
click at [949, 139] on div at bounding box center [966, 262] width 39 height 478
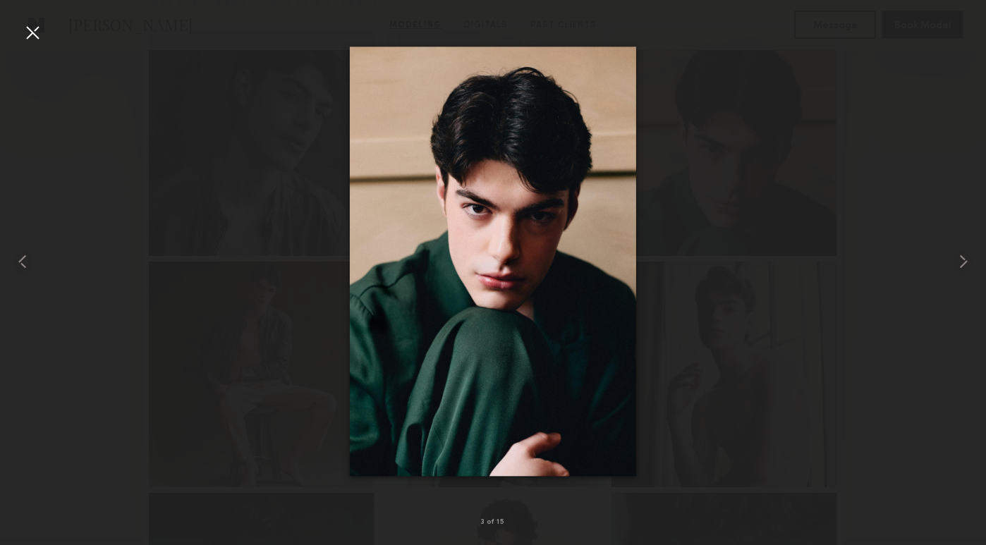
click at [32, 32] on div at bounding box center [32, 32] width 23 height 23
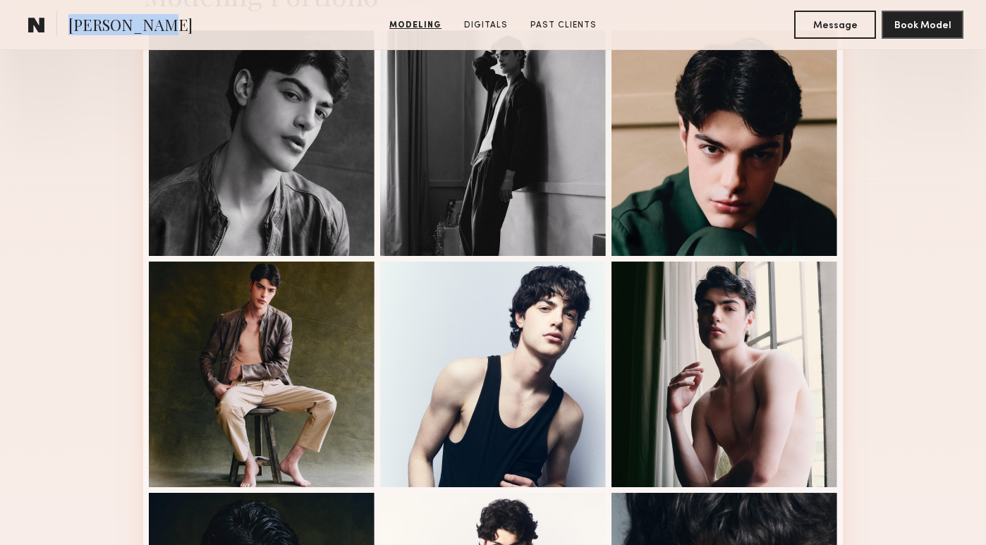
drag, startPoint x: 66, startPoint y: 26, endPoint x: 184, endPoint y: 18, distance: 118.7
click at [184, 18] on section "Nicholas C." at bounding box center [141, 25] width 236 height 28
copy span "Nicholas C."
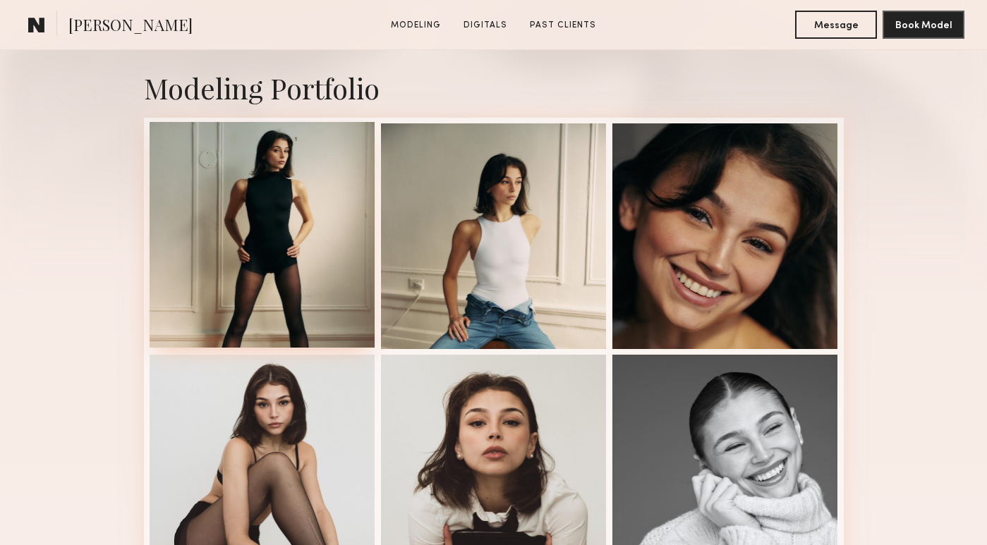
scroll to position [380, 0]
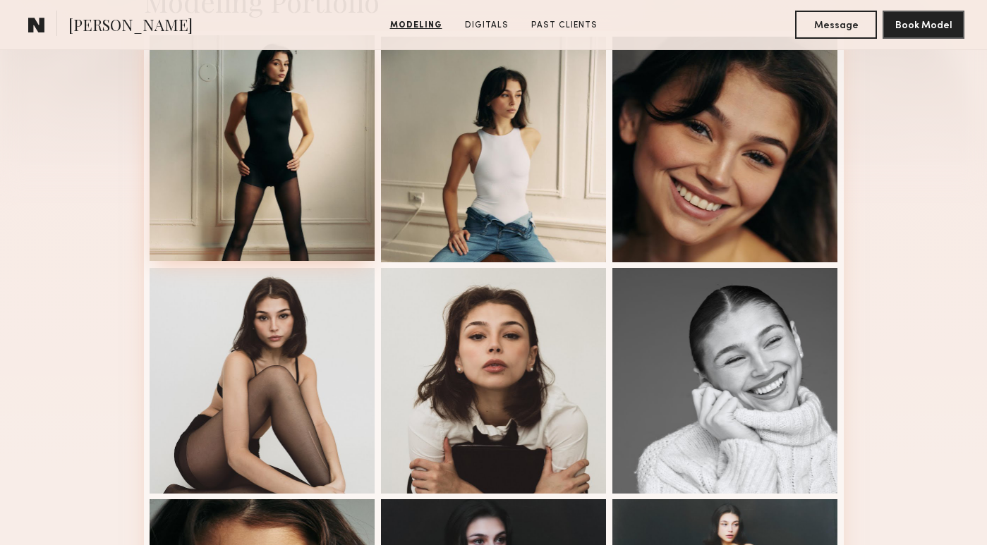
click at [287, 135] on div at bounding box center [263, 148] width 226 height 226
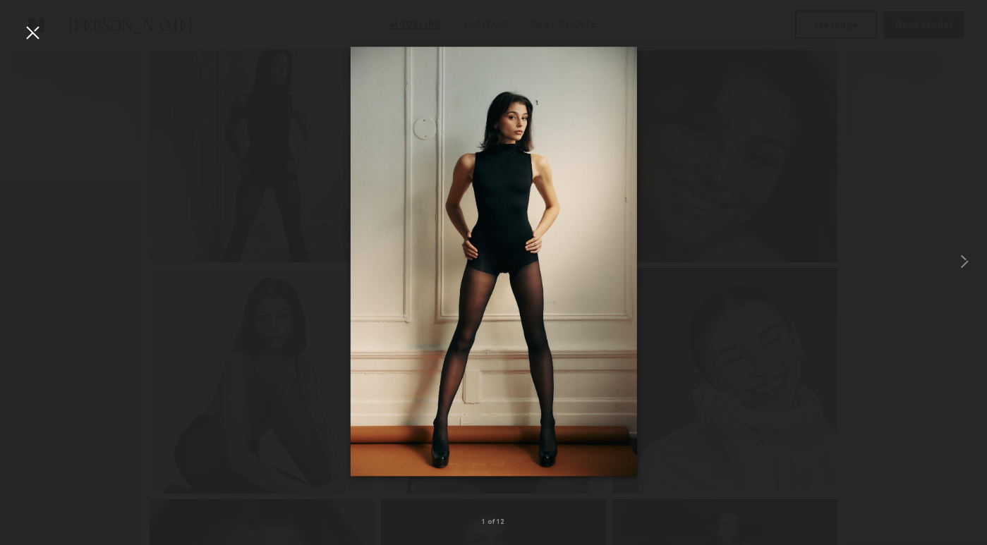
click at [927, 128] on div at bounding box center [493, 262] width 987 height 478
click at [37, 44] on div at bounding box center [493, 262] width 987 height 478
click at [37, 30] on div at bounding box center [32, 32] width 23 height 23
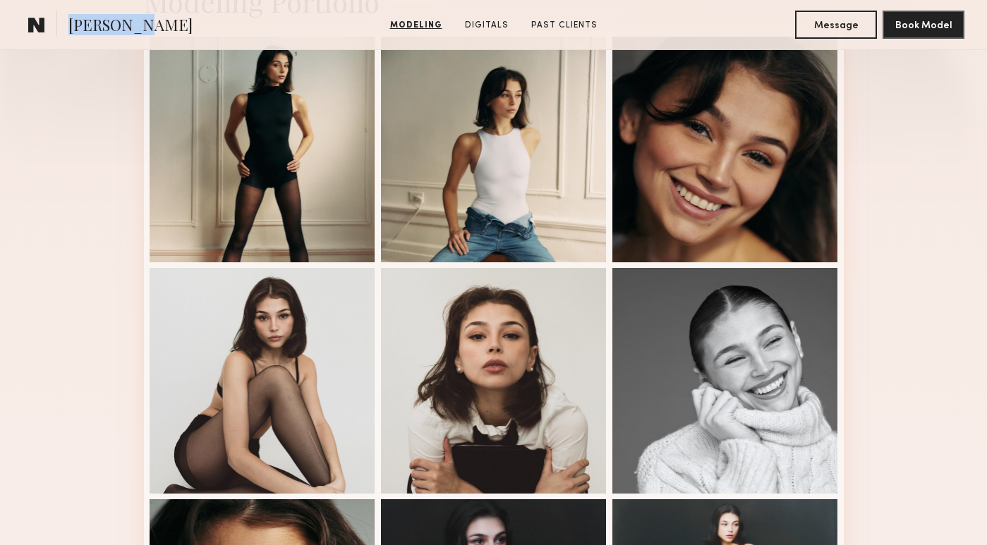
drag, startPoint x: 147, startPoint y: 28, endPoint x: 54, endPoint y: 28, distance: 93.1
click at [54, 28] on section "[PERSON_NAME]" at bounding box center [141, 25] width 236 height 28
copy section "[PERSON_NAME]"
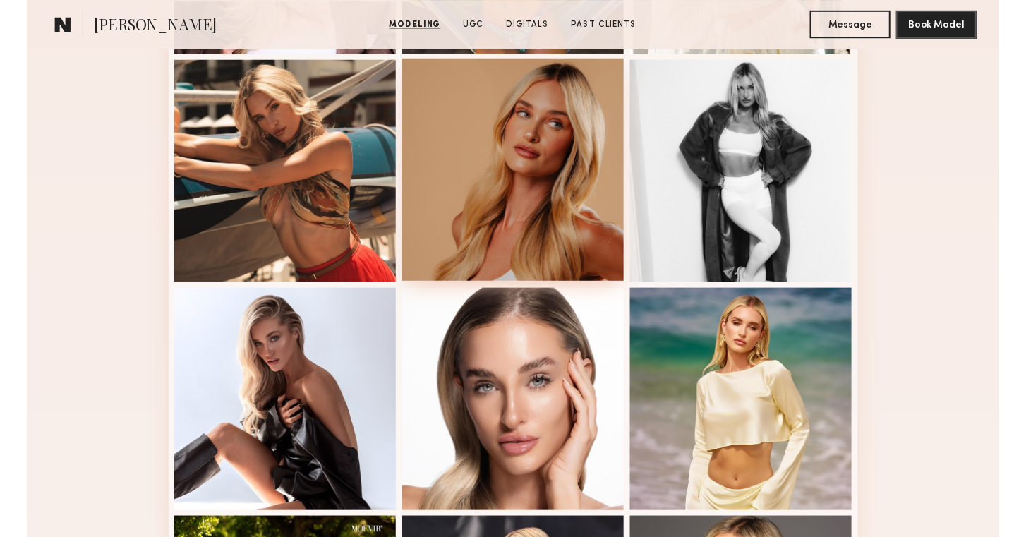
scroll to position [750, 0]
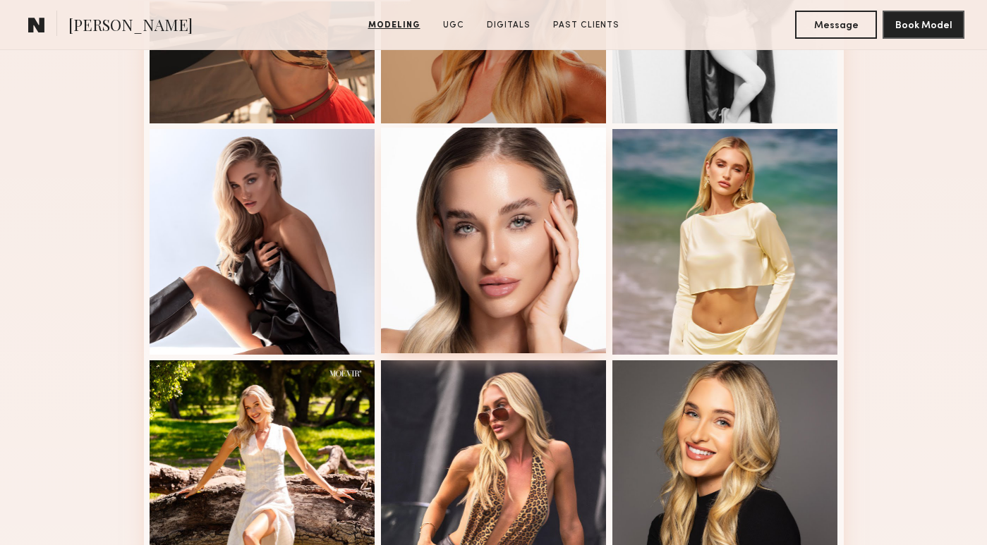
click at [537, 252] on div at bounding box center [494, 241] width 226 height 226
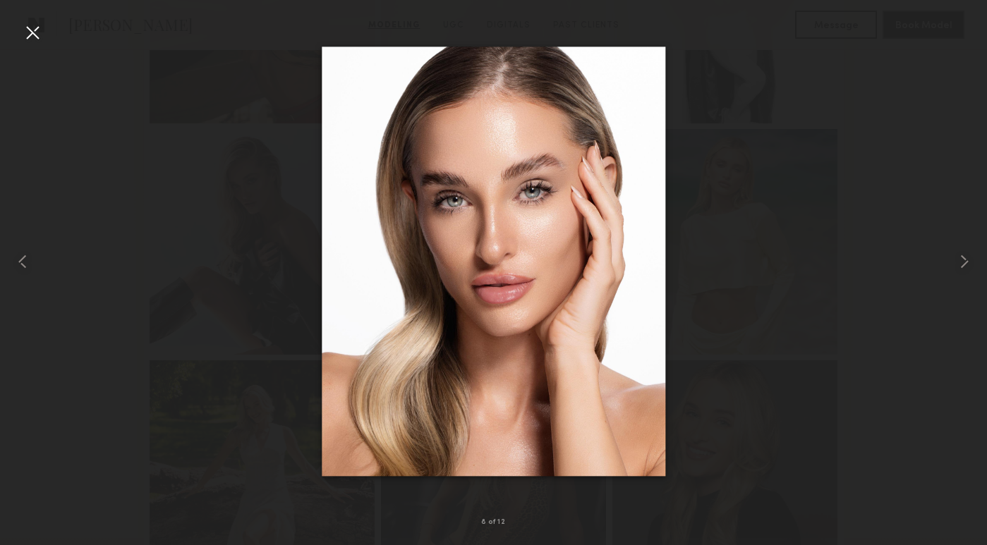
click at [273, 194] on div at bounding box center [493, 262] width 987 height 478
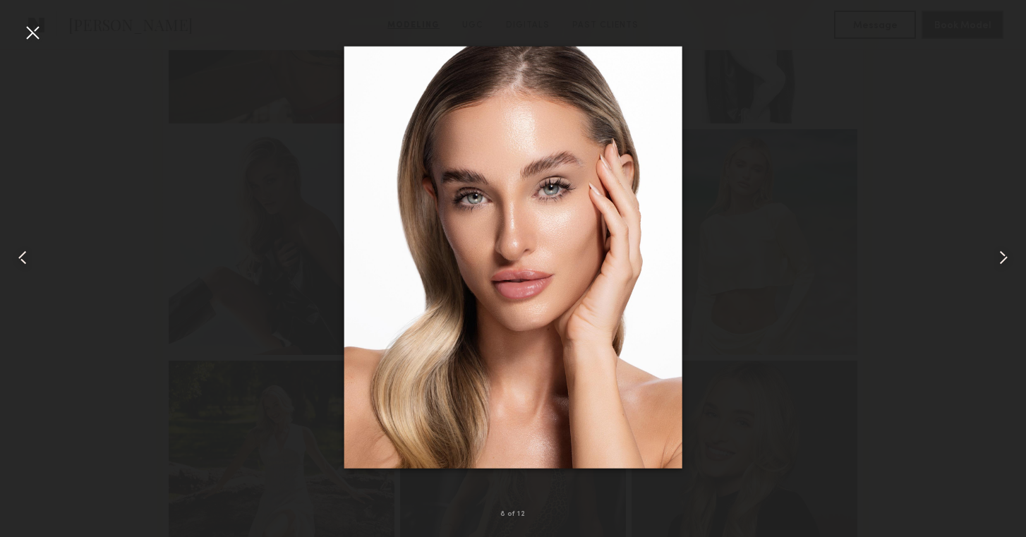
click at [921, 238] on div at bounding box center [513, 257] width 1026 height 469
click at [45, 35] on div at bounding box center [513, 257] width 1026 height 469
click at [41, 34] on div at bounding box center [32, 32] width 23 height 23
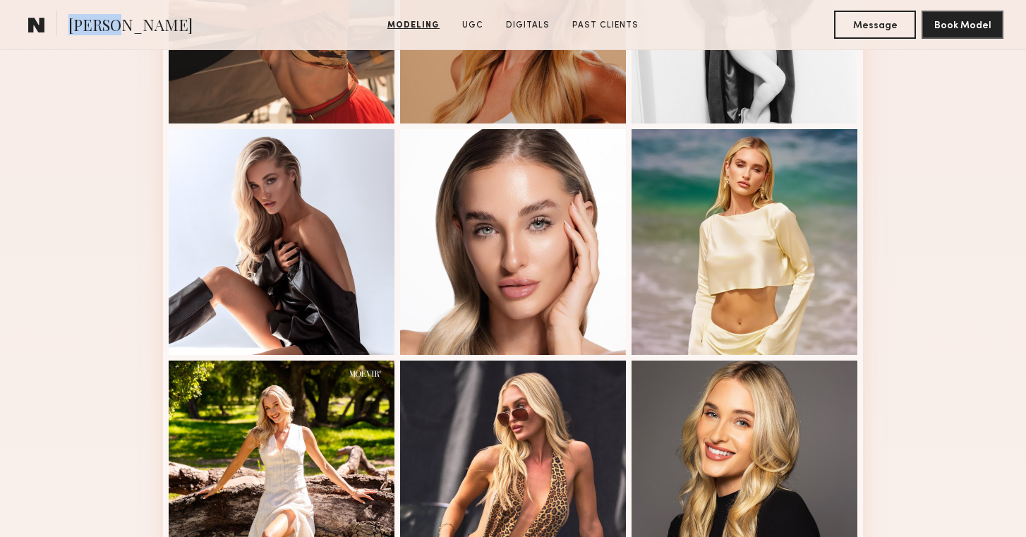
drag, startPoint x: 123, startPoint y: 27, endPoint x: 60, endPoint y: 25, distance: 62.8
click at [60, 25] on section "Sam F." at bounding box center [168, 25] width 290 height 28
copy section "Sam F."
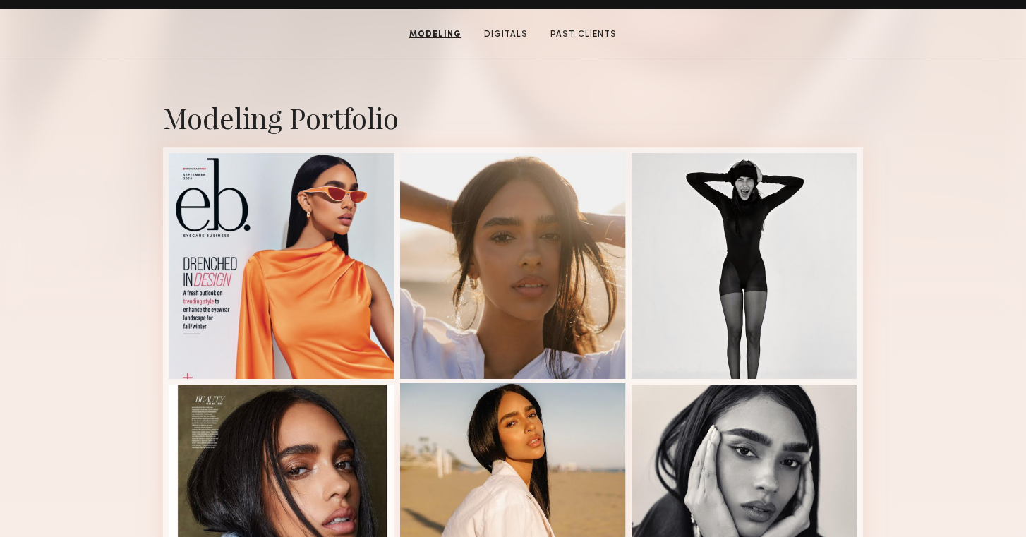
scroll to position [267, 0]
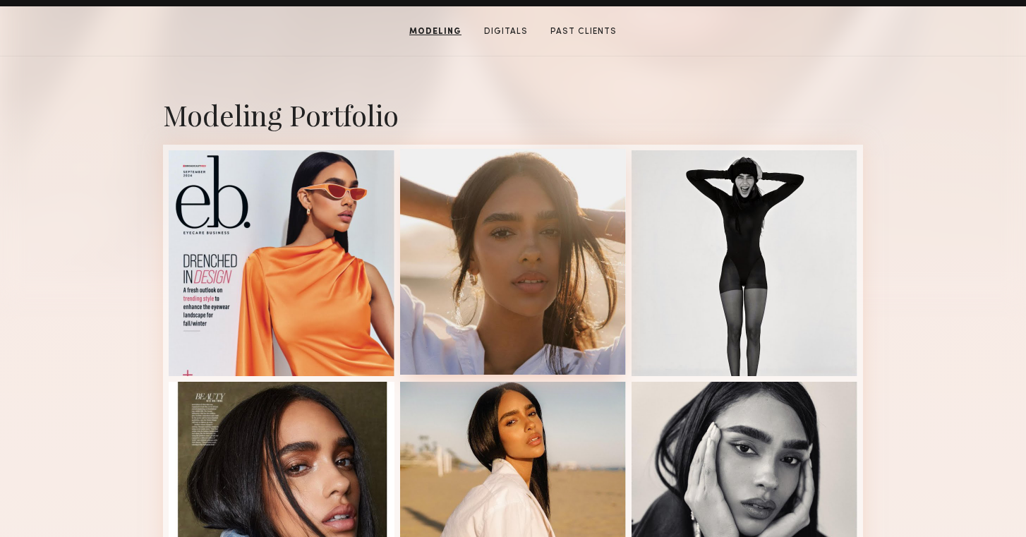
click at [554, 310] on div at bounding box center [513, 262] width 226 height 226
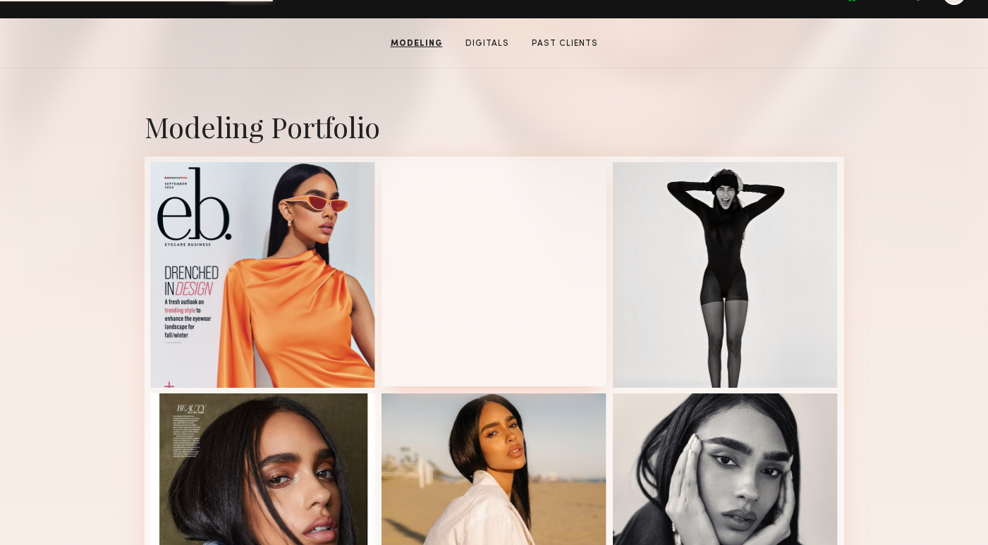
scroll to position [226, 0]
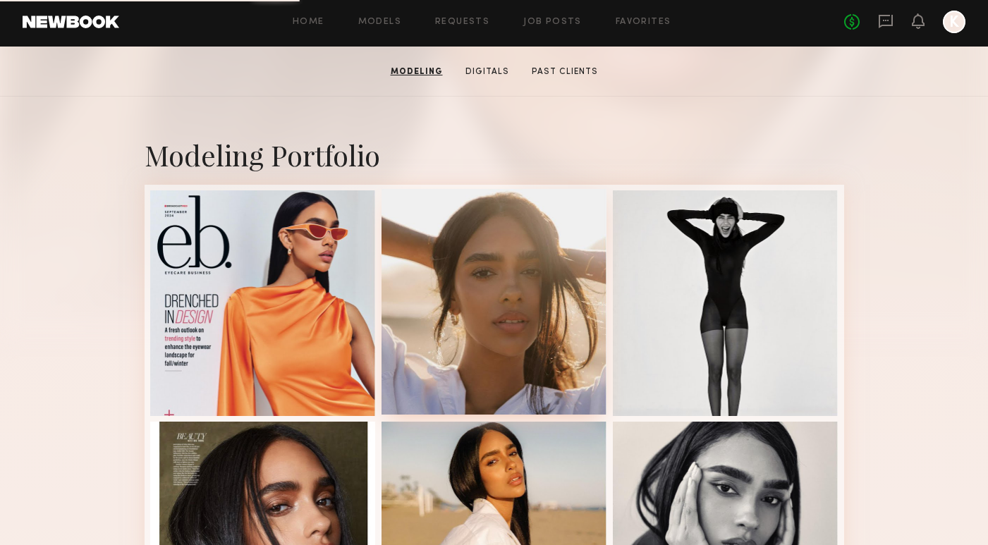
click at [540, 325] on div at bounding box center [495, 302] width 226 height 226
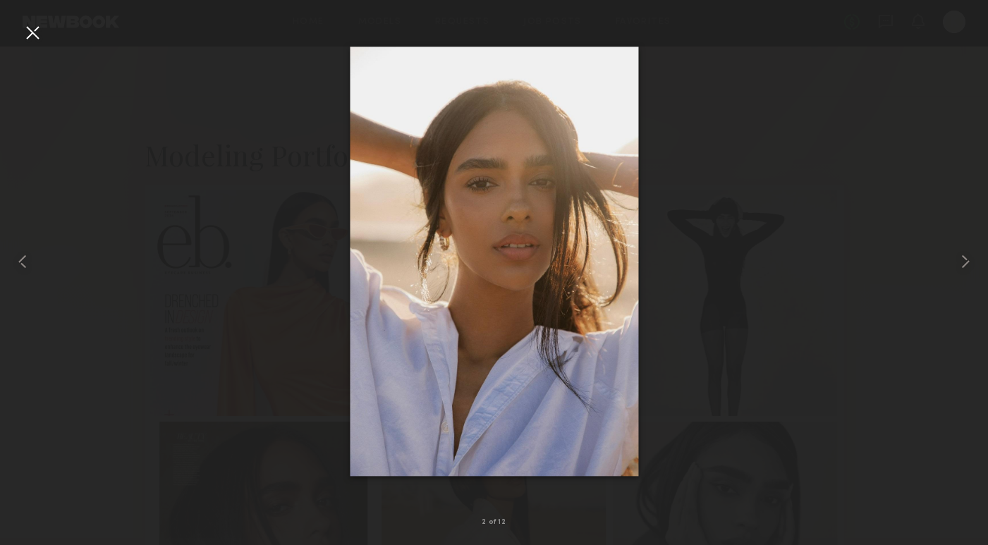
click at [887, 277] on div at bounding box center [494, 262] width 988 height 478
click at [33, 30] on div at bounding box center [32, 32] width 23 height 23
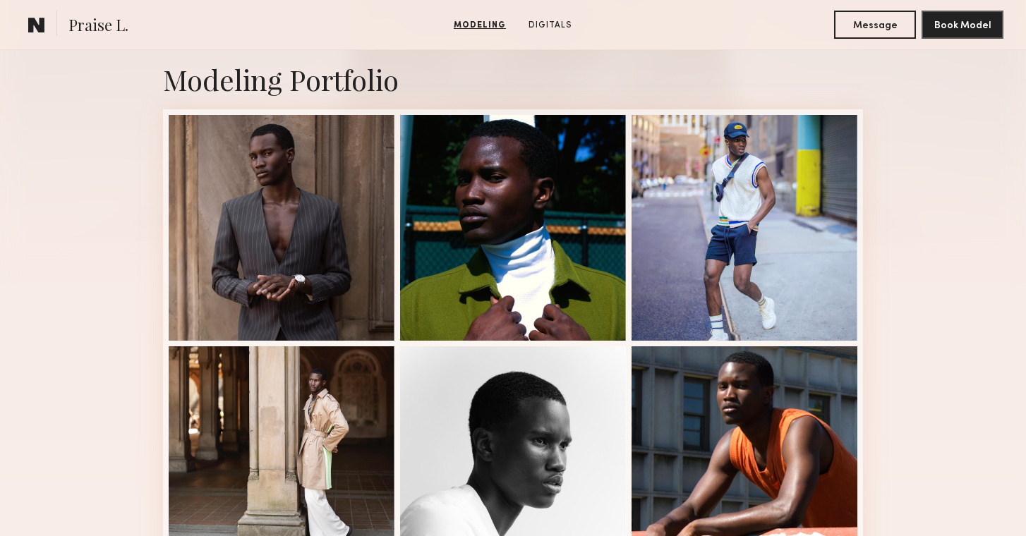
scroll to position [282, 0]
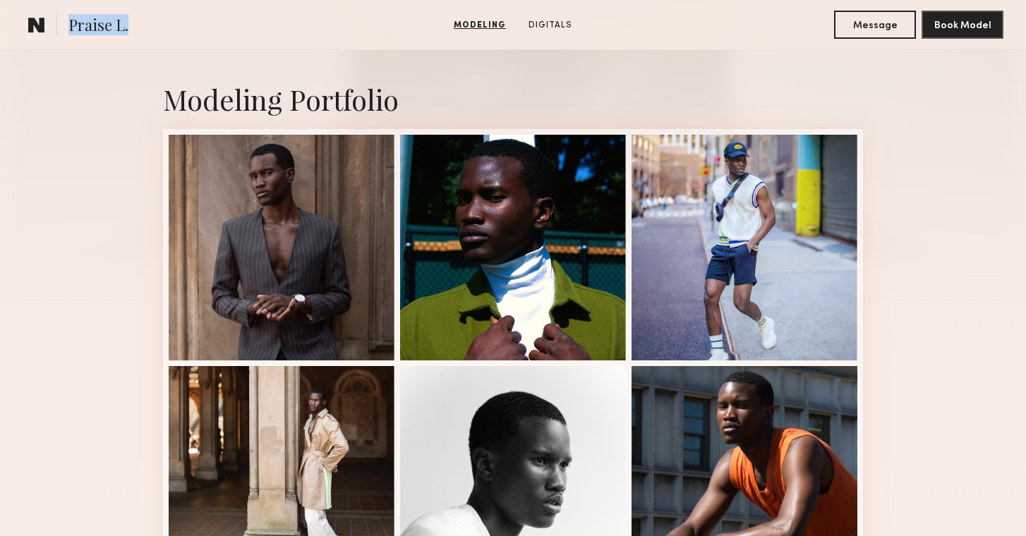
drag, startPoint x: 130, startPoint y: 24, endPoint x: 68, endPoint y: 24, distance: 62.1
click at [68, 24] on section "Praise L." at bounding box center [168, 25] width 290 height 28
copy span "Praise L."
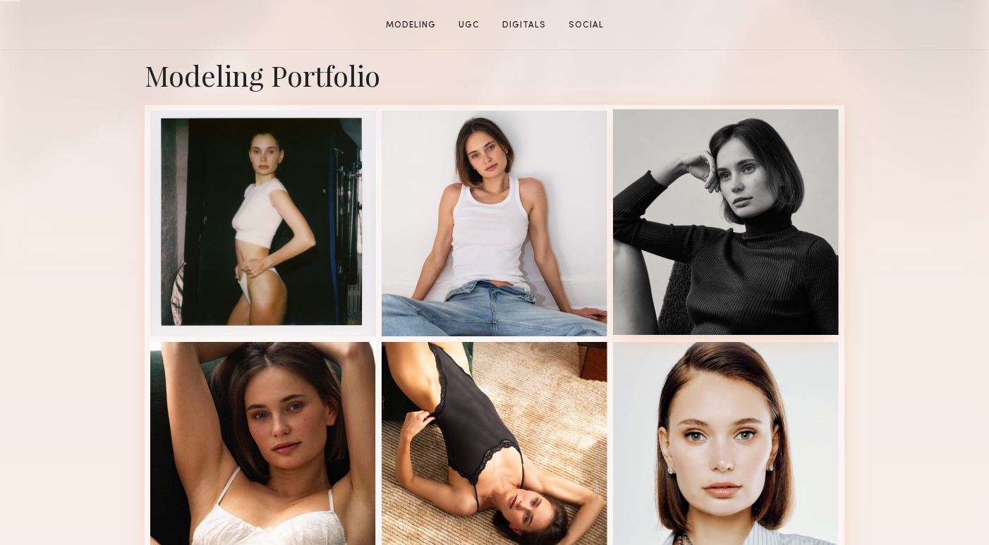
scroll to position [307, 0]
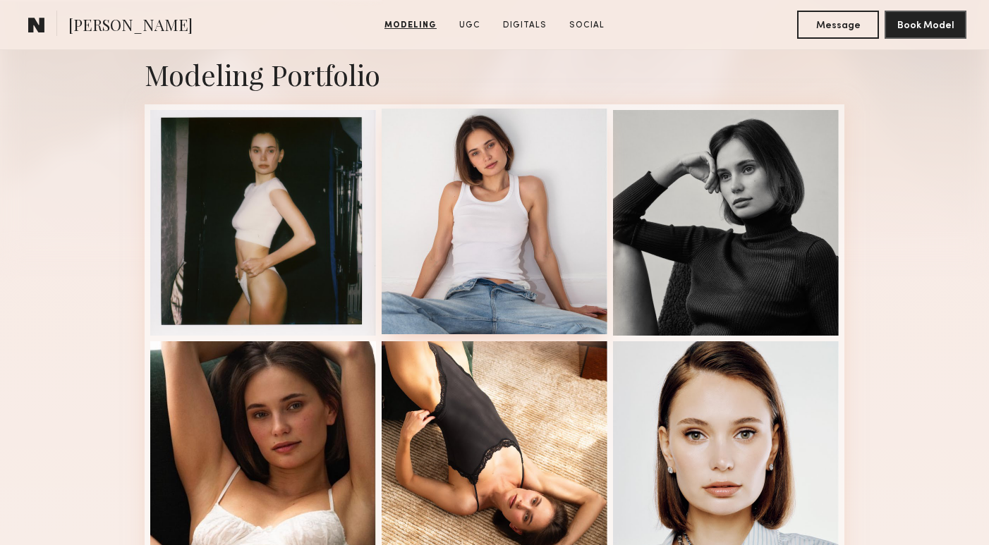
click at [496, 179] on div at bounding box center [495, 222] width 226 height 226
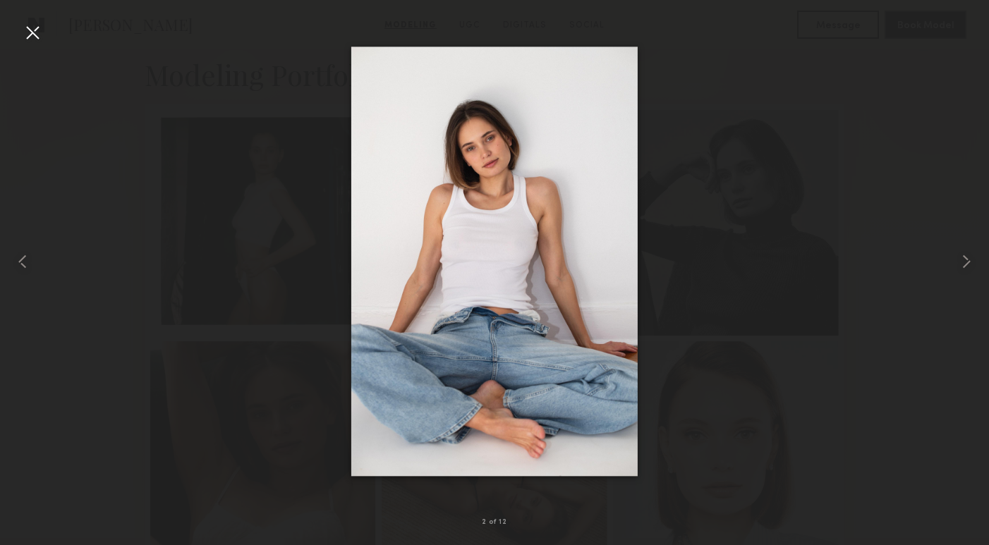
click at [725, 92] on div at bounding box center [494, 262] width 989 height 478
click at [279, 171] on div at bounding box center [494, 262] width 989 height 478
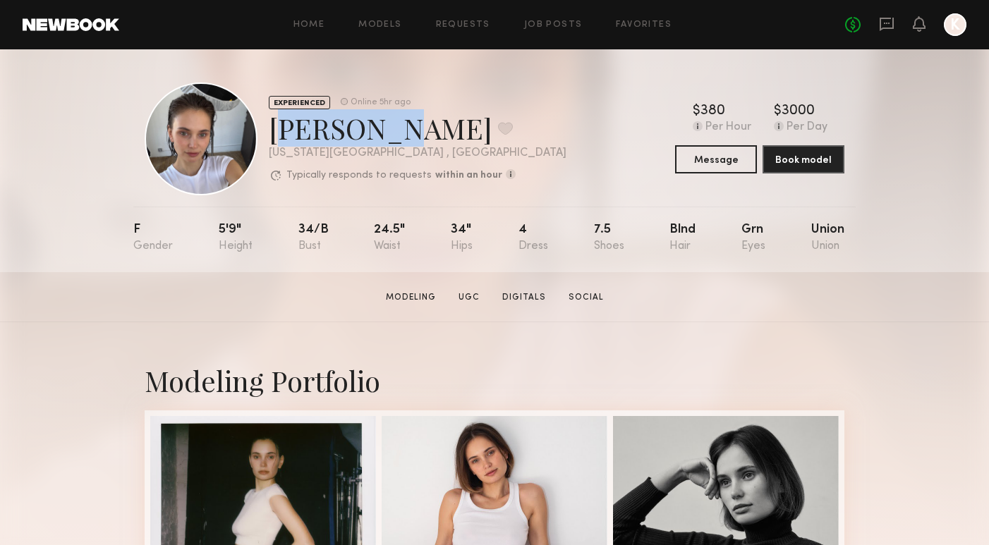
drag, startPoint x: 275, startPoint y: 128, endPoint x: 374, endPoint y: 126, distance: 98.8
click at [375, 126] on div "Tanya A. Favorite" at bounding box center [418, 127] width 298 height 37
copy div "Tanya A."
click at [469, 29] on link "Requests" at bounding box center [463, 24] width 54 height 9
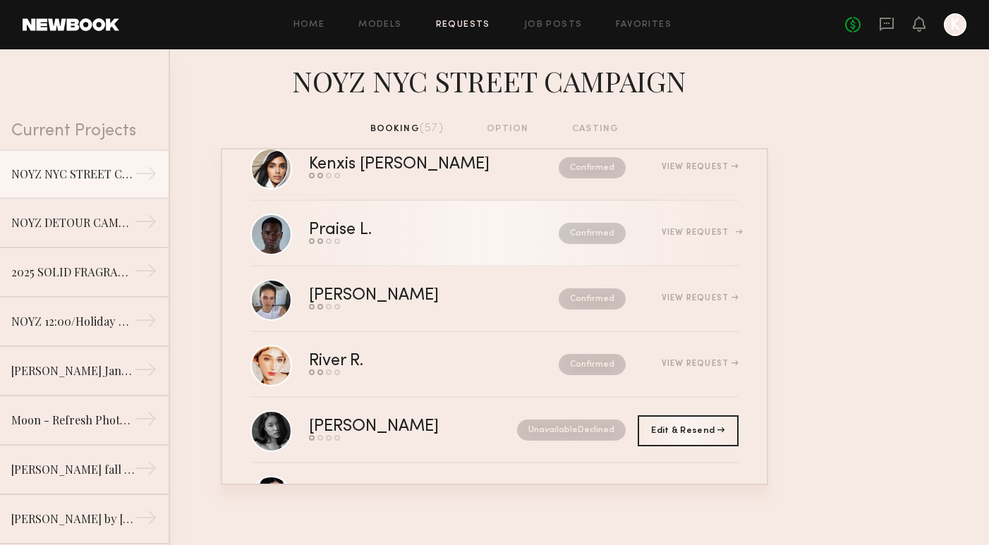
scroll to position [237, 0]
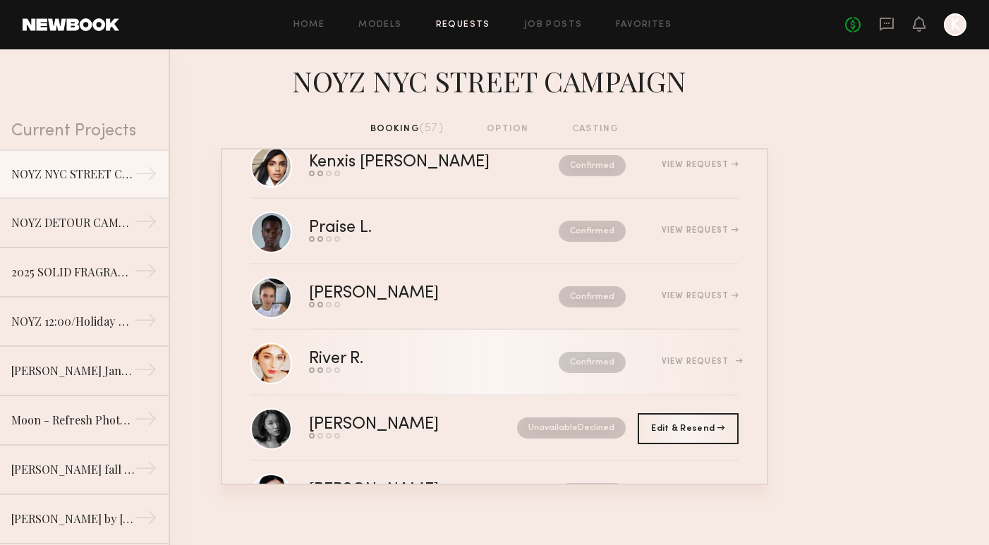
click at [490, 376] on link "River R. Send request Model response Review hours worked Pay model Confirmed Vi…" at bounding box center [494, 363] width 488 height 66
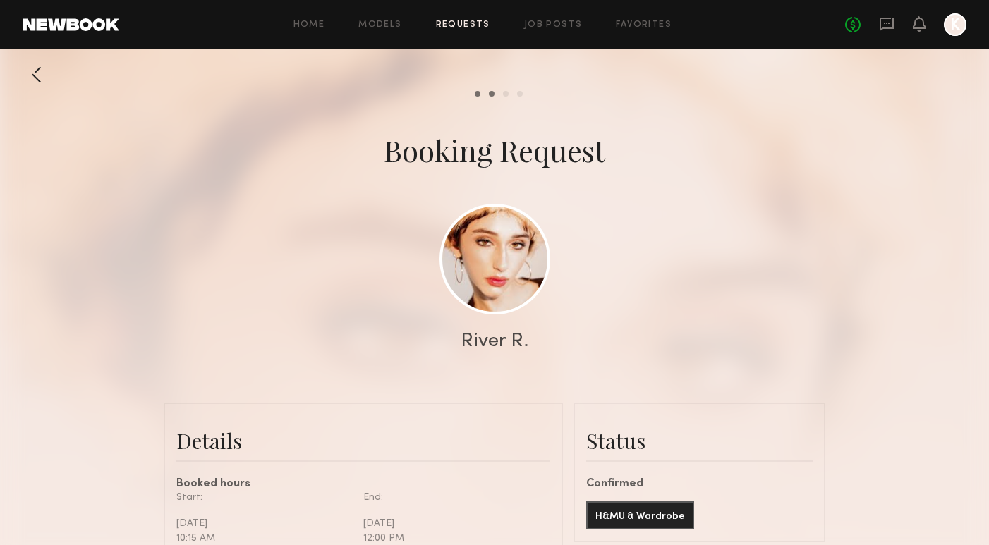
scroll to position [1455, 0]
click at [485, 298] on link at bounding box center [494, 258] width 111 height 111
click at [455, 29] on link "Requests" at bounding box center [463, 24] width 54 height 9
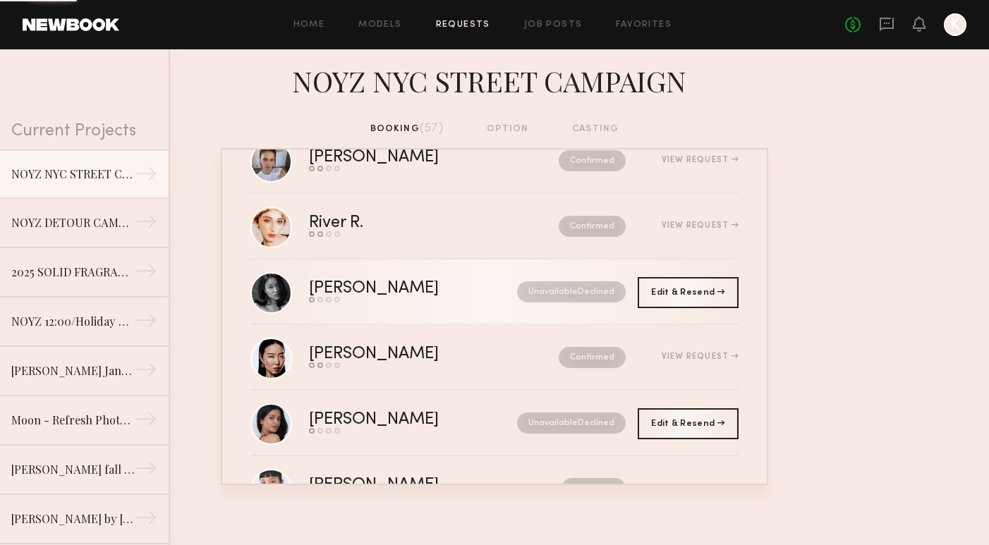
scroll to position [377, 0]
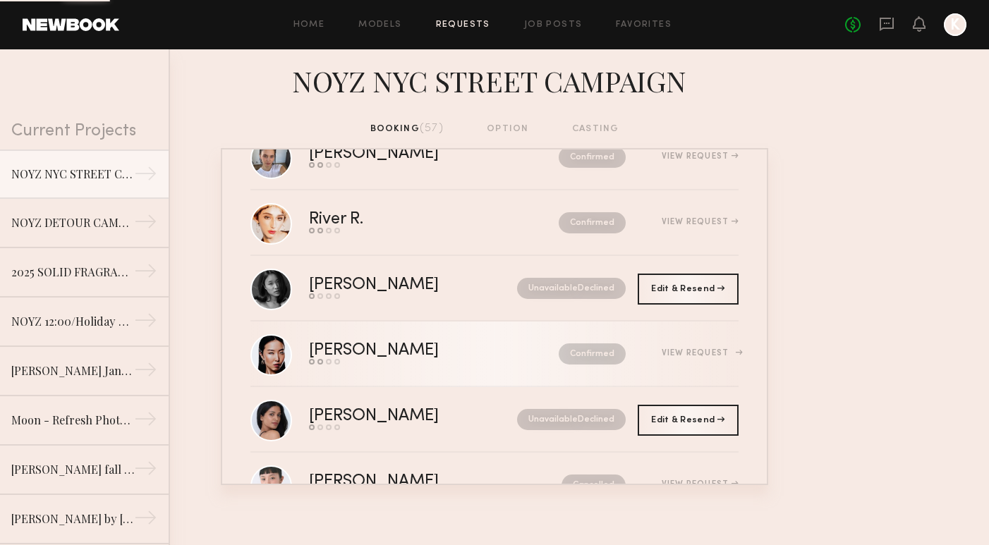
click at [457, 373] on link "Tenny Z. Send request Model response Review hours worked Pay model Confirmed Vi…" at bounding box center [494, 355] width 488 height 66
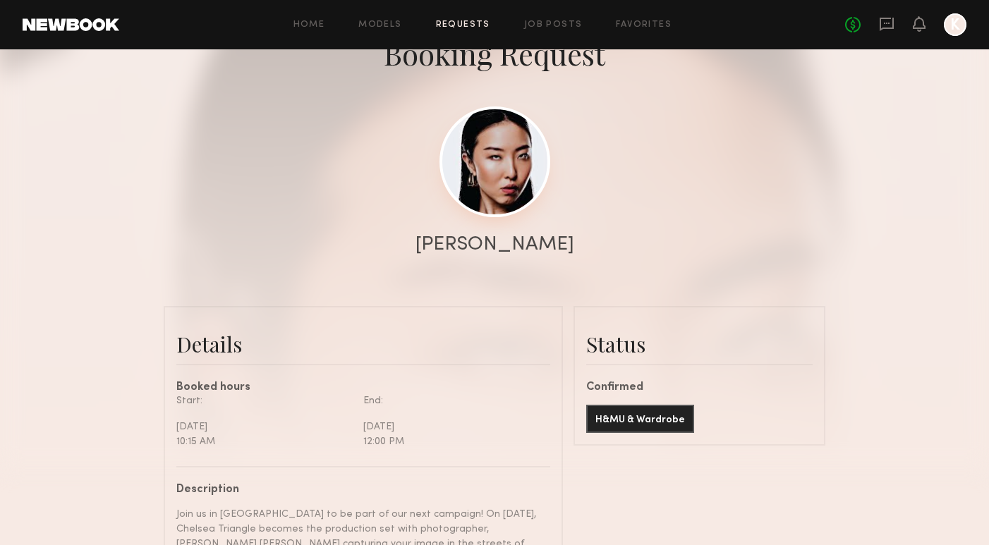
scroll to position [1651, 0]
click at [508, 206] on link at bounding box center [494, 162] width 111 height 111
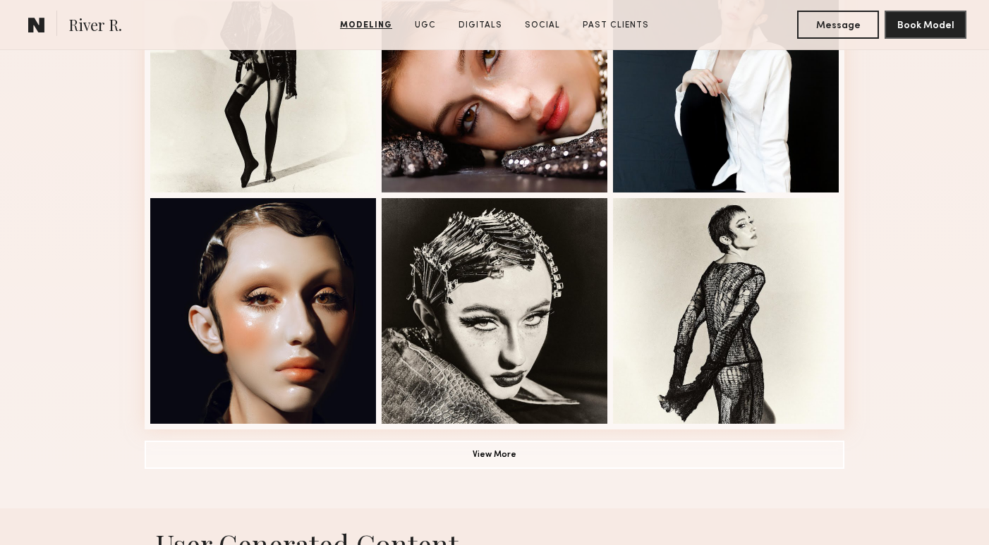
scroll to position [993, 0]
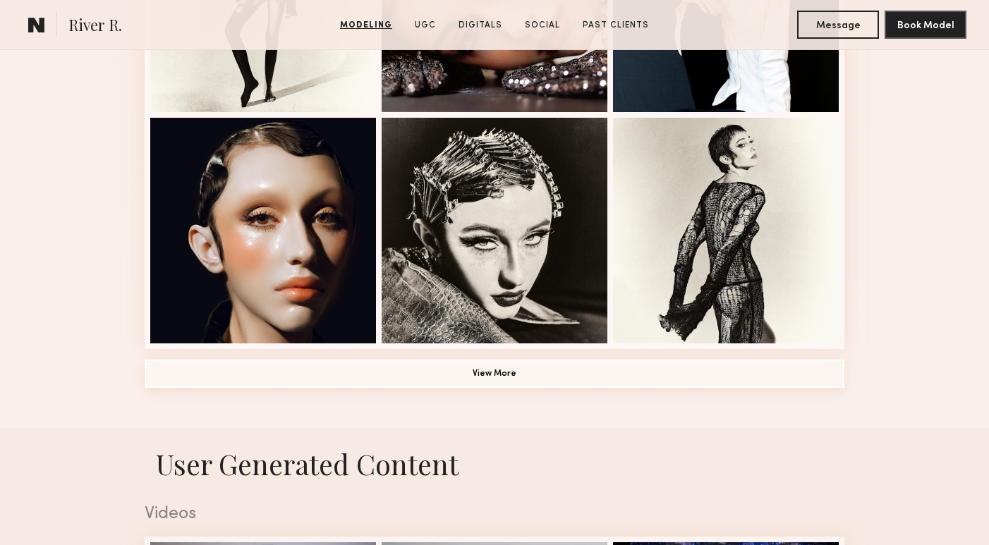
click at [546, 381] on button "View More" at bounding box center [495, 374] width 700 height 28
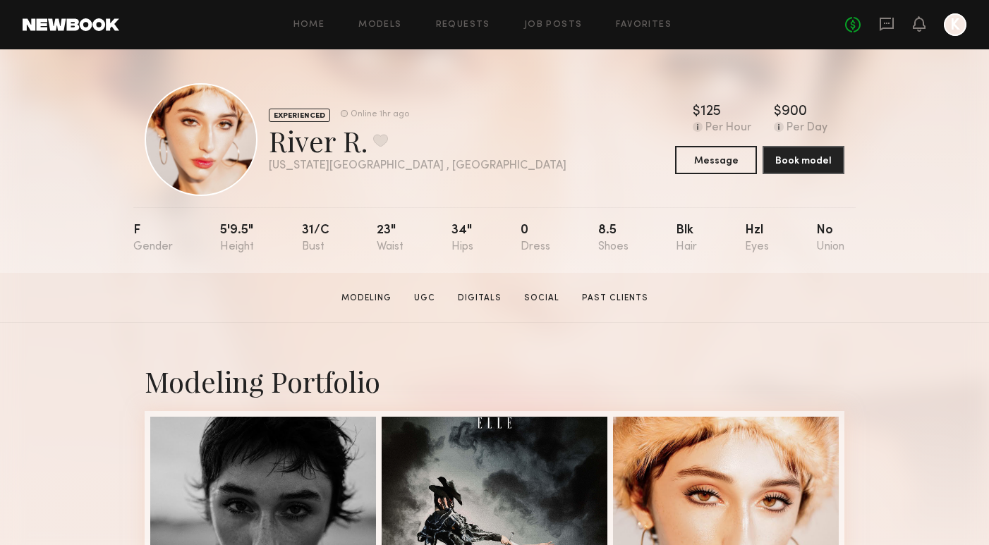
scroll to position [0, 0]
drag, startPoint x: 269, startPoint y: 140, endPoint x: 396, endPoint y: 135, distance: 126.3
click at [396, 135] on div "River R. Favorite" at bounding box center [418, 140] width 298 height 37
copy div "River R. Favorite"
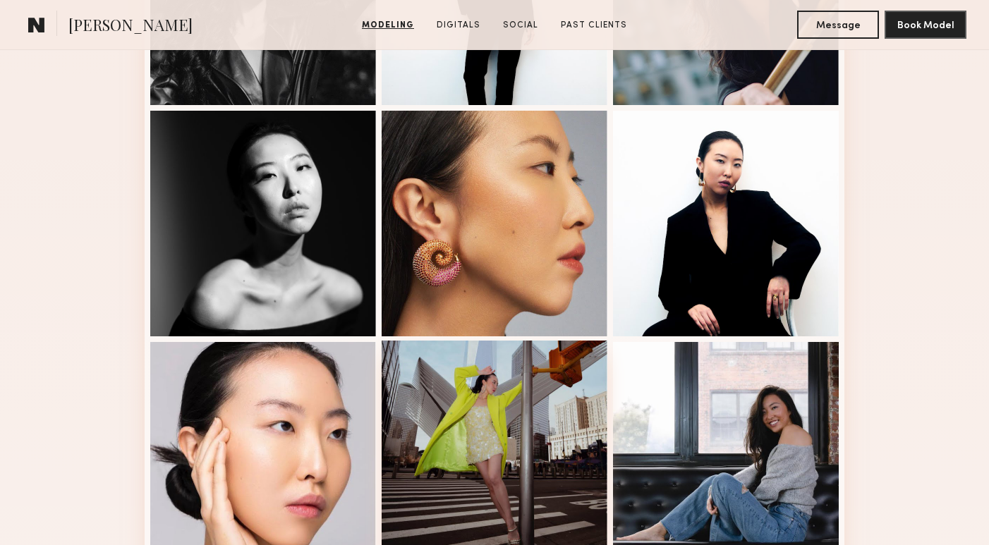
scroll to position [766, 0]
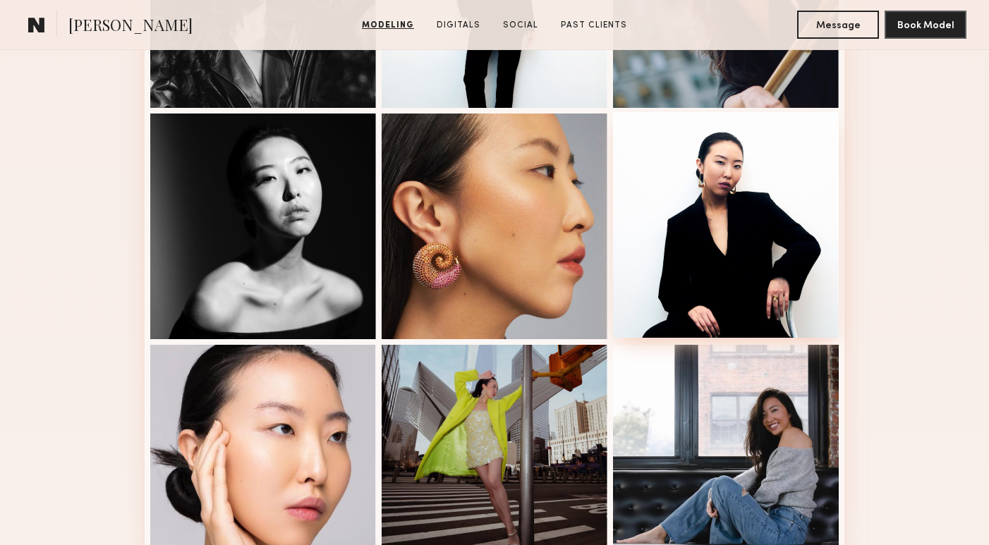
click at [722, 279] on div at bounding box center [726, 225] width 226 height 226
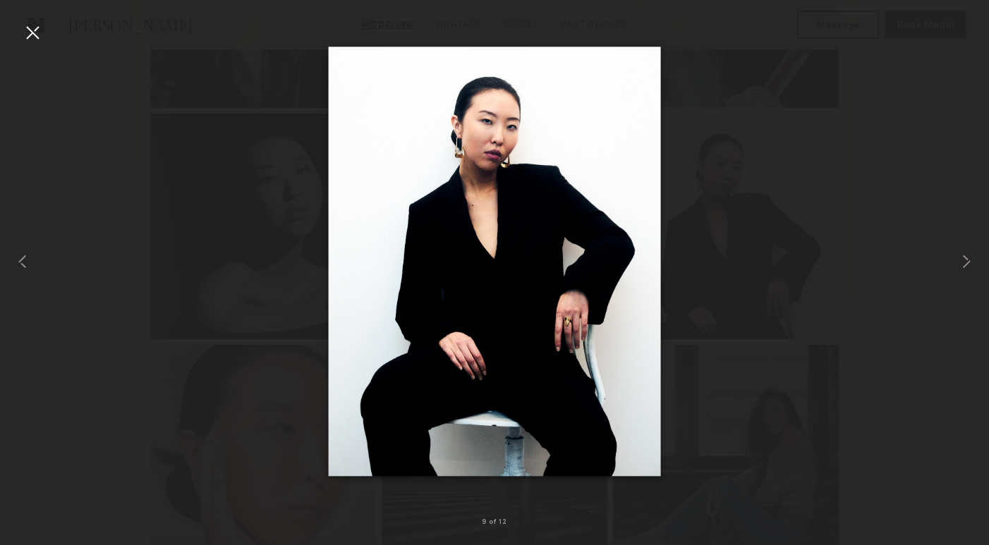
click at [863, 267] on div at bounding box center [494, 262] width 989 height 478
click at [43, 38] on div at bounding box center [32, 32] width 23 height 23
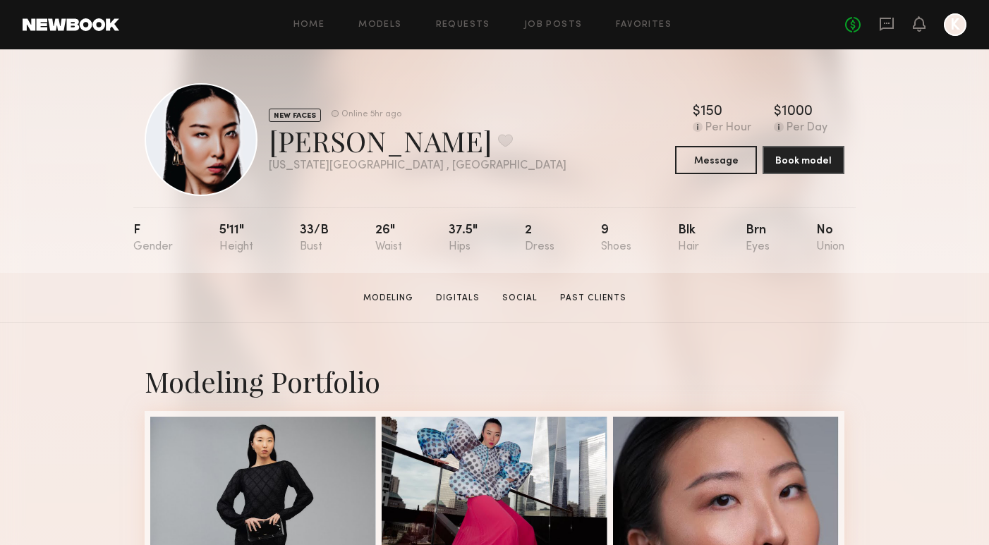
scroll to position [0, 0]
drag, startPoint x: 273, startPoint y: 141, endPoint x: 377, endPoint y: 138, distance: 104.4
click at [377, 138] on div "[PERSON_NAME] Favorite" at bounding box center [418, 140] width 298 height 37
copy div "[PERSON_NAME]"
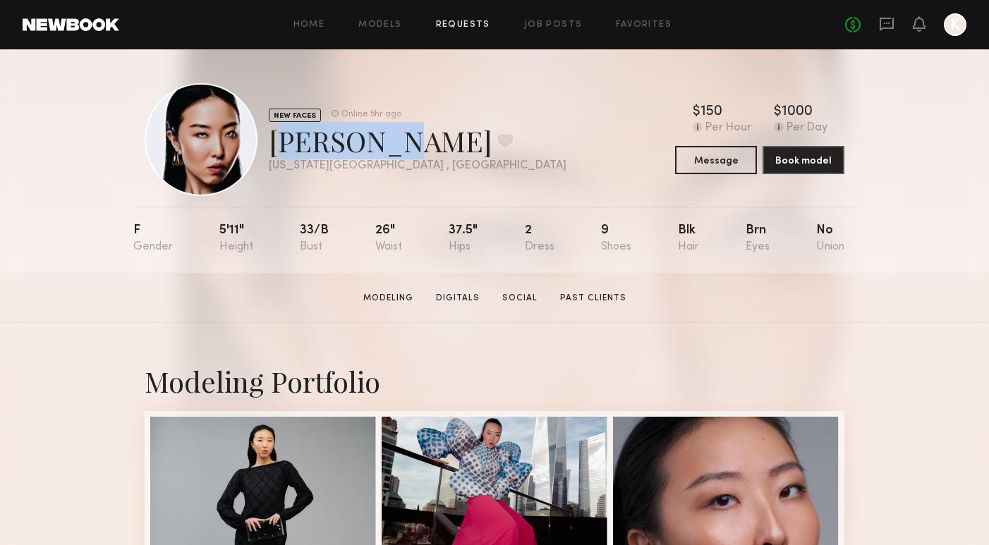
click at [468, 24] on link "Requests" at bounding box center [463, 24] width 54 height 9
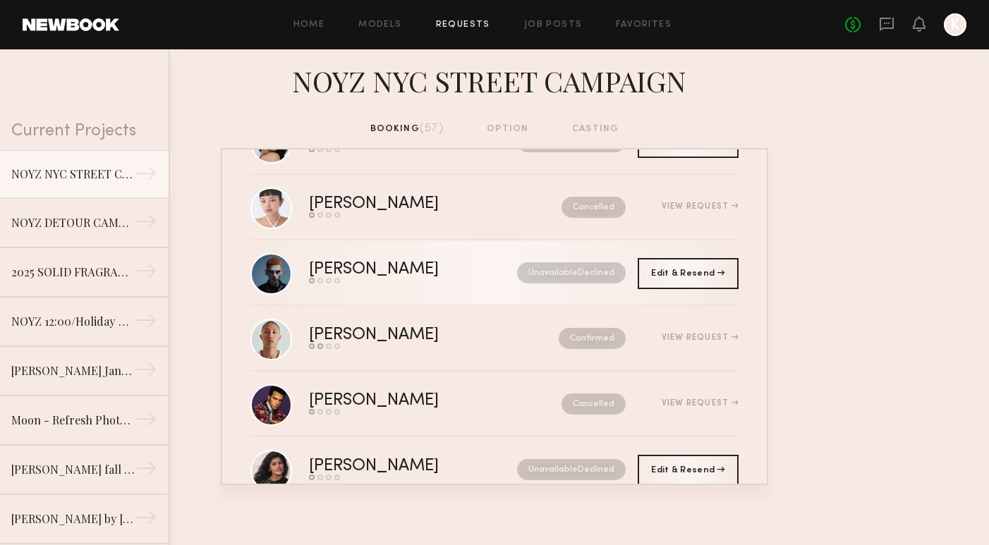
scroll to position [660, 0]
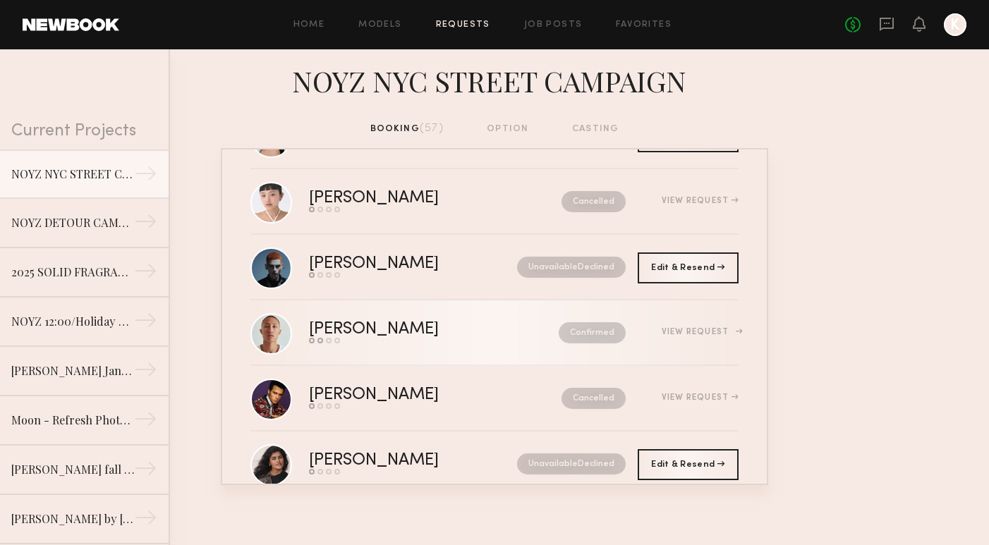
click at [401, 333] on div "[PERSON_NAME]" at bounding box center [404, 330] width 190 height 16
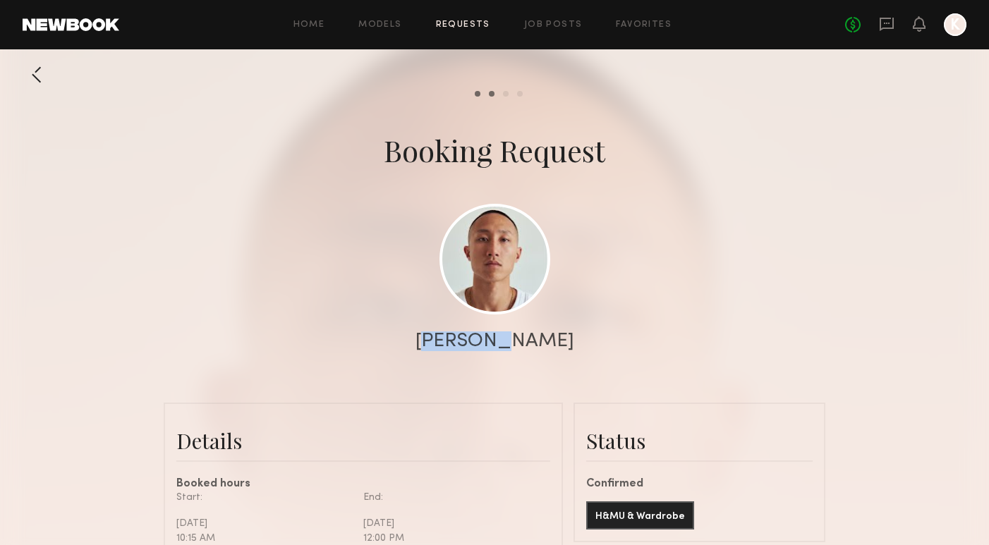
drag, startPoint x: 462, startPoint y: 334, endPoint x: 538, endPoint y: 333, distance: 76.2
click at [538, 333] on div "[PERSON_NAME]" at bounding box center [494, 342] width 989 height 20
copy div "[PERSON_NAME]"
click at [511, 281] on link at bounding box center [494, 258] width 111 height 111
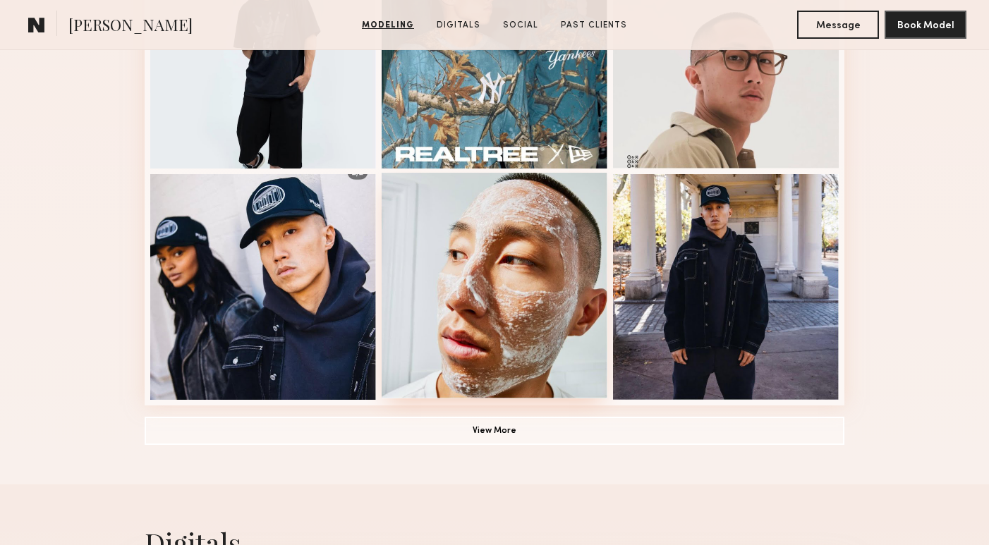
scroll to position [937, 0]
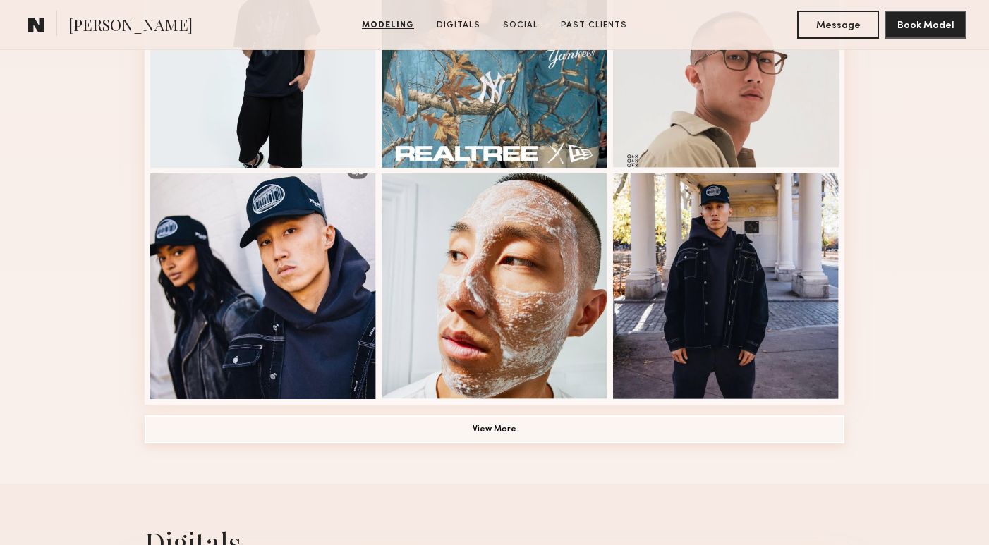
click at [471, 437] on button "View More" at bounding box center [495, 429] width 700 height 28
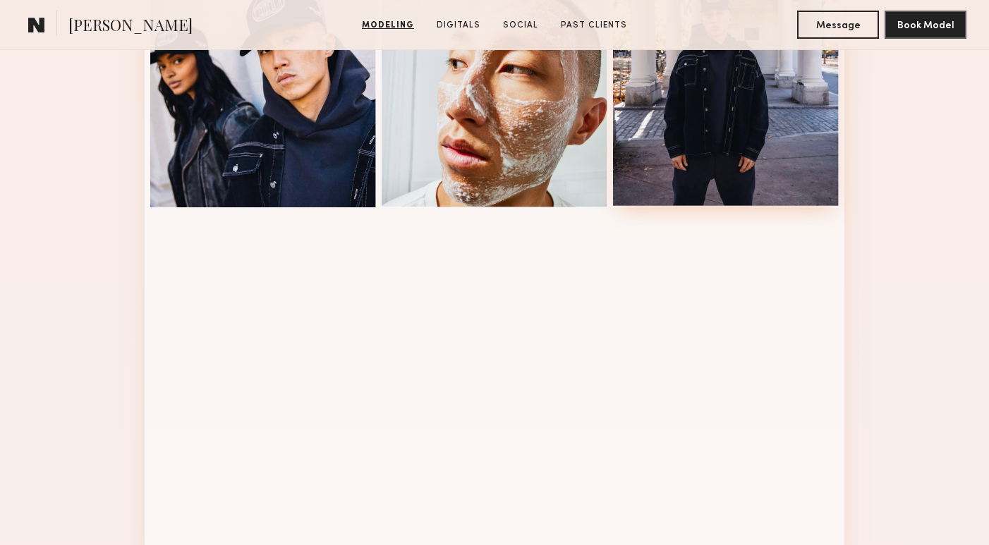
scroll to position [1102, 0]
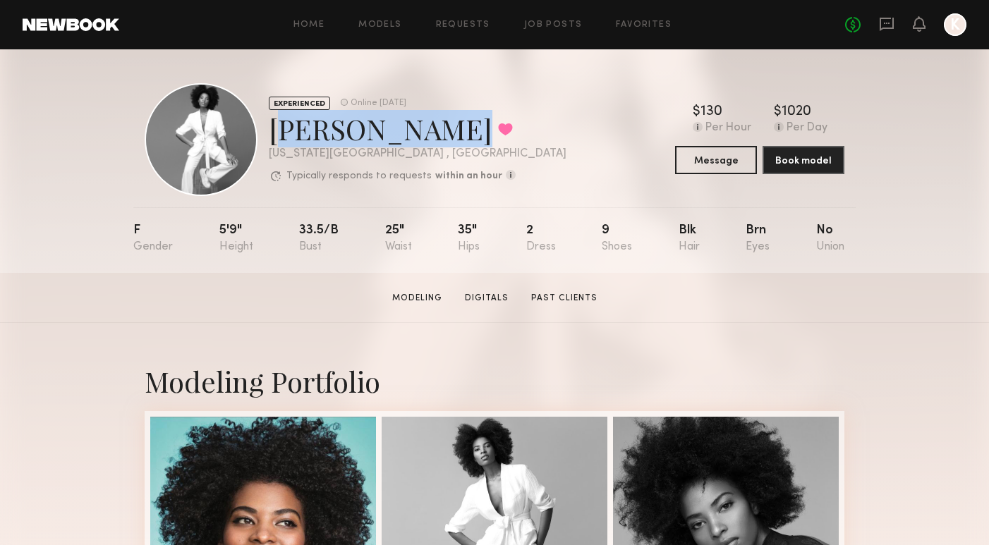
drag, startPoint x: 269, startPoint y: 129, endPoint x: 415, endPoint y: 137, distance: 145.5
click at [415, 137] on div "[PERSON_NAME] Favorited" at bounding box center [418, 128] width 298 height 37
copy div "[PERSON_NAME]"
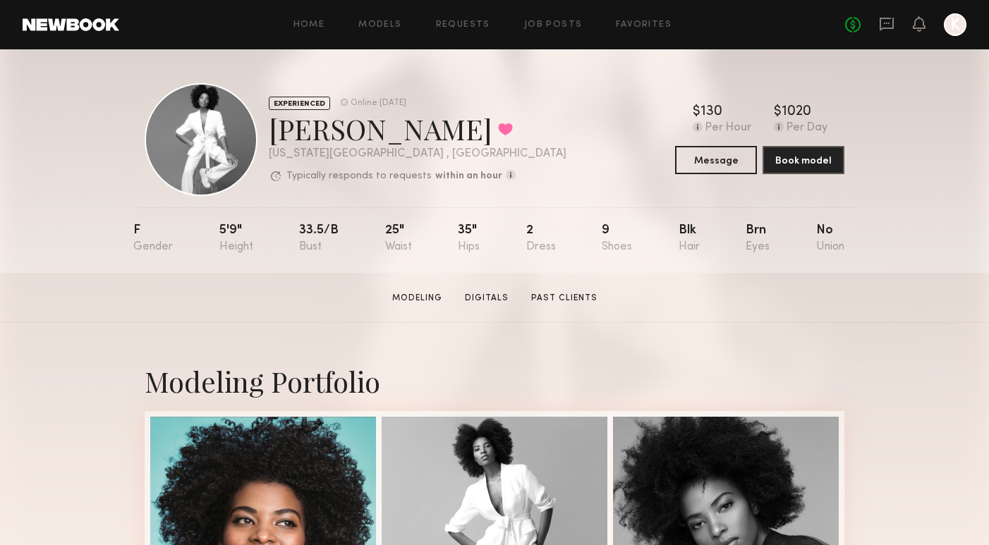
click at [460, 34] on div "Home Models Requests Job Posts Favorites Sign Out No fees up to $5,000 K" at bounding box center [542, 24] width 847 height 23
click at [469, 23] on link "Requests" at bounding box center [463, 24] width 54 height 9
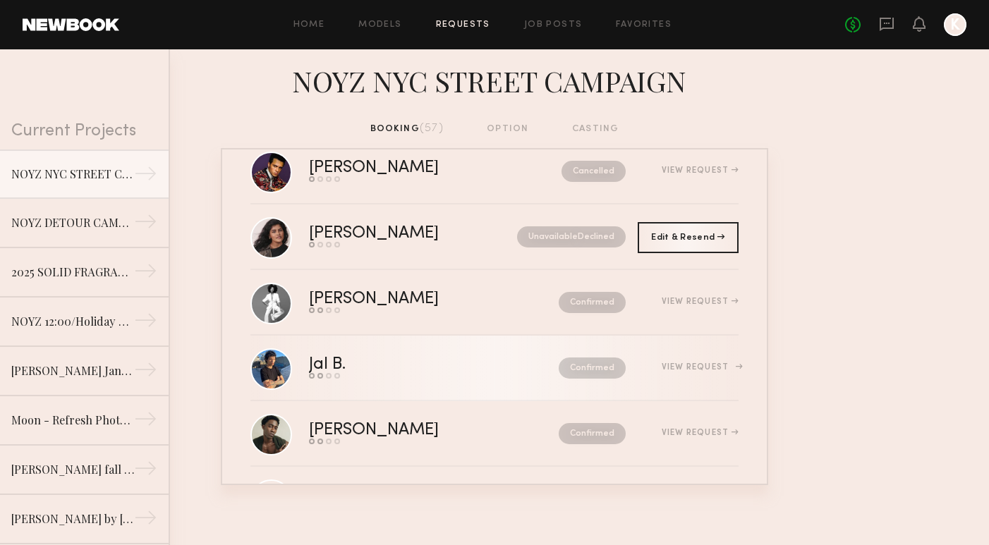
scroll to position [892, 0]
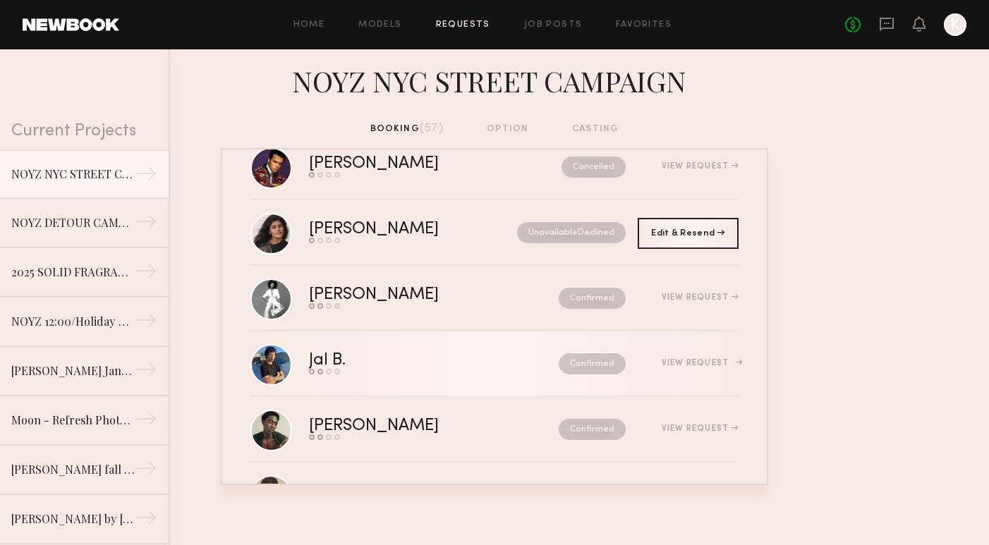
click at [434, 380] on link "Jal B. Send request Model response Review hours worked Pay model Confirmed View…" at bounding box center [494, 365] width 488 height 66
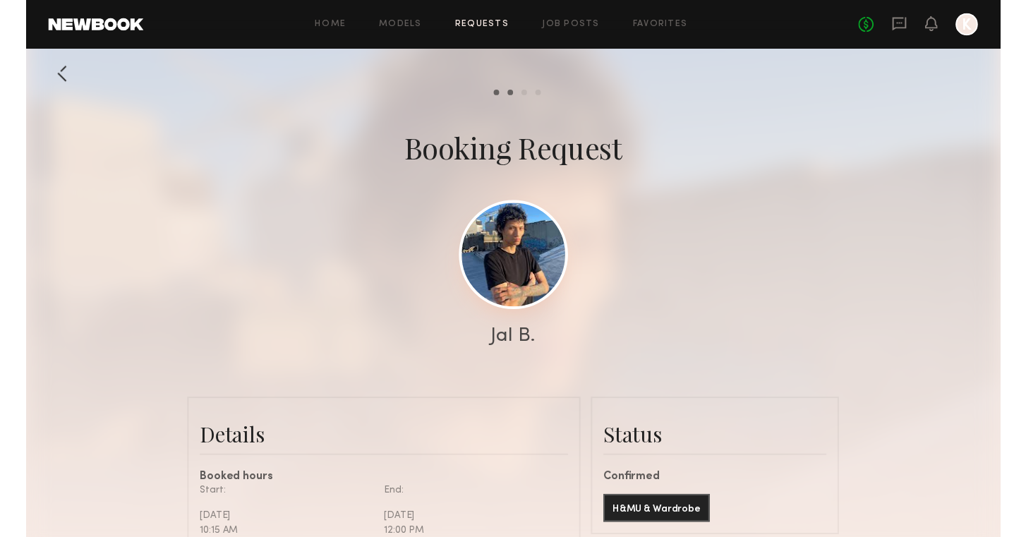
scroll to position [1351, 0]
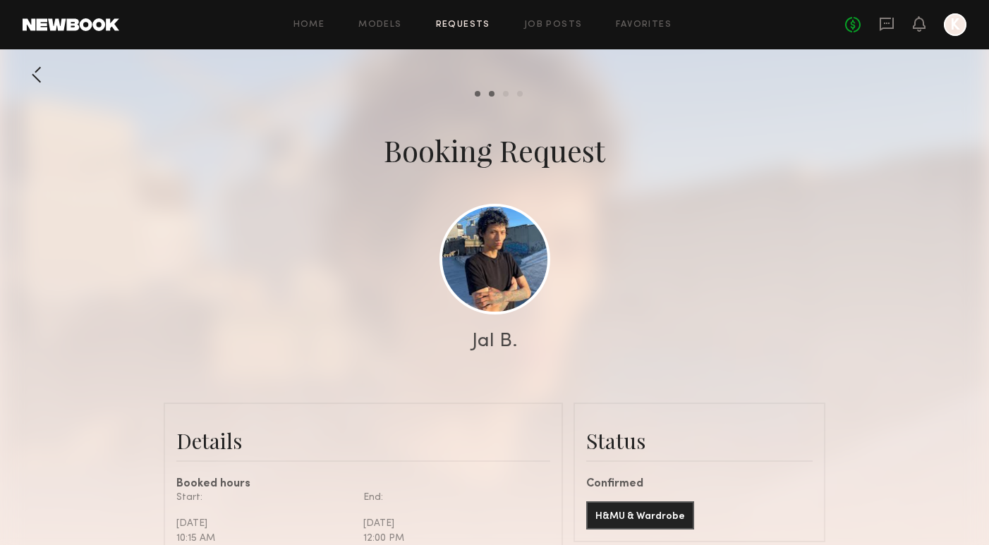
drag, startPoint x: 518, startPoint y: 348, endPoint x: 446, endPoint y: 339, distance: 73.2
click at [446, 339] on div "Jal B." at bounding box center [494, 342] width 989 height 20
copy div "Jal B."
click at [528, 261] on link at bounding box center [494, 258] width 111 height 111
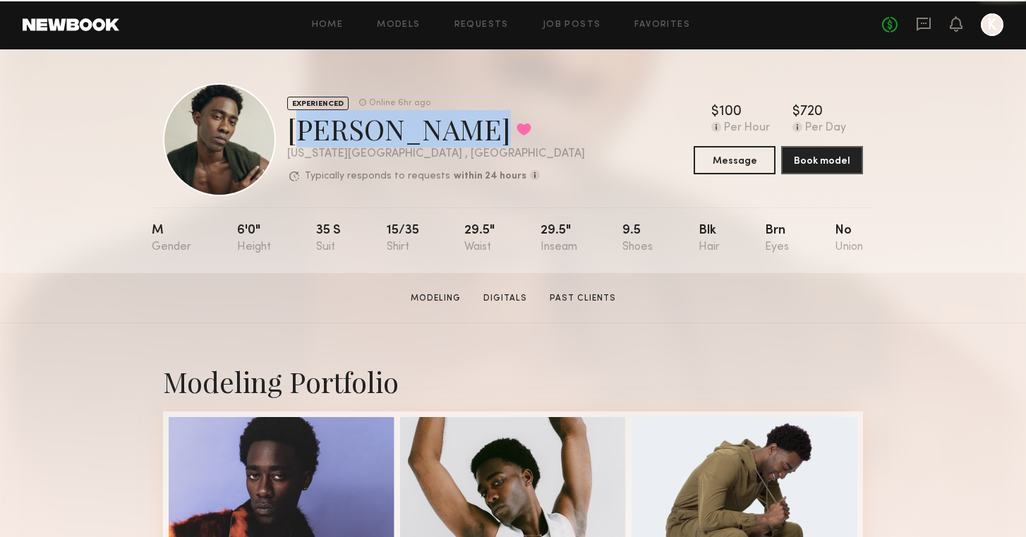
drag, startPoint x: 286, startPoint y: 133, endPoint x: 439, endPoint y: 145, distance: 152.8
click at [439, 145] on div "EXPERIENCED Online 6hr ago Shaquille H. Favorited New York City , NY Typically …" at bounding box center [374, 139] width 422 height 113
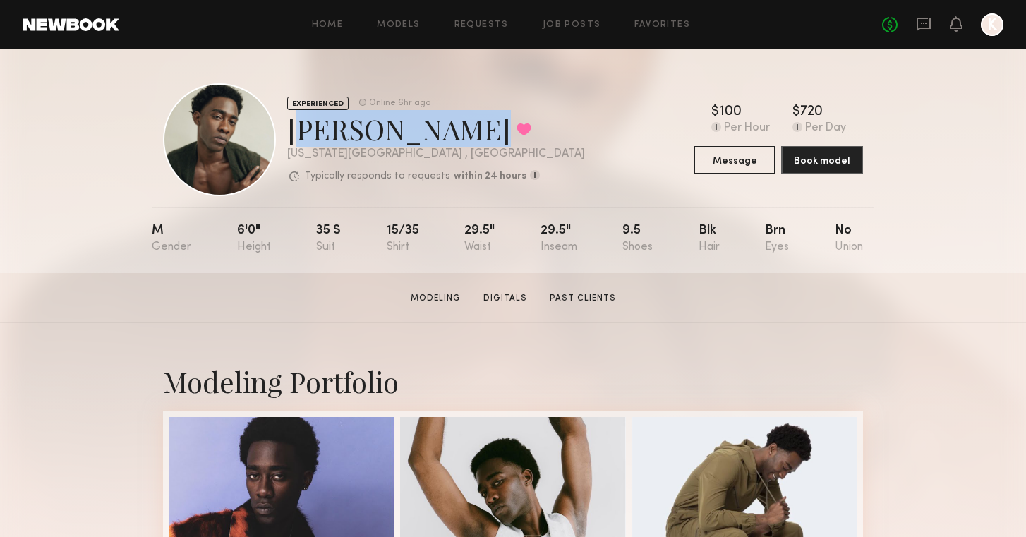
copy div "Shaquille H."
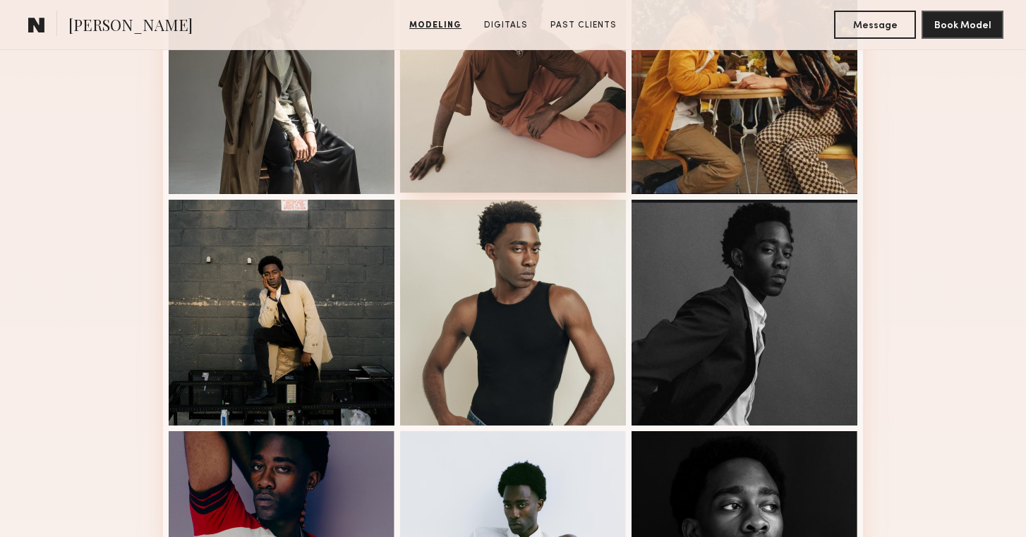
scroll to position [726, 0]
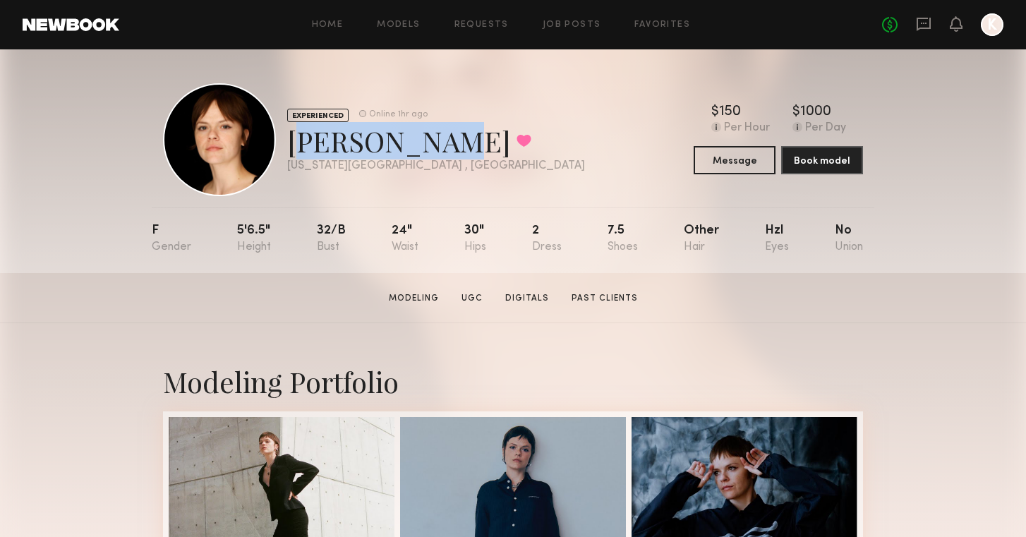
drag, startPoint x: 291, startPoint y: 136, endPoint x: 427, endPoint y: 126, distance: 135.8
click at [427, 126] on div "[PERSON_NAME] Favorited" at bounding box center [436, 140] width 298 height 37
copy div "[PERSON_NAME]"
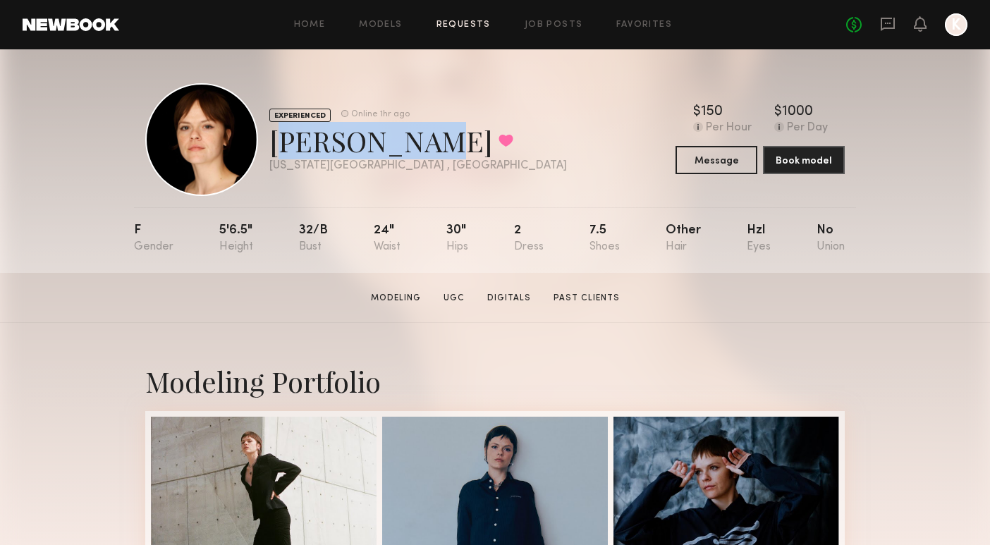
click at [474, 23] on link "Requests" at bounding box center [464, 24] width 54 height 9
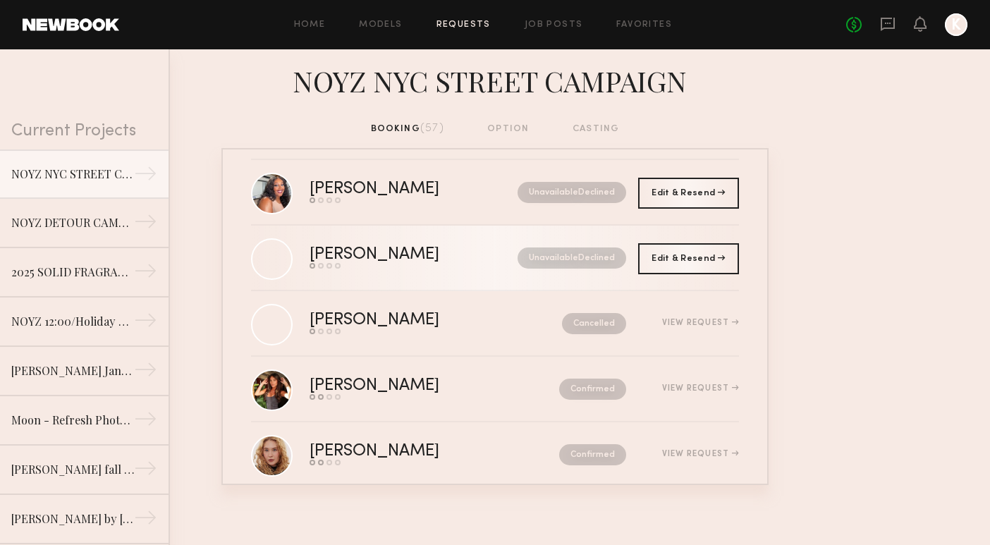
scroll to position [1456, 0]
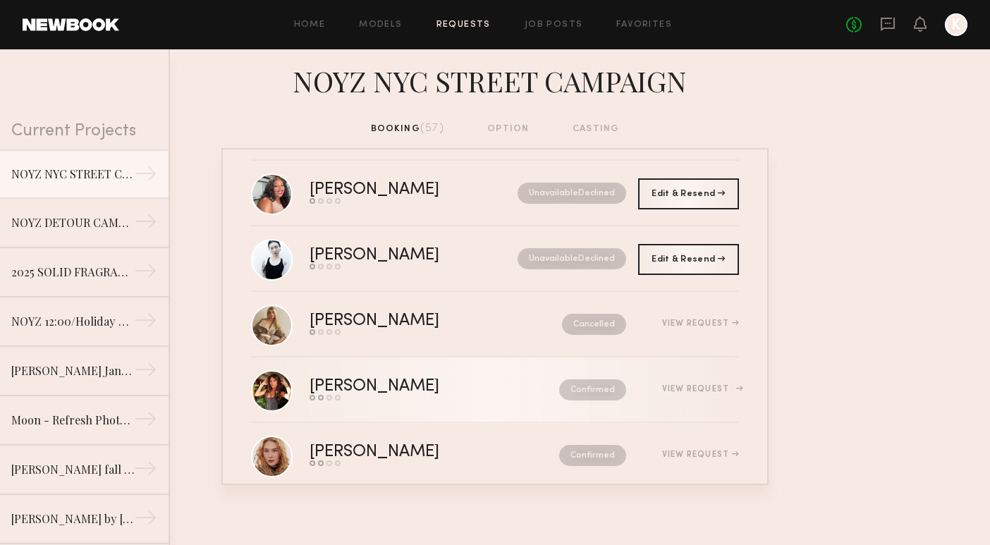
click at [456, 382] on div "[PERSON_NAME]" at bounding box center [405, 387] width 190 height 16
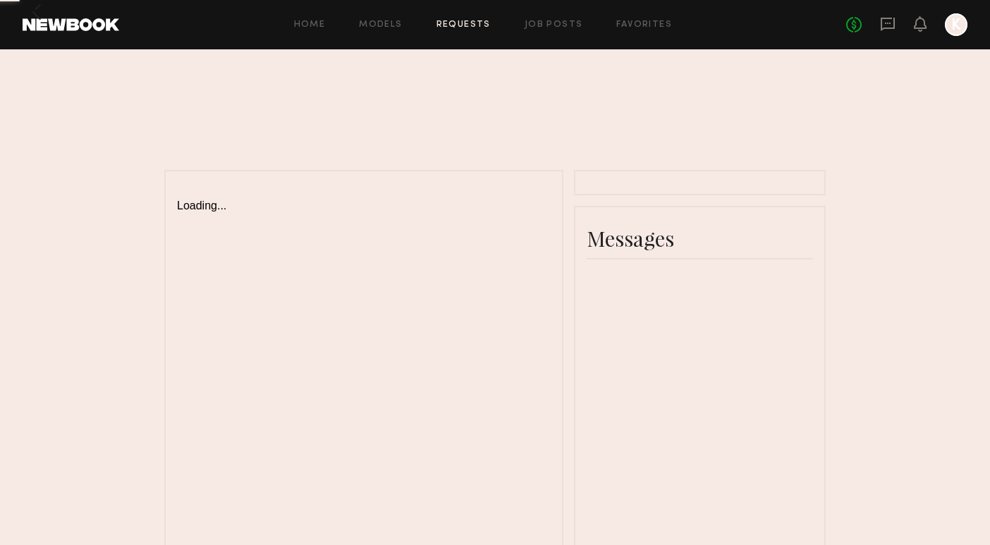
scroll to position [74, 0]
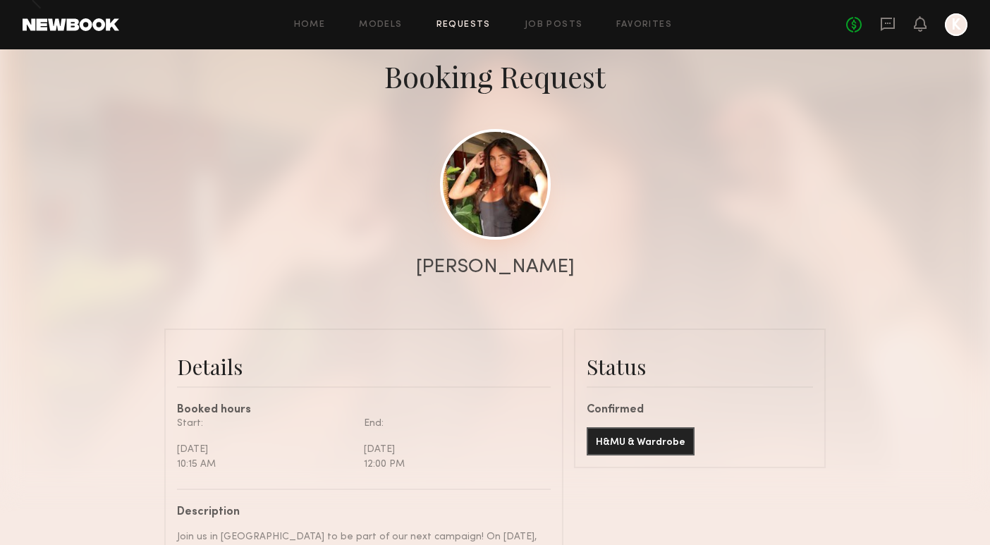
click at [511, 178] on link at bounding box center [495, 184] width 111 height 111
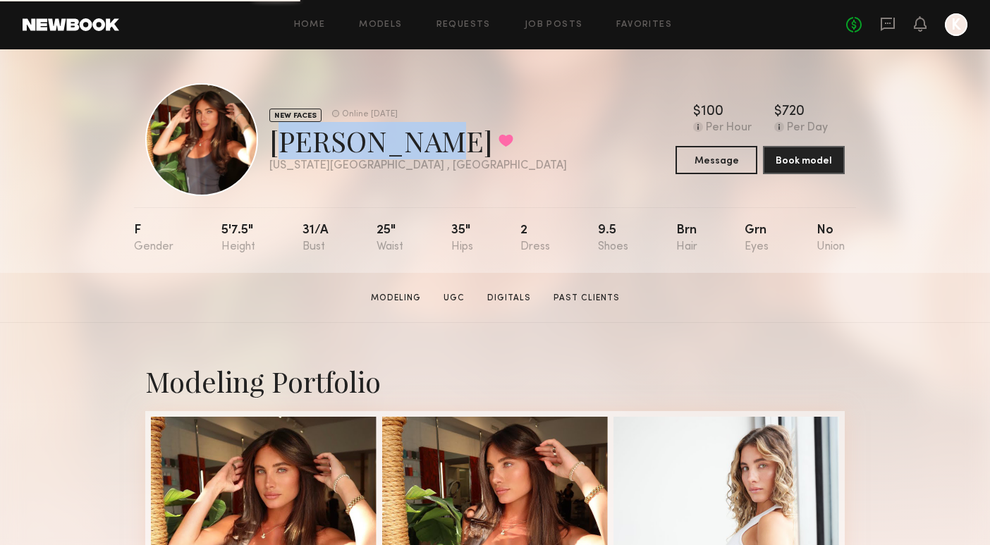
drag, startPoint x: 270, startPoint y: 136, endPoint x: 396, endPoint y: 130, distance: 125.7
click at [396, 130] on div "[PERSON_NAME] Favorited" at bounding box center [418, 140] width 298 height 37
copy div "[PERSON_NAME]"
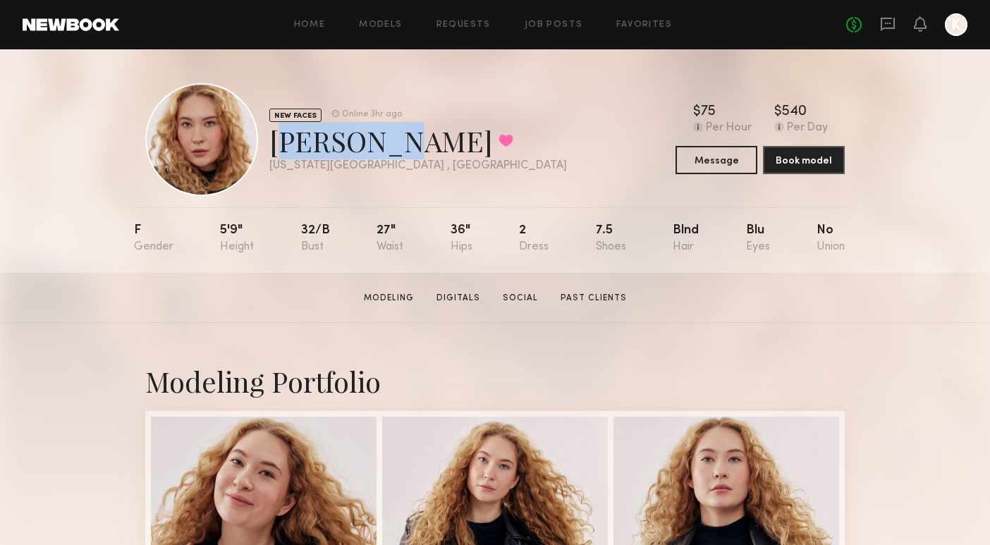
drag, startPoint x: 272, startPoint y: 138, endPoint x: 363, endPoint y: 136, distance: 91.0
click at [363, 136] on div "[PERSON_NAME] Favorited" at bounding box center [418, 140] width 298 height 37
copy div "[PERSON_NAME]"
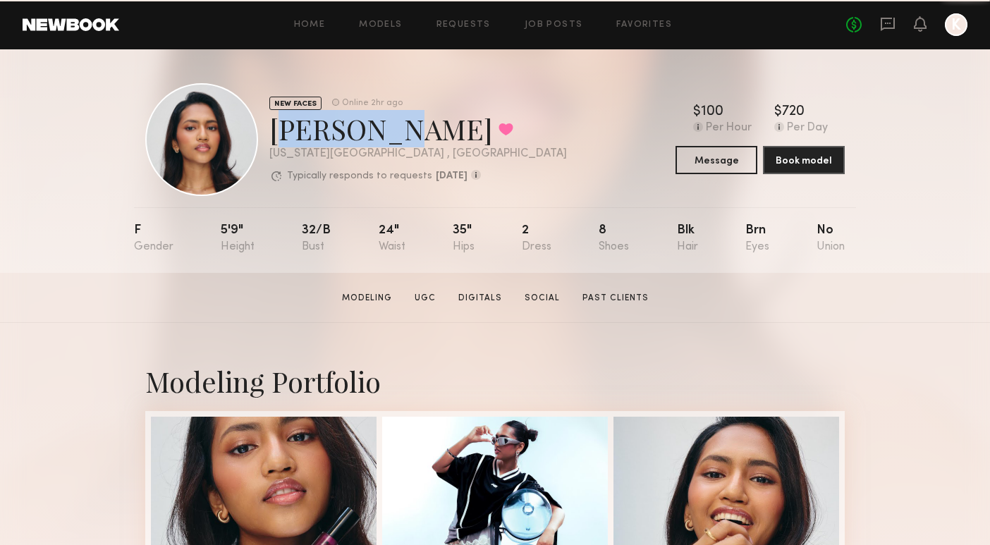
drag, startPoint x: 272, startPoint y: 131, endPoint x: 359, endPoint y: 130, distance: 86.8
click at [359, 130] on div "[PERSON_NAME] Favorited" at bounding box center [418, 128] width 298 height 37
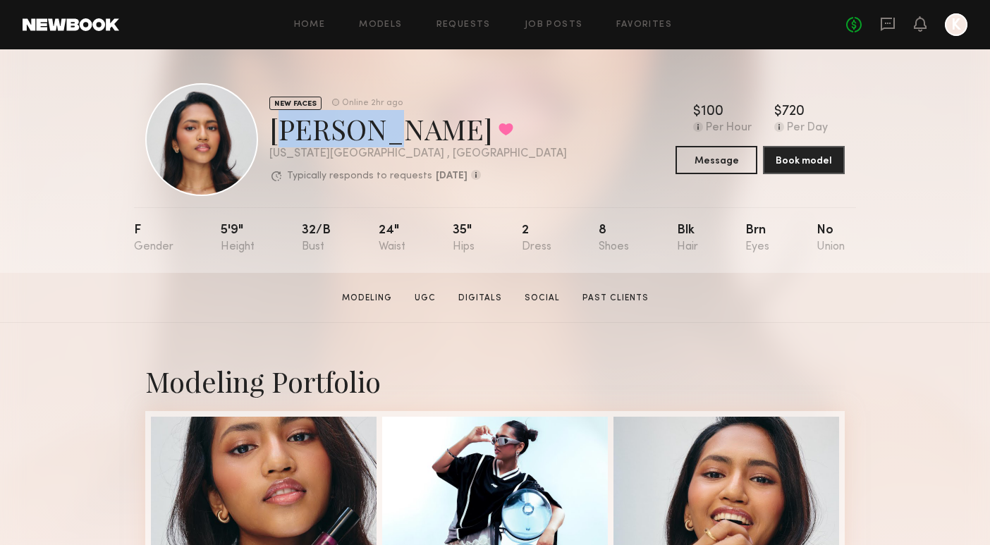
copy div "[PERSON_NAME]"
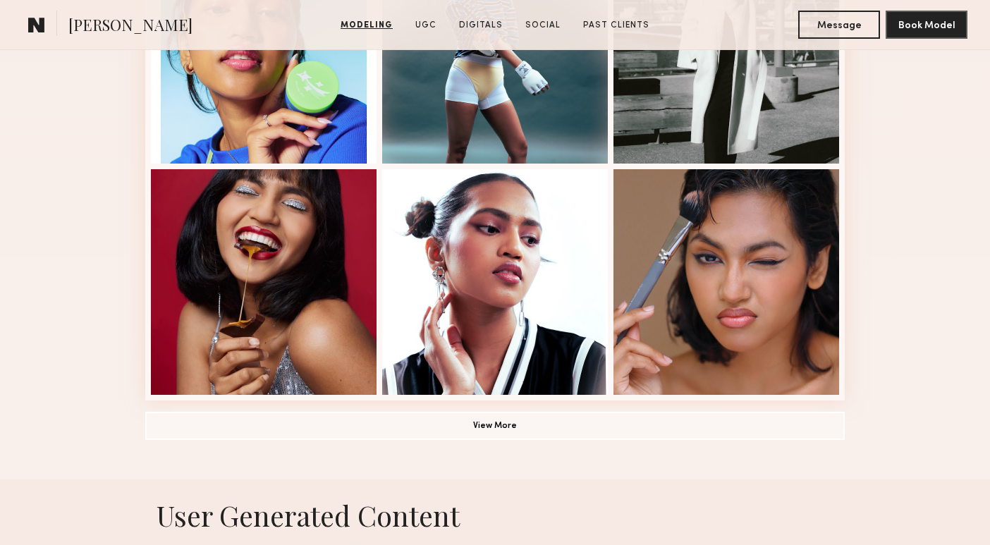
scroll to position [1130, 0]
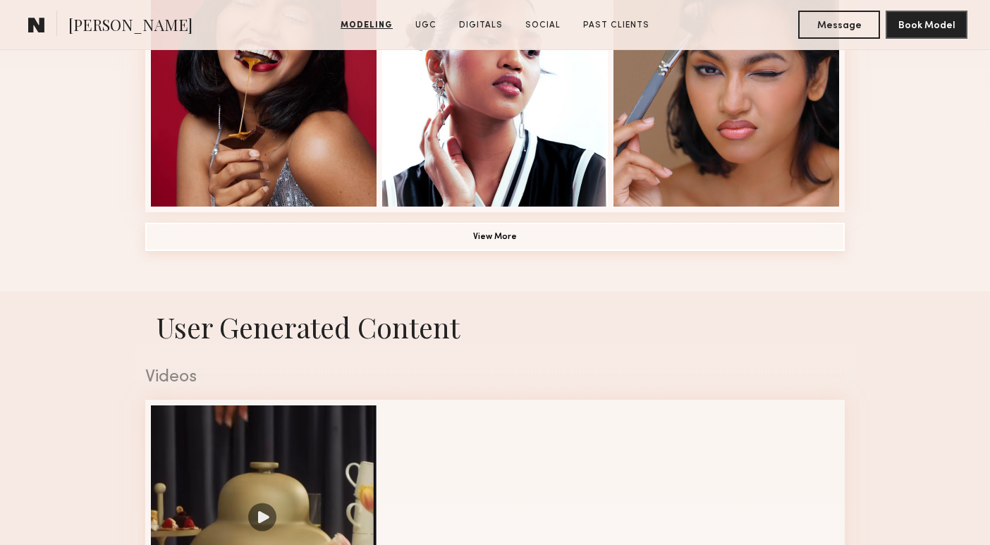
click at [497, 240] on button "View More" at bounding box center [495, 237] width 700 height 28
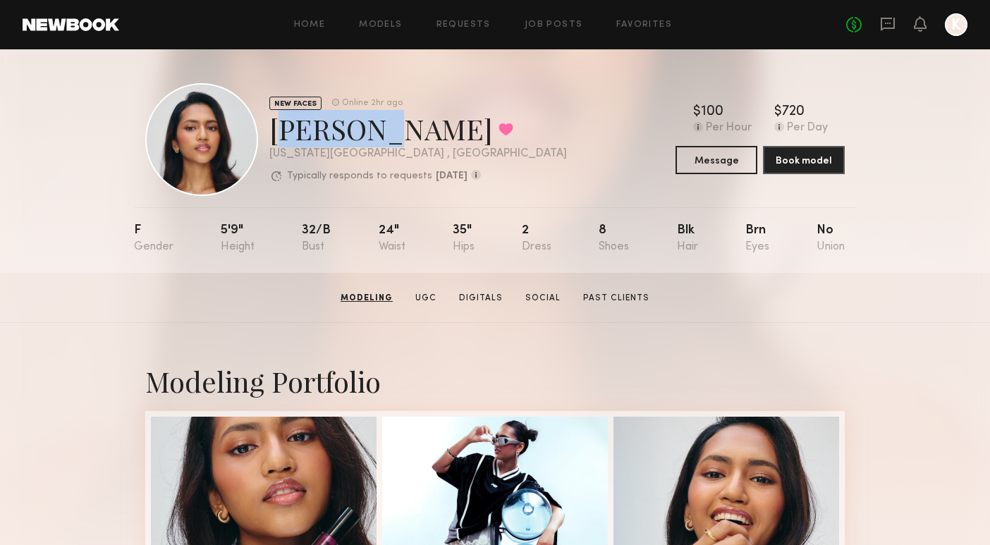
scroll to position [0, 0]
click at [200, 184] on div at bounding box center [201, 139] width 113 height 113
click at [224, 124] on div at bounding box center [201, 139] width 113 height 113
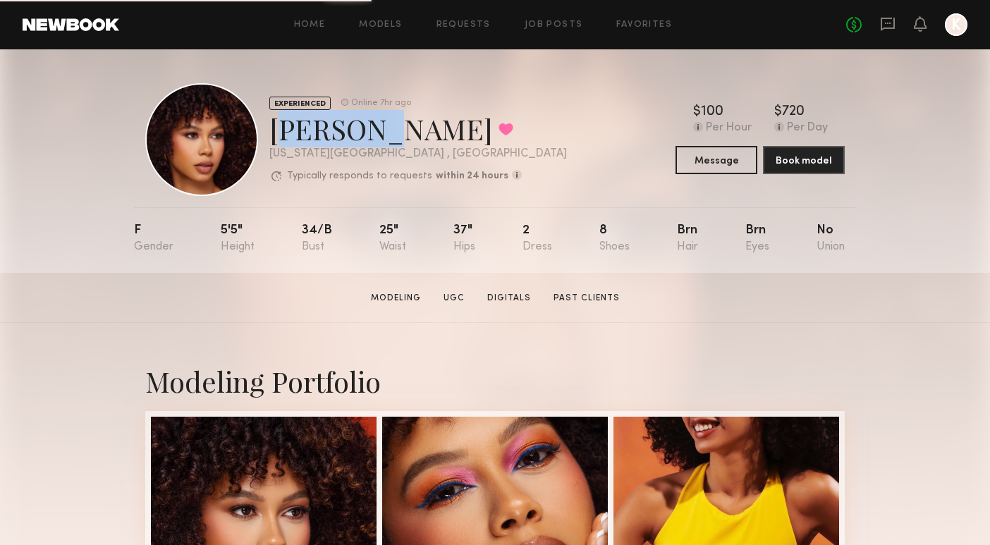
drag, startPoint x: 269, startPoint y: 119, endPoint x: 349, endPoint y: 121, distance: 80.4
click at [349, 121] on div "EXPERIENCED Online 7hr ago Jael H. Favorited New York City , NY Typically respo…" at bounding box center [356, 139] width 422 height 113
copy div "Jael H."
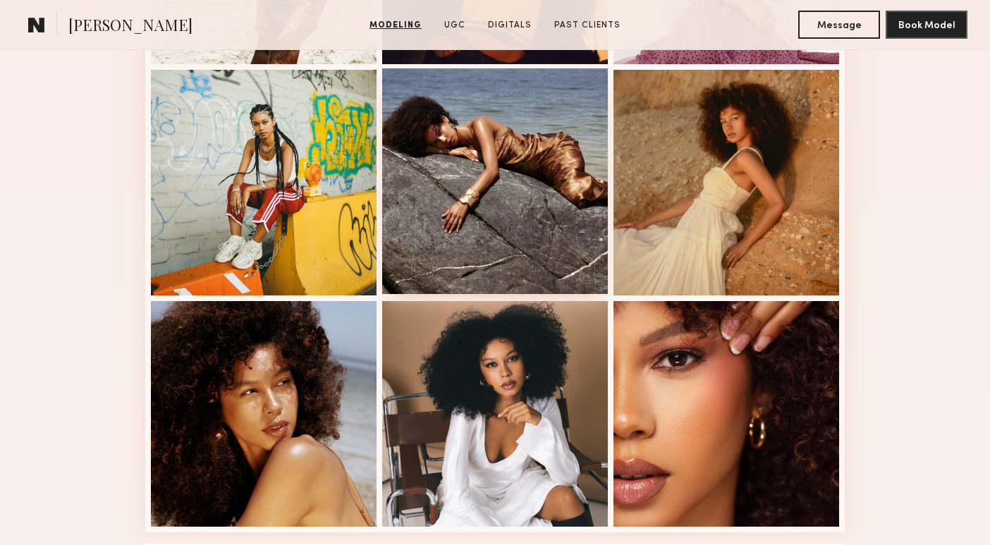
scroll to position [812, 0]
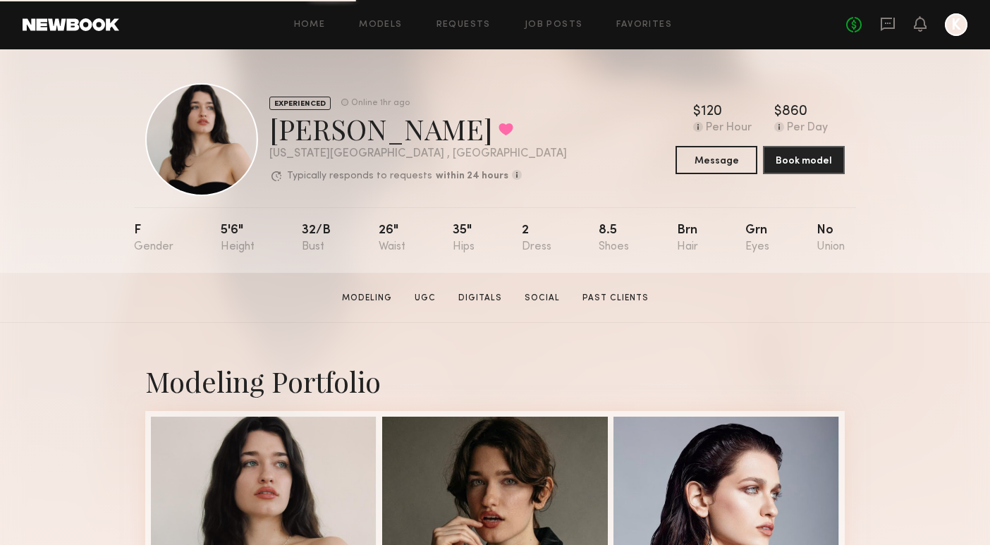
drag, startPoint x: 271, startPoint y: 132, endPoint x: 437, endPoint y: 136, distance: 166.5
click at [437, 136] on div "Alessandra B. Favorited" at bounding box center [418, 128] width 298 height 37
copy div "Alessandra B."
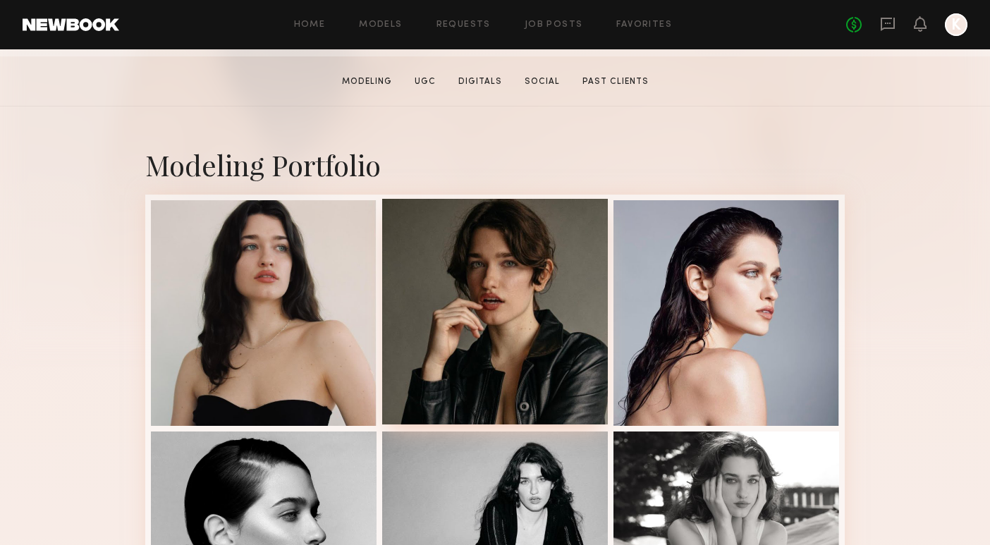
scroll to position [246, 0]
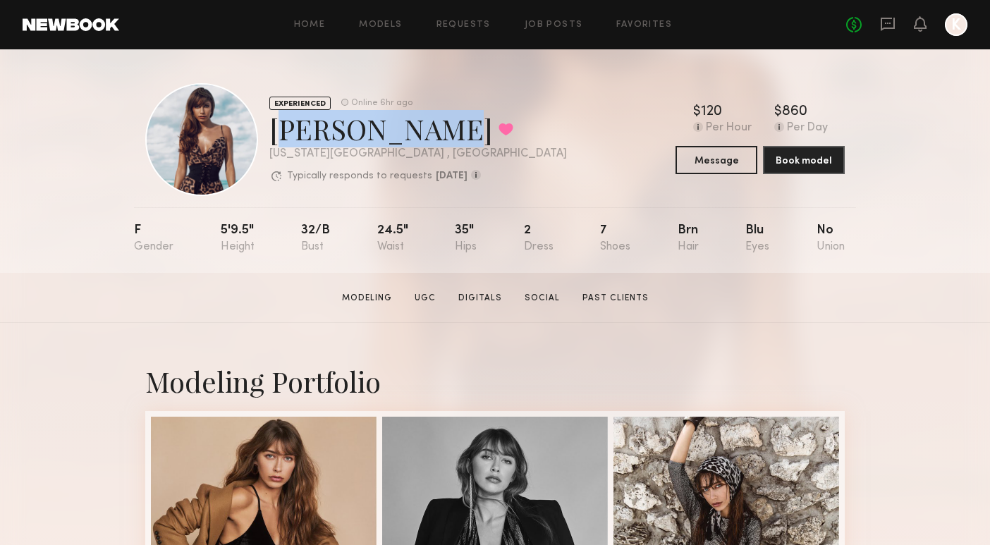
drag, startPoint x: 274, startPoint y: 125, endPoint x: 420, endPoint y: 130, distance: 145.4
click at [420, 130] on div "McKenzie S. Favorited" at bounding box center [418, 128] width 298 height 37
copy div "McKenzie S."
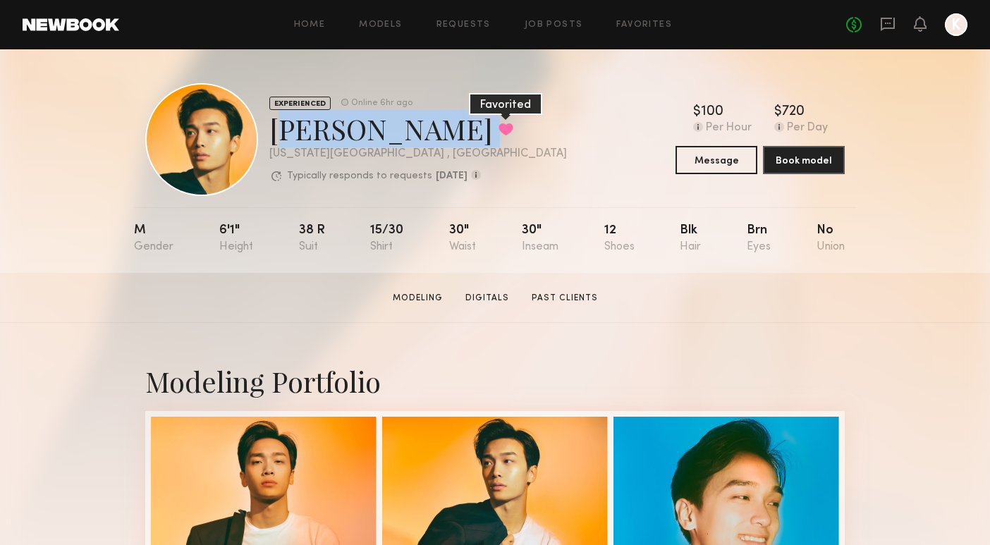
drag, startPoint x: 269, startPoint y: 127, endPoint x: 391, endPoint y: 123, distance: 122.1
click at [391, 123] on div "EXPERIENCED Online 6hr ago [PERSON_NAME] Favorited [US_STATE][GEOGRAPHIC_DATA] …" at bounding box center [356, 139] width 422 height 113
copy div "[PERSON_NAME] Favorited"
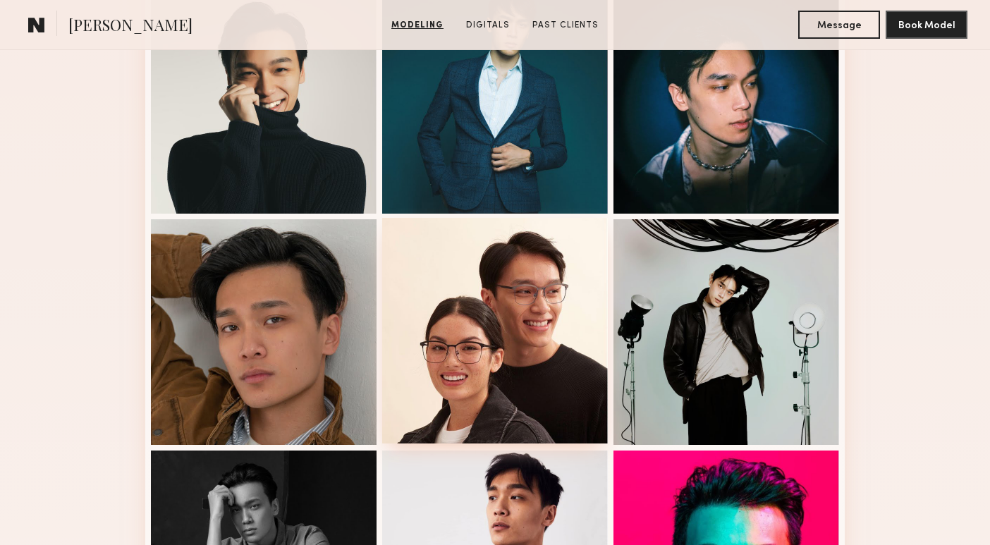
scroll to position [658, 0]
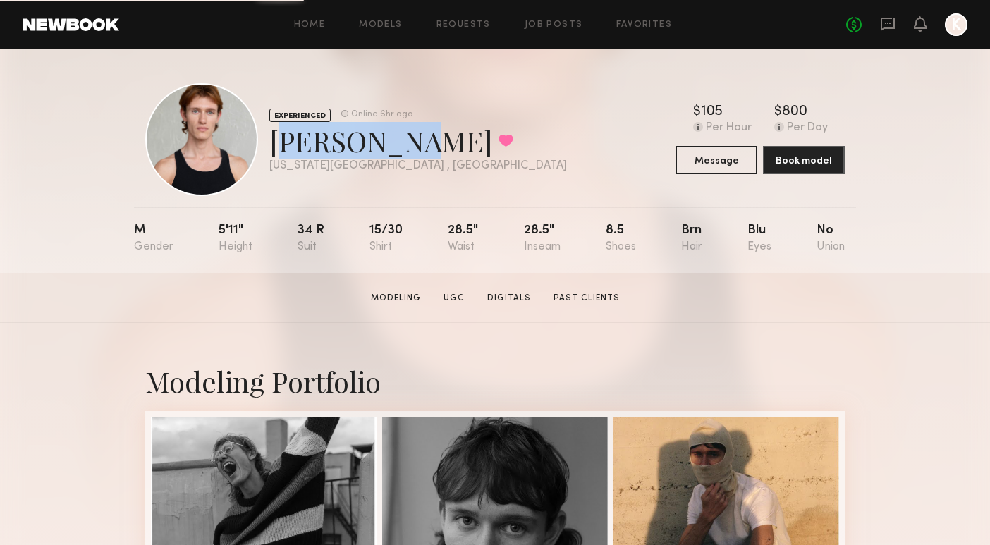
drag, startPoint x: 270, startPoint y: 142, endPoint x: 389, endPoint y: 127, distance: 119.5
click at [389, 127] on div "Austin W. Favorited" at bounding box center [418, 140] width 298 height 37
copy div "Austin W."
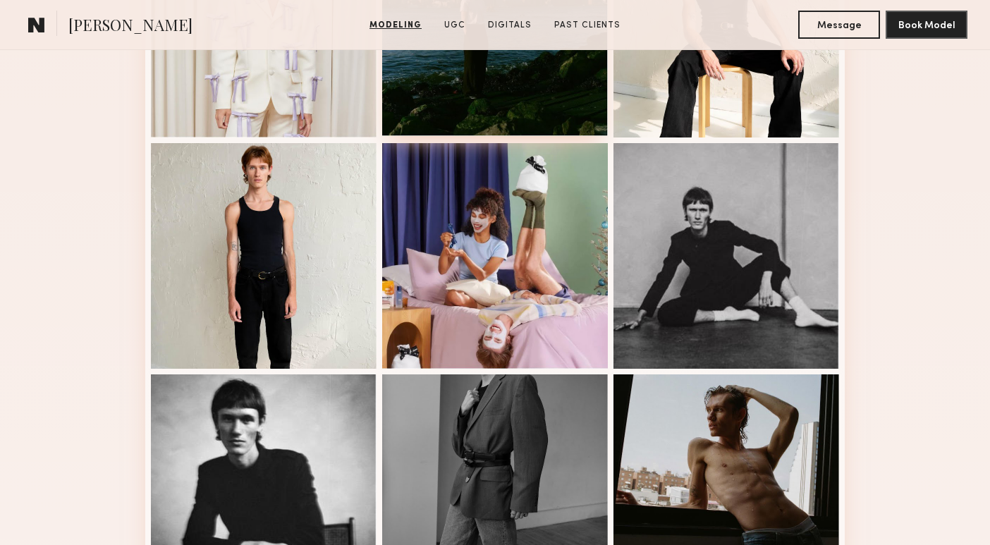
scroll to position [749, 0]
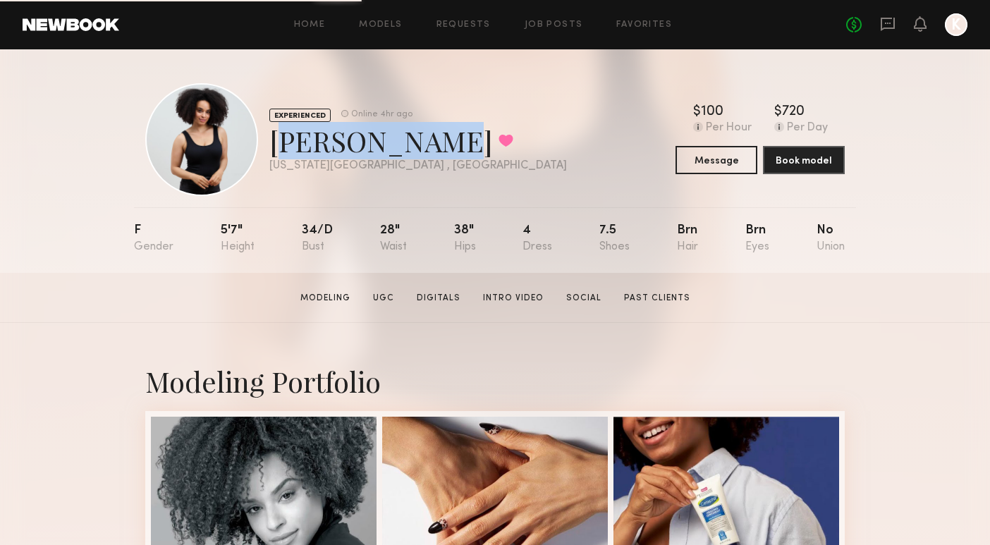
drag, startPoint x: 273, startPoint y: 143, endPoint x: 399, endPoint y: 138, distance: 126.3
click at [399, 138] on div "Stefanie S. Favorited" at bounding box center [418, 140] width 298 height 37
copy div "Stefanie S."
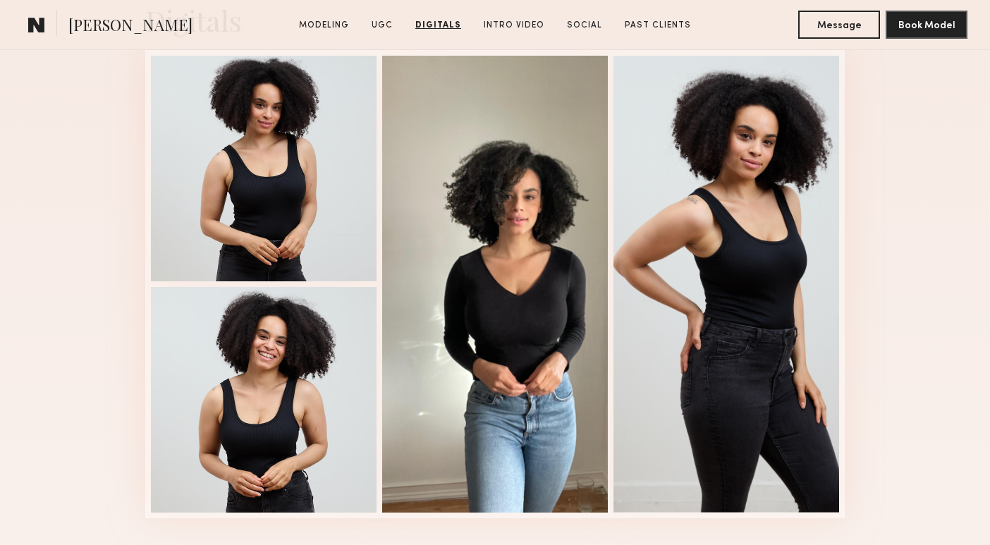
scroll to position [1866, 0]
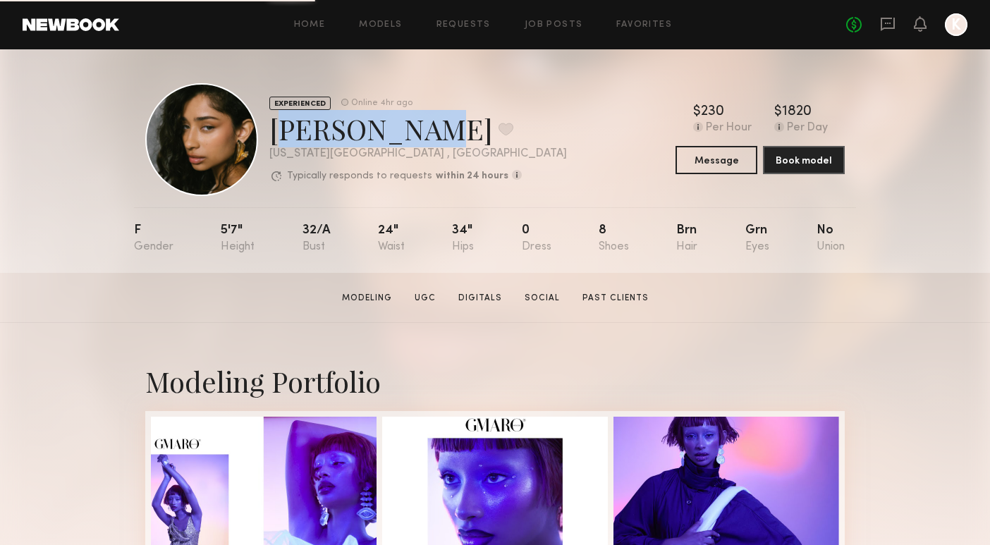
drag, startPoint x: 272, startPoint y: 120, endPoint x: 387, endPoint y: 119, distance: 115.0
click at [387, 119] on div "[PERSON_NAME] Favorite" at bounding box center [418, 128] width 298 height 37
copy div "[PERSON_NAME]"
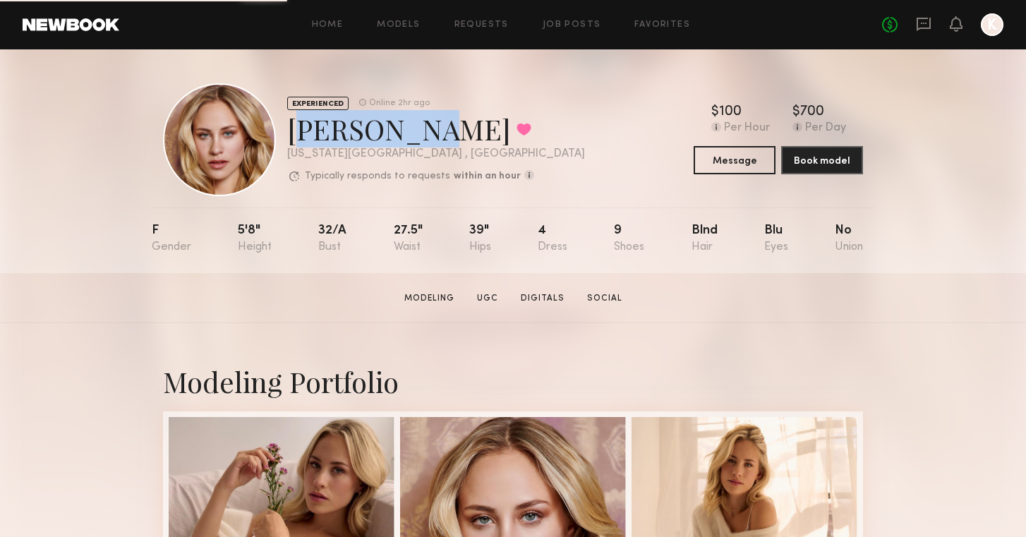
drag, startPoint x: 287, startPoint y: 138, endPoint x: 399, endPoint y: 134, distance: 112.2
click at [399, 134] on div "Emilia B. Favorited" at bounding box center [436, 128] width 298 height 37
copy div "Emilia B."
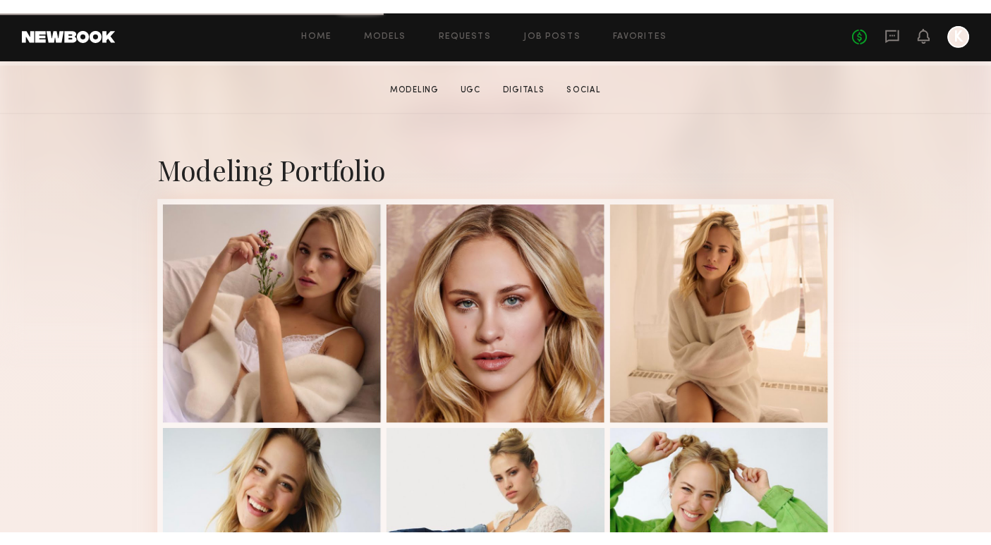
scroll to position [243, 0]
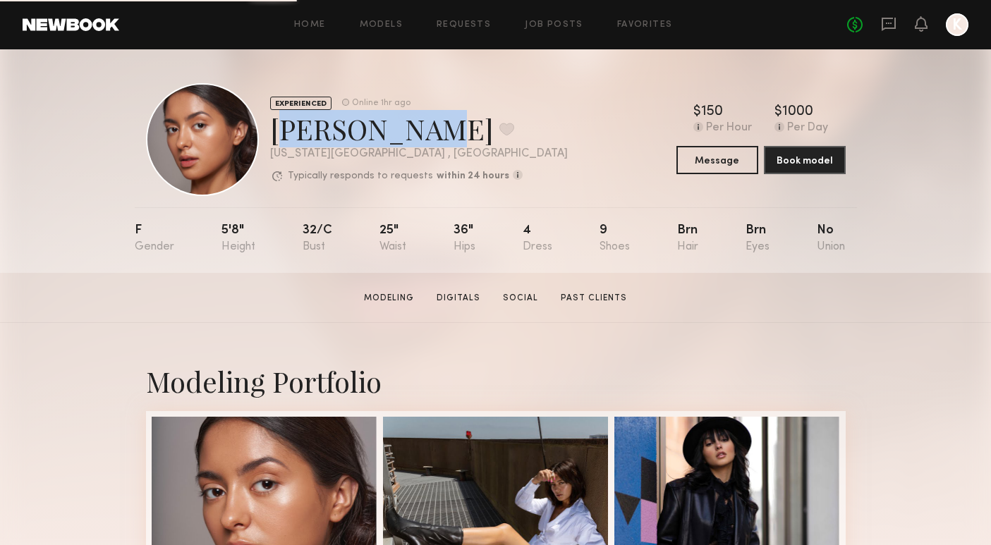
drag, startPoint x: 269, startPoint y: 125, endPoint x: 408, endPoint y: 130, distance: 138.3
click at [408, 130] on div "[PERSON_NAME] Favorite" at bounding box center [419, 128] width 298 height 37
copy div "[PERSON_NAME]"
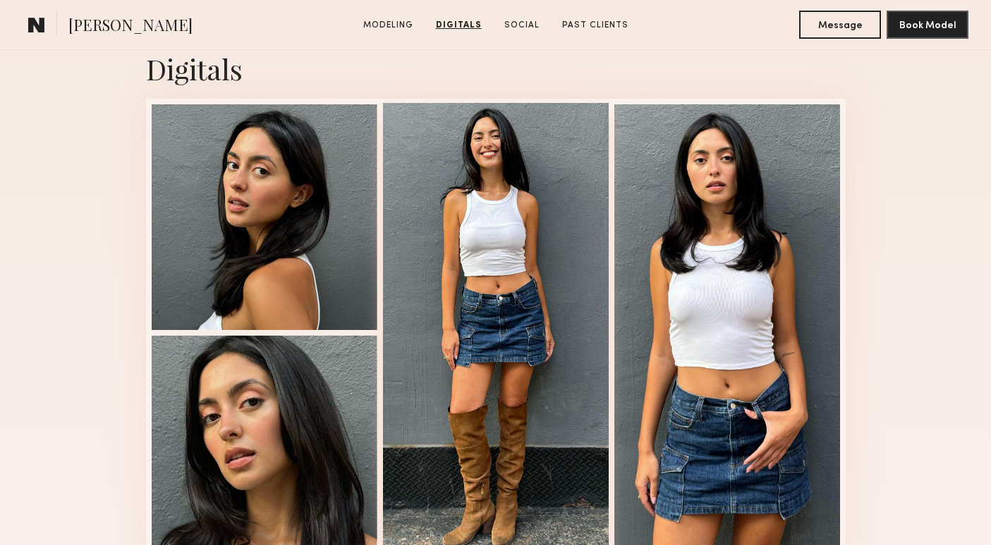
scroll to position [1409, 0]
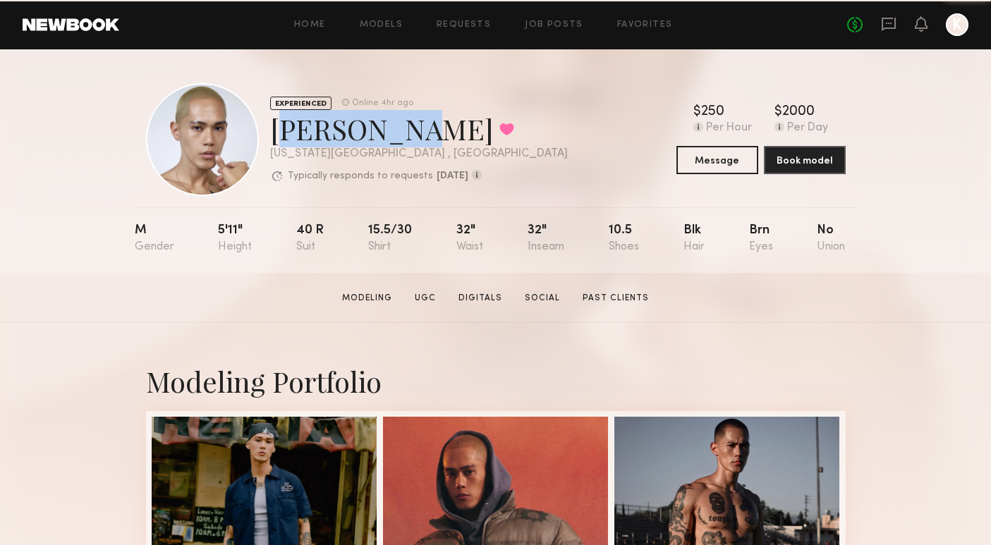
drag, startPoint x: 266, startPoint y: 121, endPoint x: 387, endPoint y: 120, distance: 121.3
click at [387, 120] on div "EXPERIENCED Online 4hr ago [PERSON_NAME] Favorited [US_STATE][GEOGRAPHIC_DATA] …" at bounding box center [357, 139] width 422 height 113
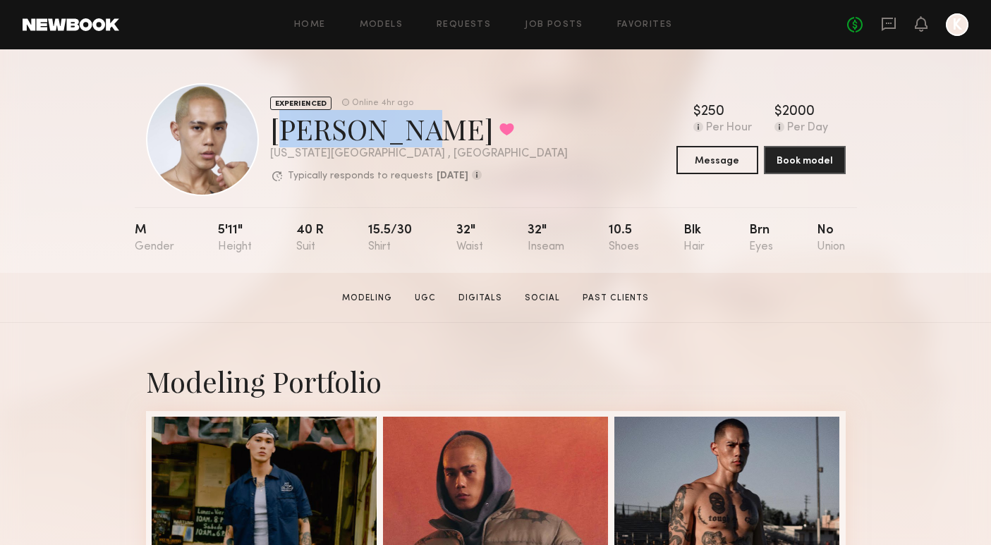
copy div "[PERSON_NAME]"
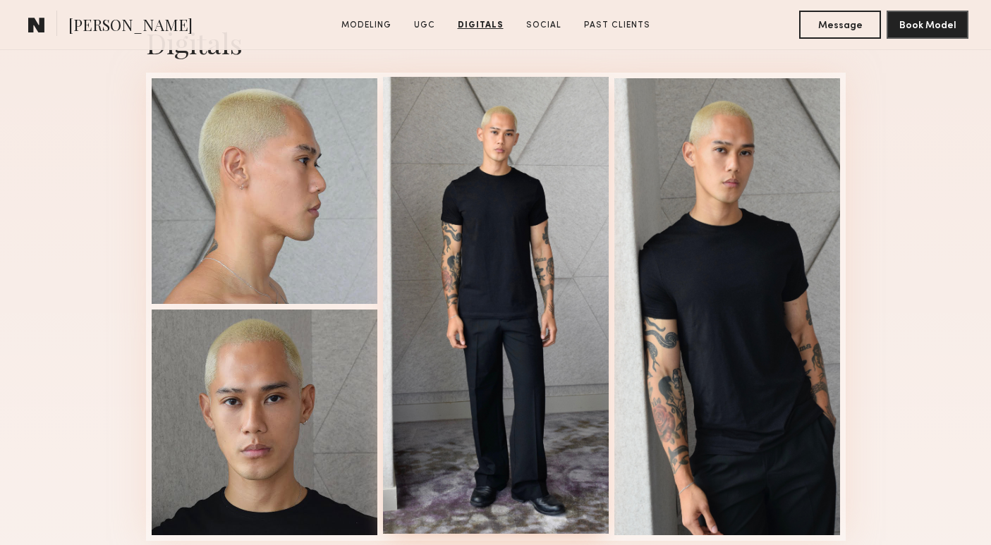
scroll to position [2139, 0]
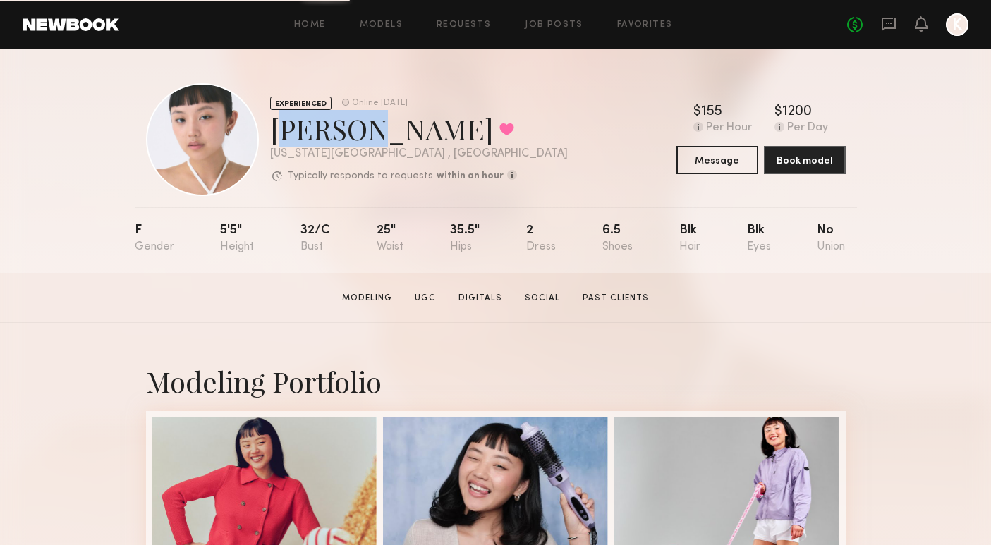
drag, startPoint x: 269, startPoint y: 128, endPoint x: 351, endPoint y: 126, distance: 81.1
click at [351, 126] on div "[PERSON_NAME] Favorited" at bounding box center [419, 128] width 298 height 37
copy div "[PERSON_NAME]"
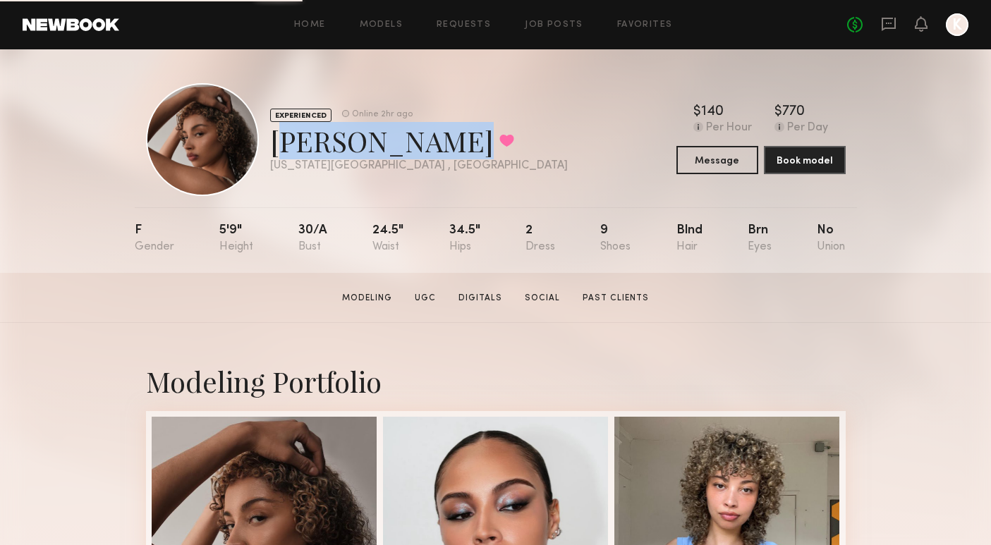
drag, startPoint x: 274, startPoint y: 133, endPoint x: 442, endPoint y: 138, distance: 167.9
click at [442, 138] on div "[PERSON_NAME] Favorited" at bounding box center [419, 140] width 298 height 37
copy div "[PERSON_NAME]"
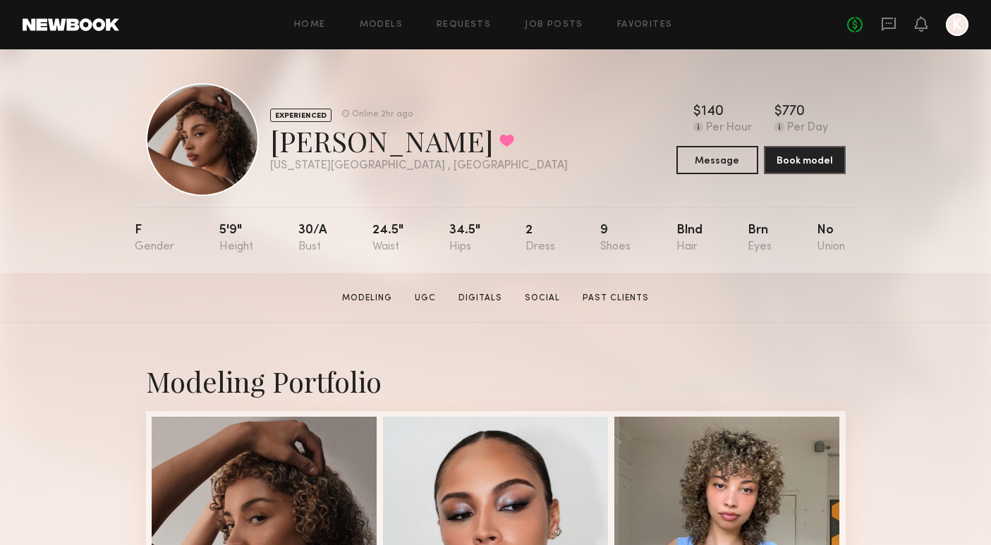
click at [200, 124] on div at bounding box center [202, 139] width 113 height 113
click at [101, 28] on link at bounding box center [71, 24] width 97 height 13
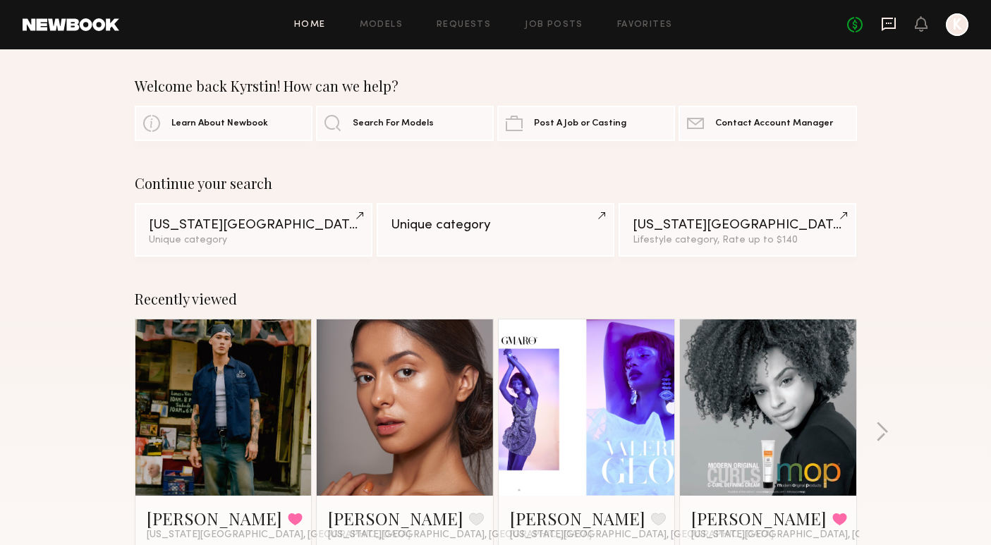
click at [892, 25] on icon at bounding box center [889, 24] width 16 height 16
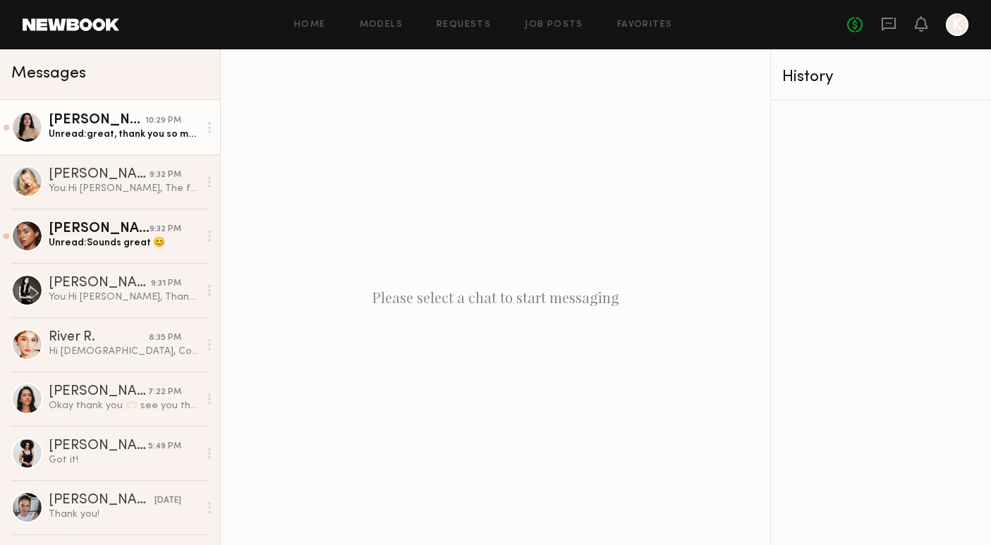
click at [120, 126] on div "[PERSON_NAME]" at bounding box center [97, 121] width 97 height 14
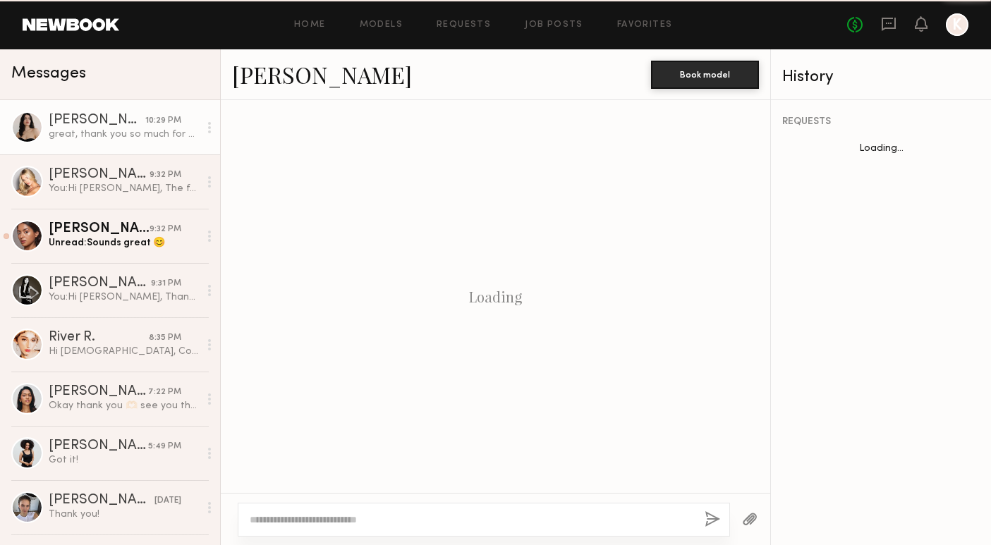
scroll to position [1408, 0]
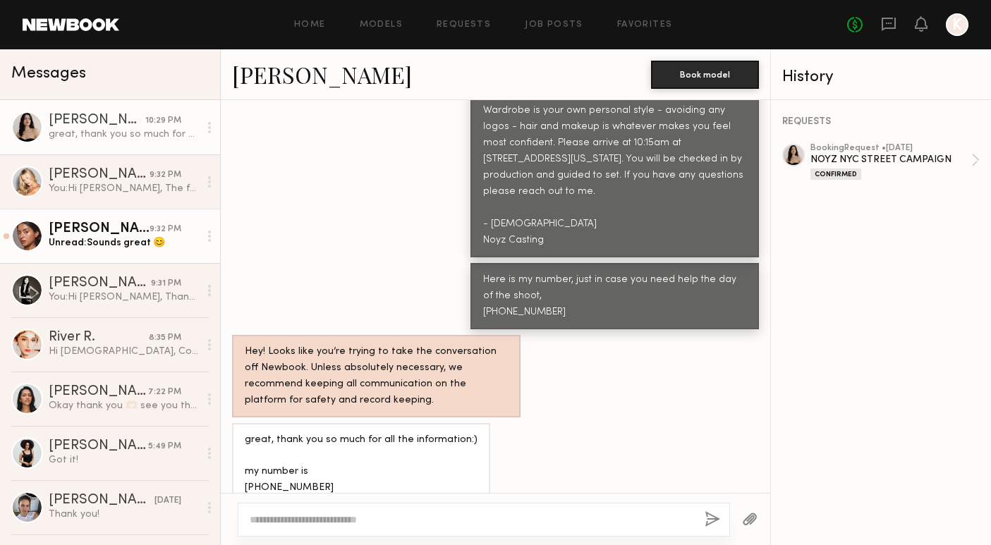
click at [87, 242] on div "Unread: Sounds great 😊" at bounding box center [124, 242] width 150 height 13
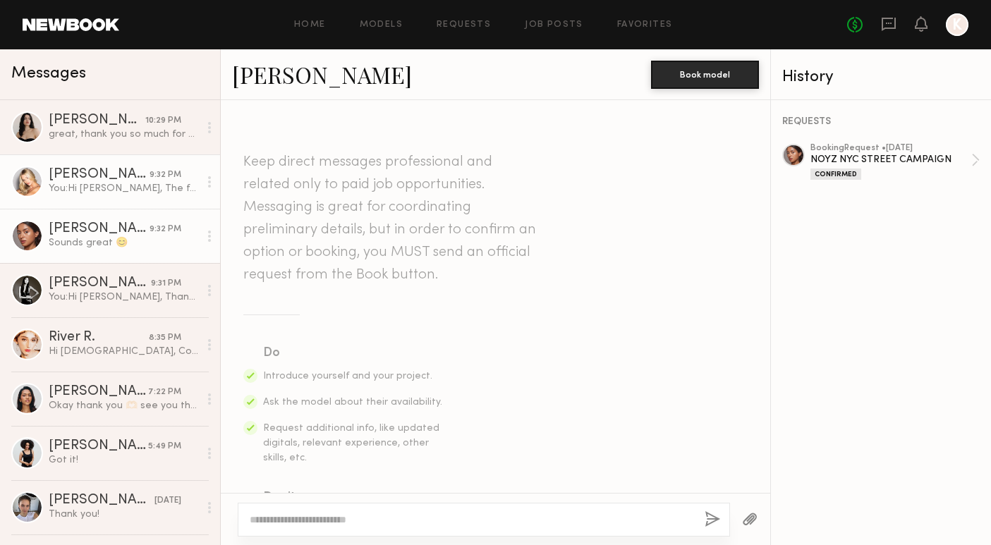
scroll to position [1260, 0]
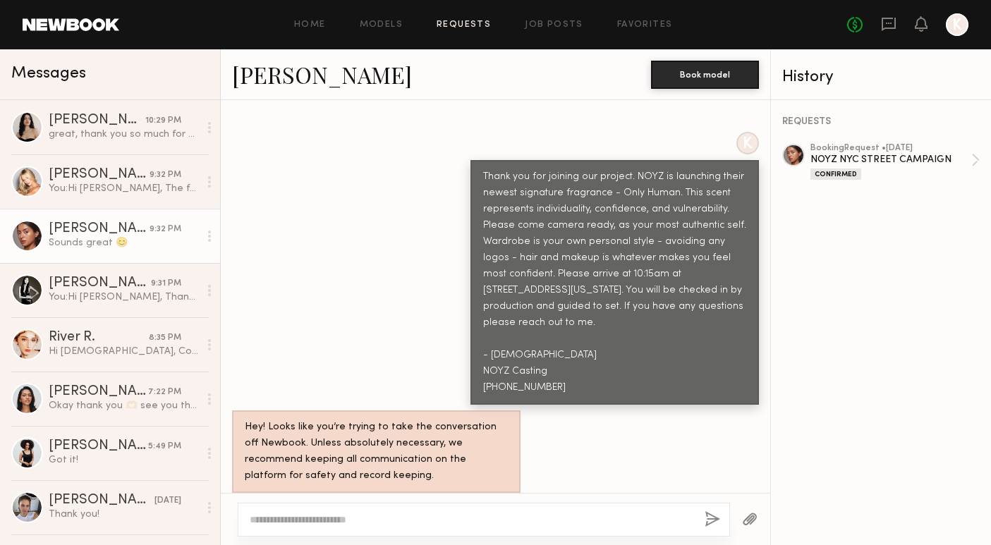
click at [464, 25] on link "Requests" at bounding box center [464, 24] width 54 height 9
